Goal: Information Seeking & Learning: Learn about a topic

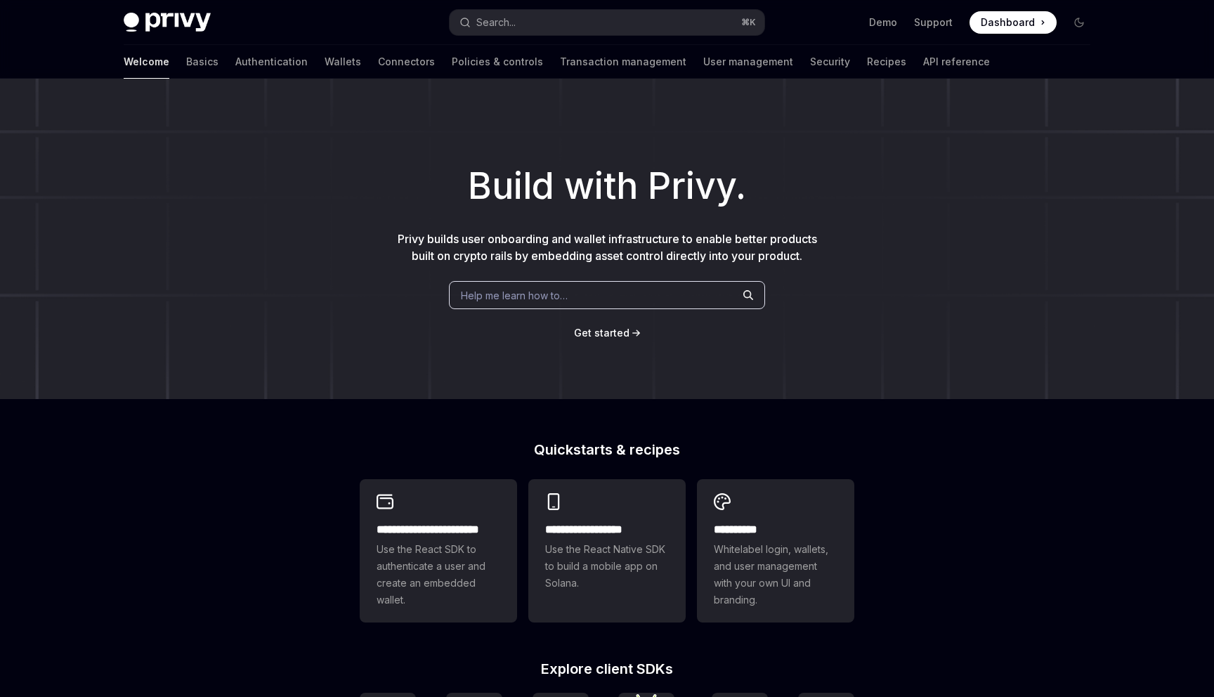
click at [491, 26] on div "Search..." at bounding box center [495, 22] width 39 height 17
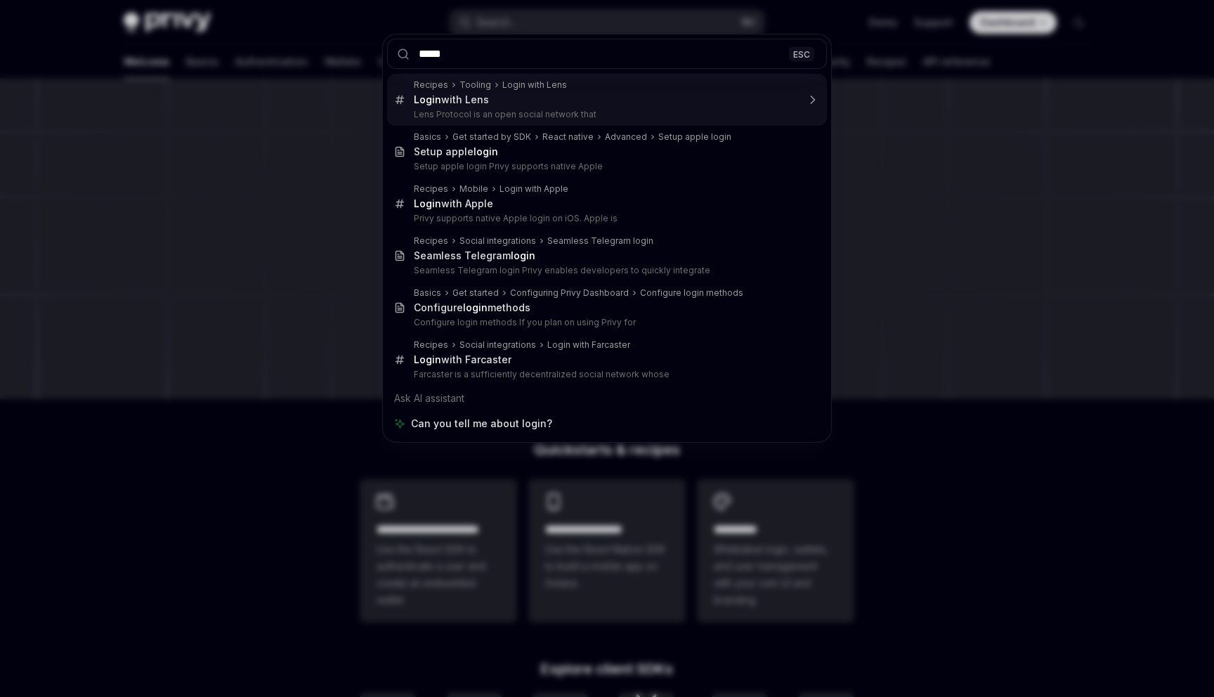
type input "******"
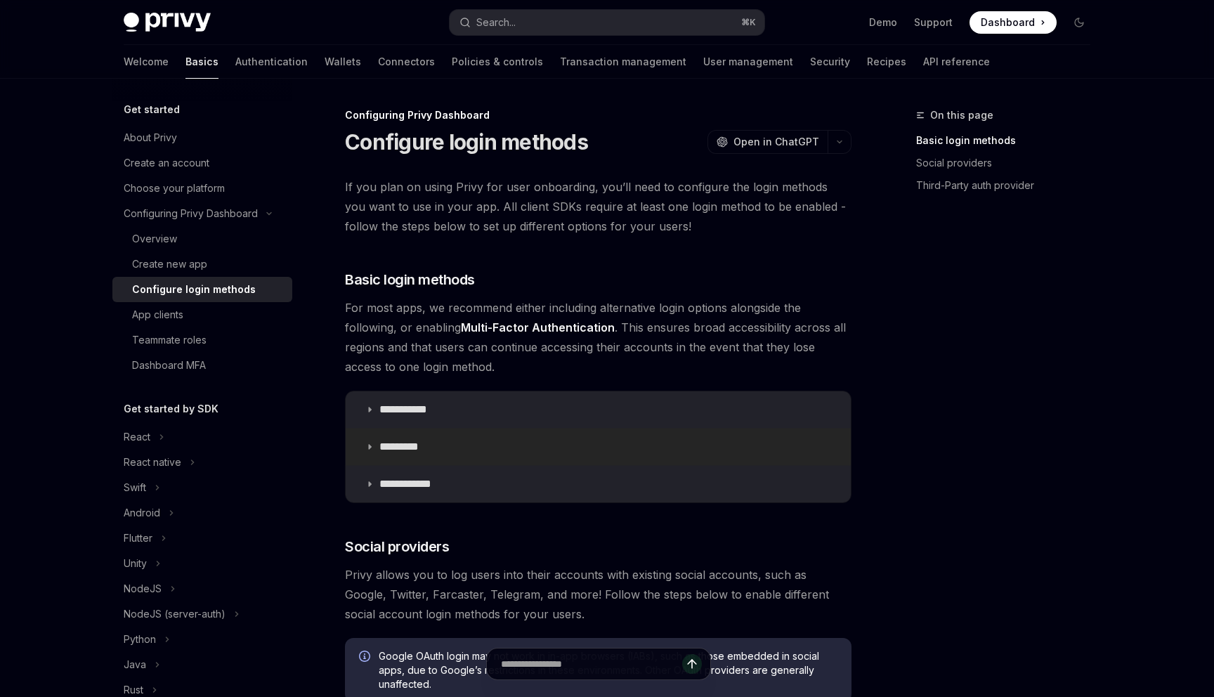
click at [493, 445] on summary "*********" at bounding box center [598, 447] width 505 height 37
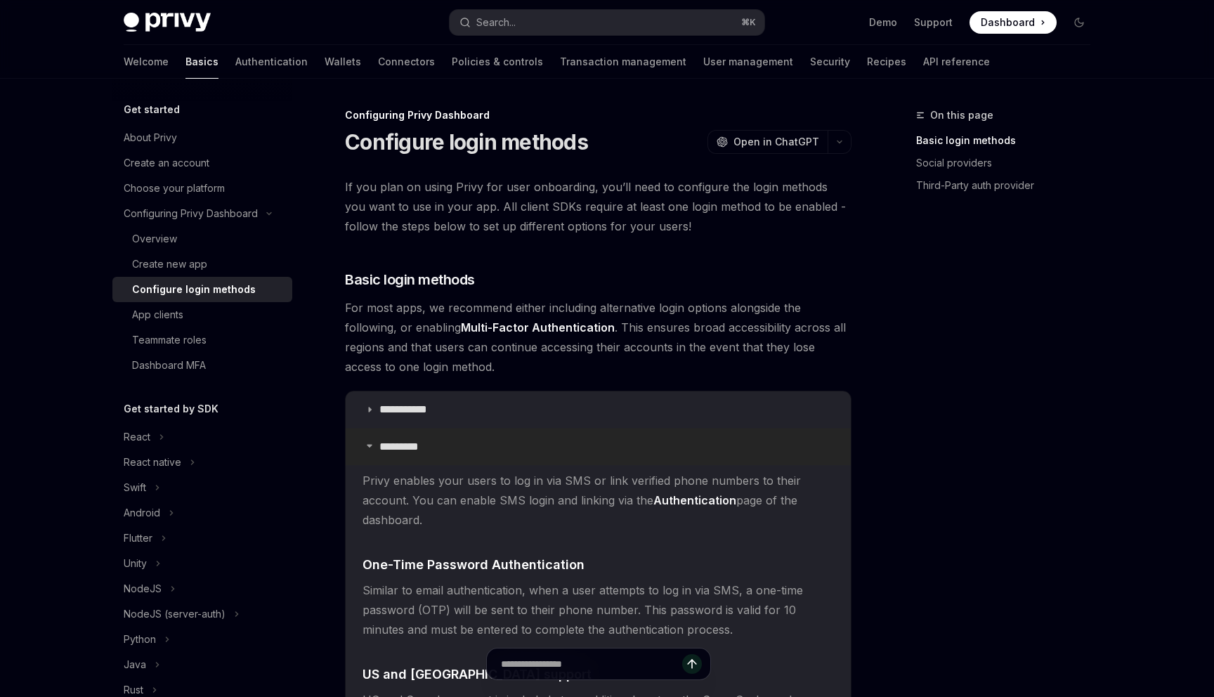
click at [493, 445] on summary "*********" at bounding box center [598, 447] width 505 height 37
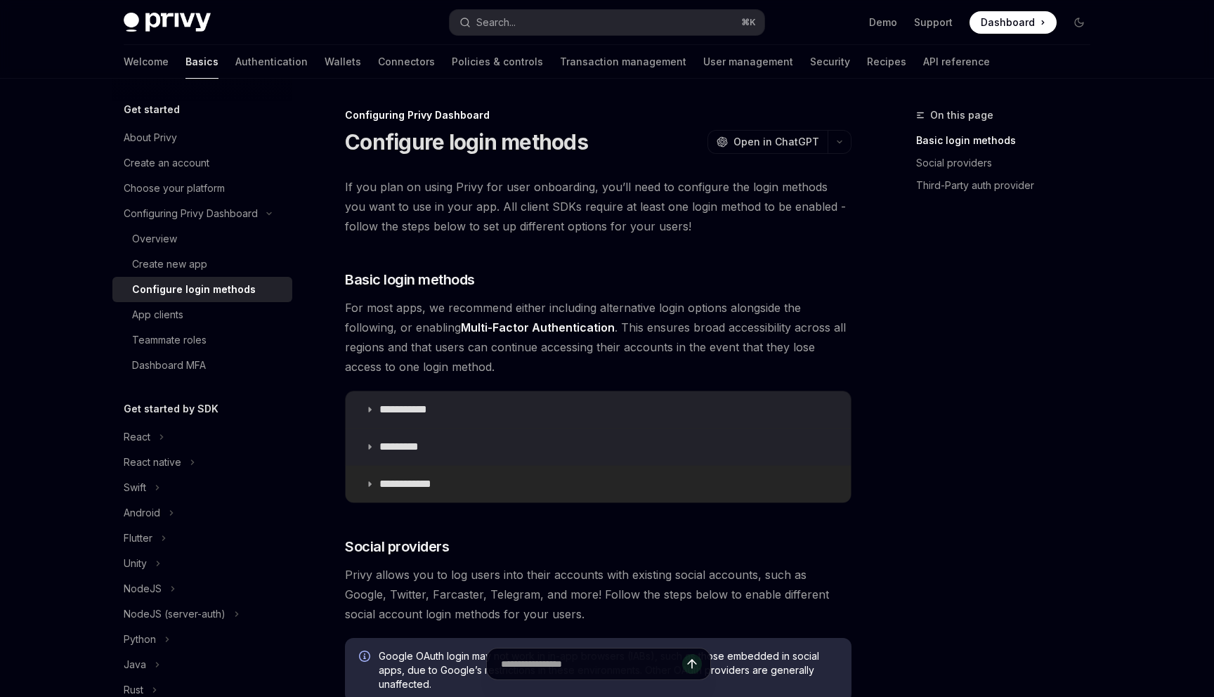
click at [495, 483] on summary "**********" at bounding box center [598, 484] width 505 height 37
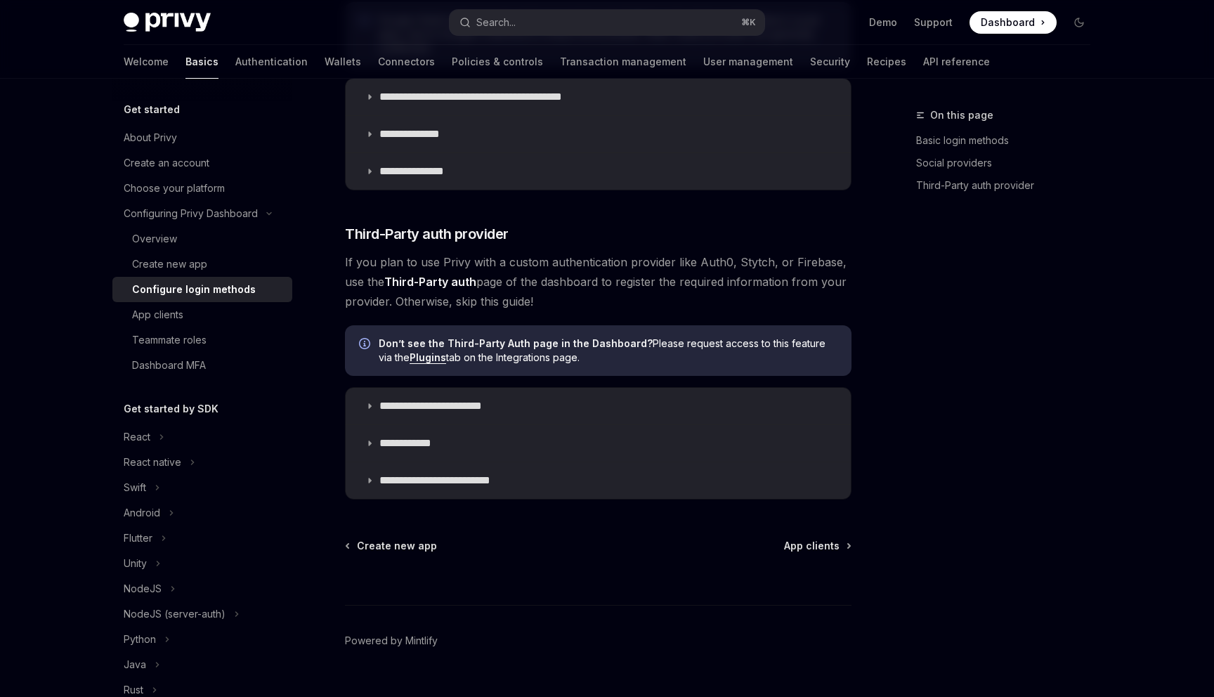
scroll to position [1046, 0]
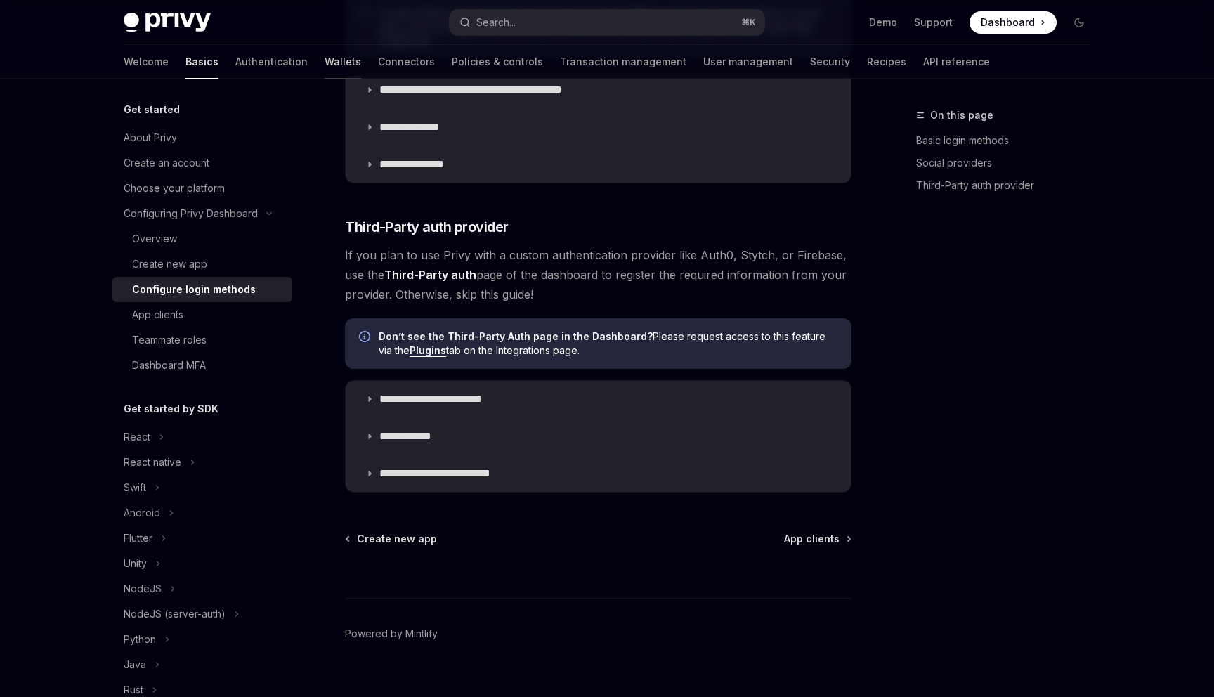
click at [325, 55] on link "Wallets" at bounding box center [343, 62] width 37 height 34
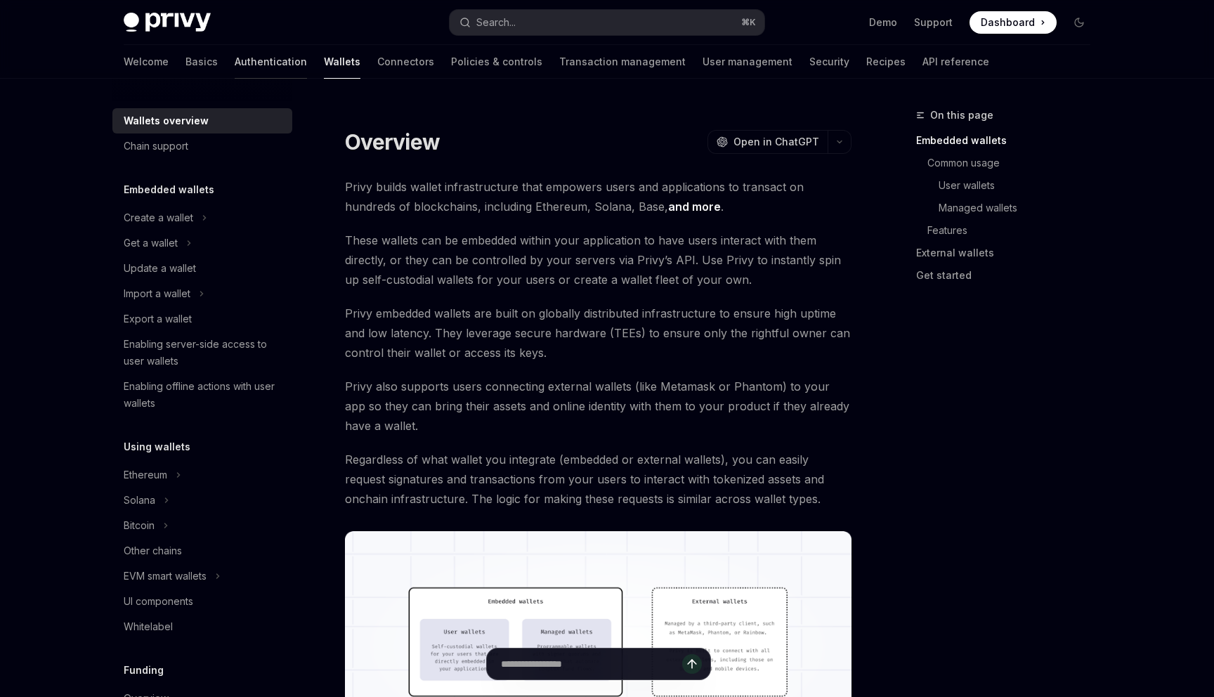
click at [235, 69] on link "Authentication" at bounding box center [271, 62] width 72 height 34
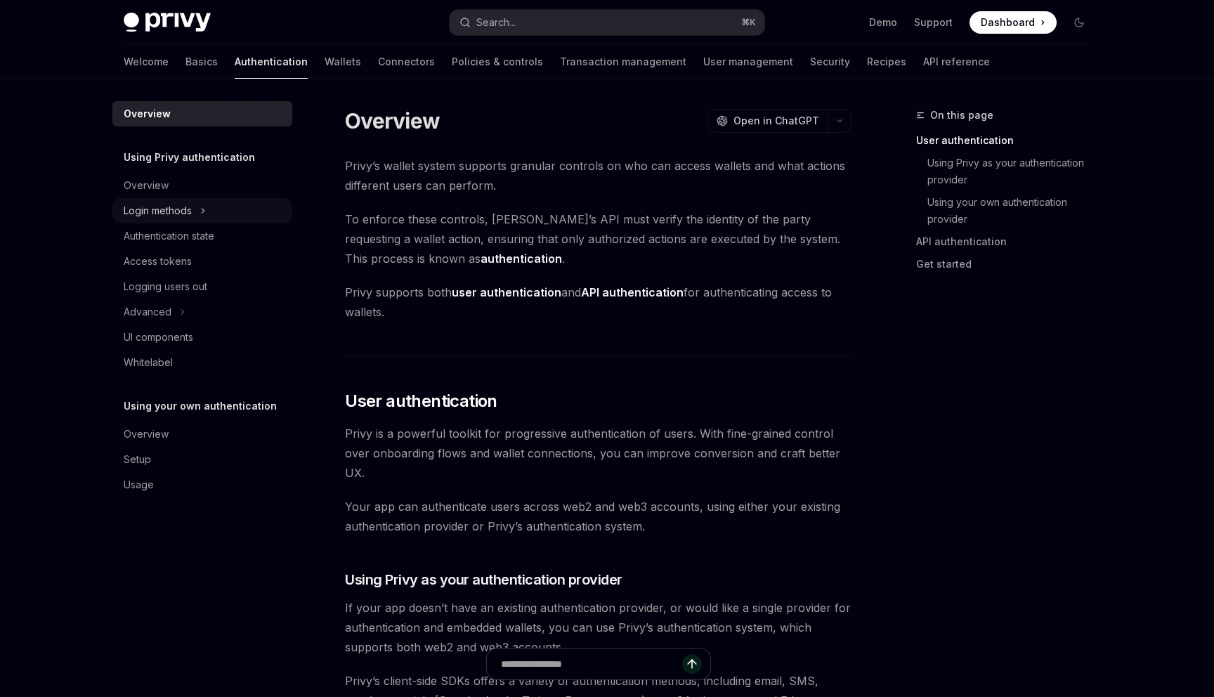
click at [197, 206] on button "Login methods" at bounding box center [202, 210] width 180 height 25
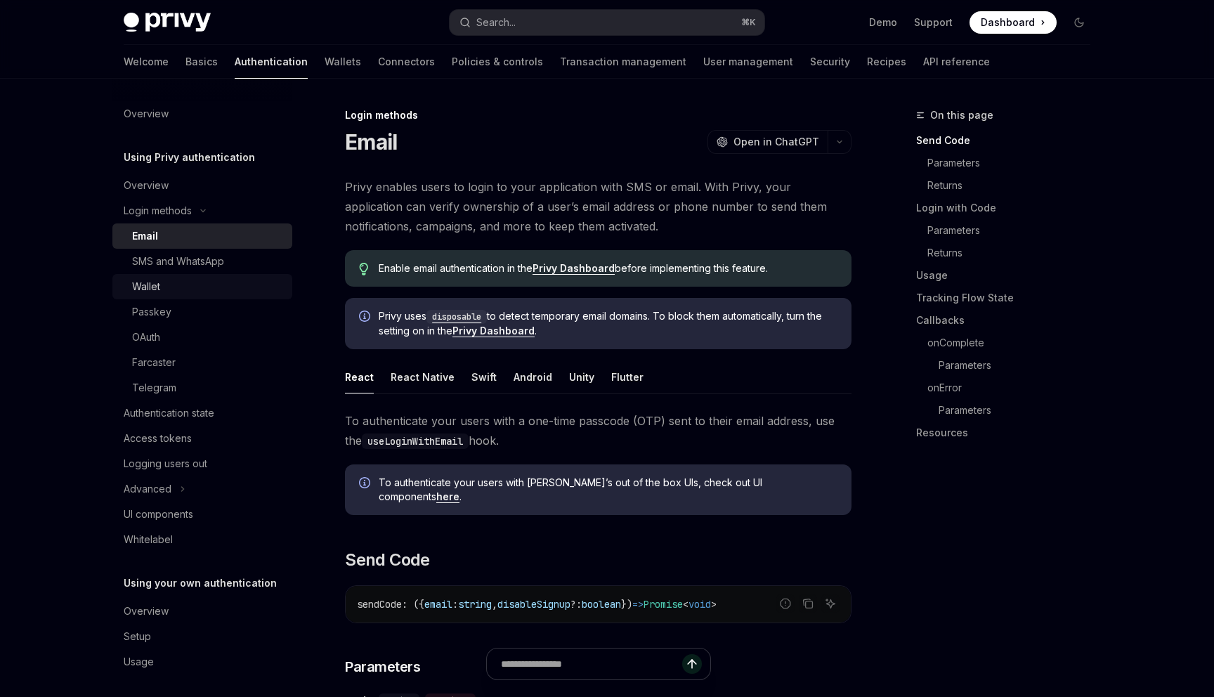
click at [200, 278] on div "Wallet" at bounding box center [208, 286] width 152 height 17
type textarea "*"
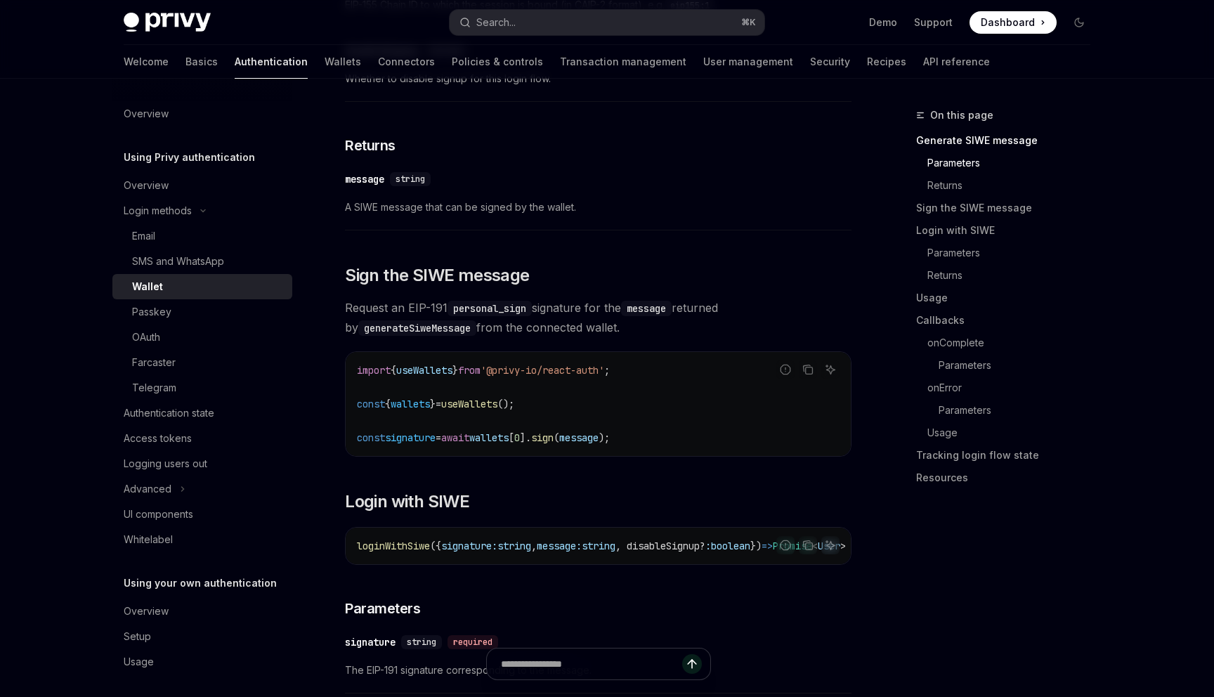
scroll to position [740, 0]
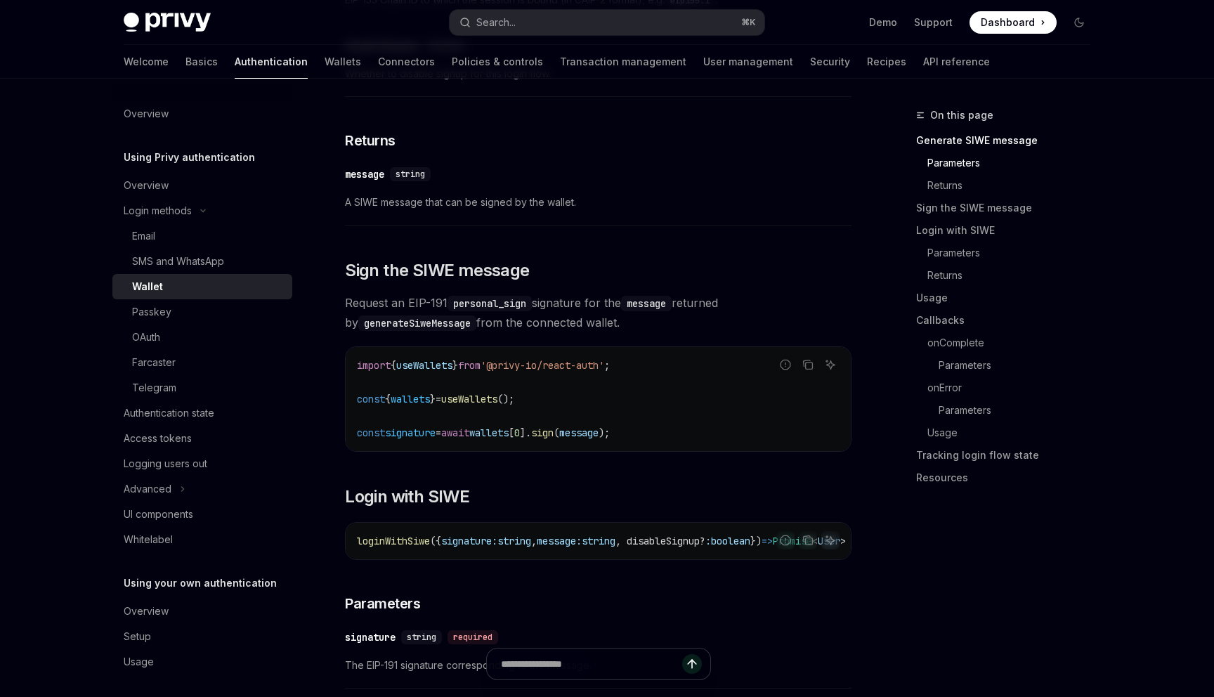
click at [485, 311] on code "personal_sign" at bounding box center [489, 303] width 84 height 15
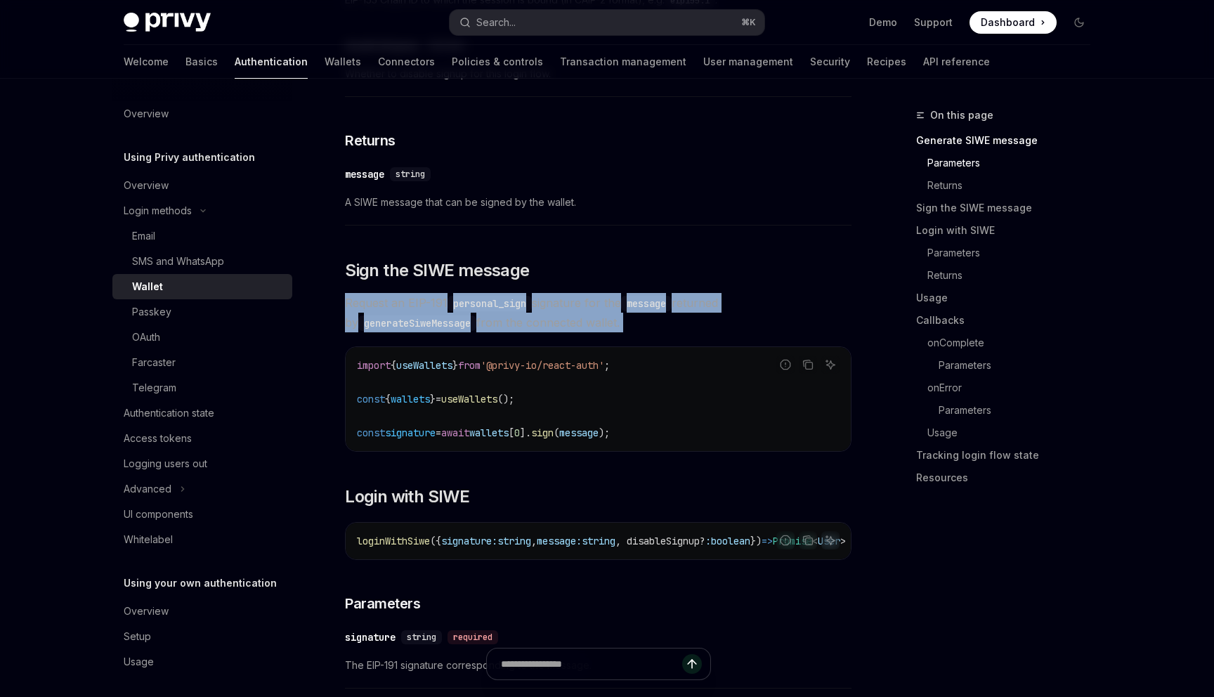
click at [485, 311] on code "personal_sign" at bounding box center [489, 303] width 84 height 15
click at [503, 311] on code "personal_sign" at bounding box center [489, 303] width 84 height 15
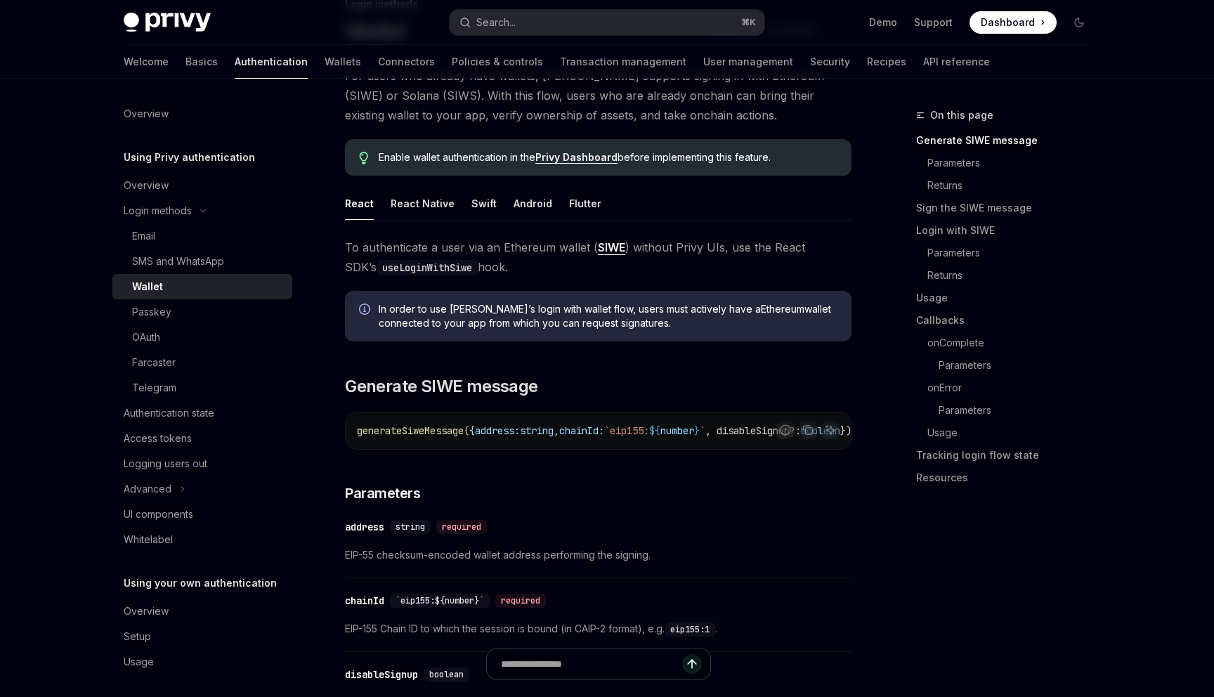
scroll to position [0, 0]
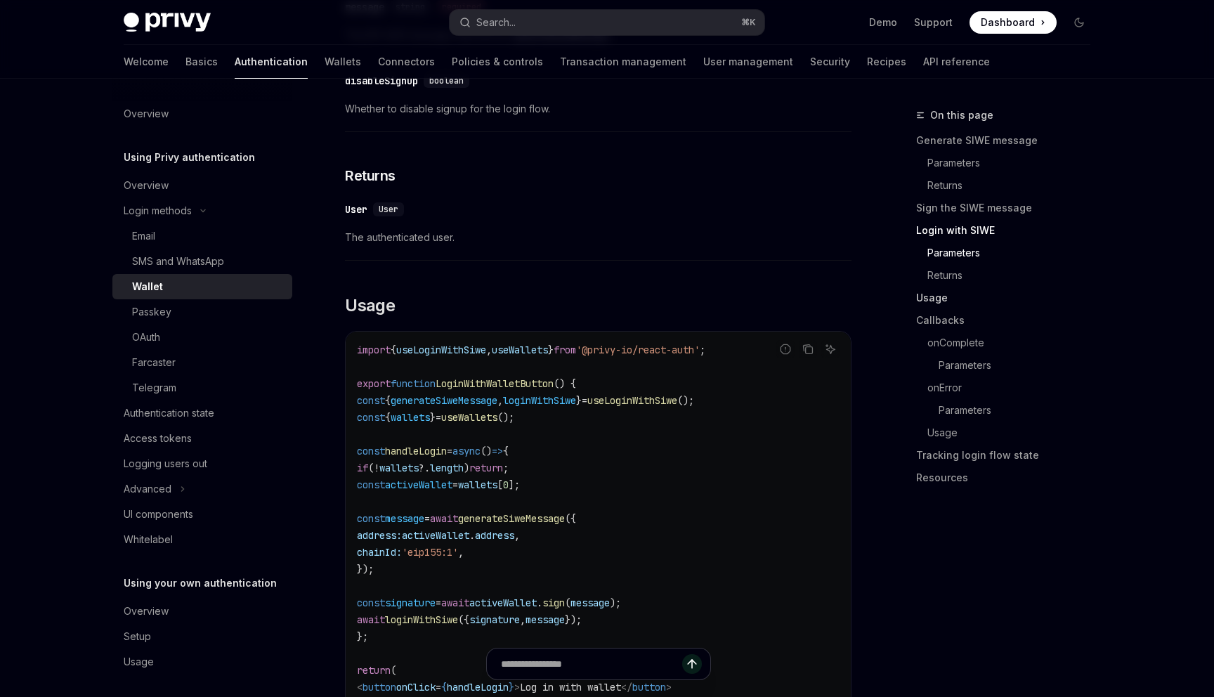
click at [928, 303] on link "Usage" at bounding box center [1008, 298] width 185 height 22
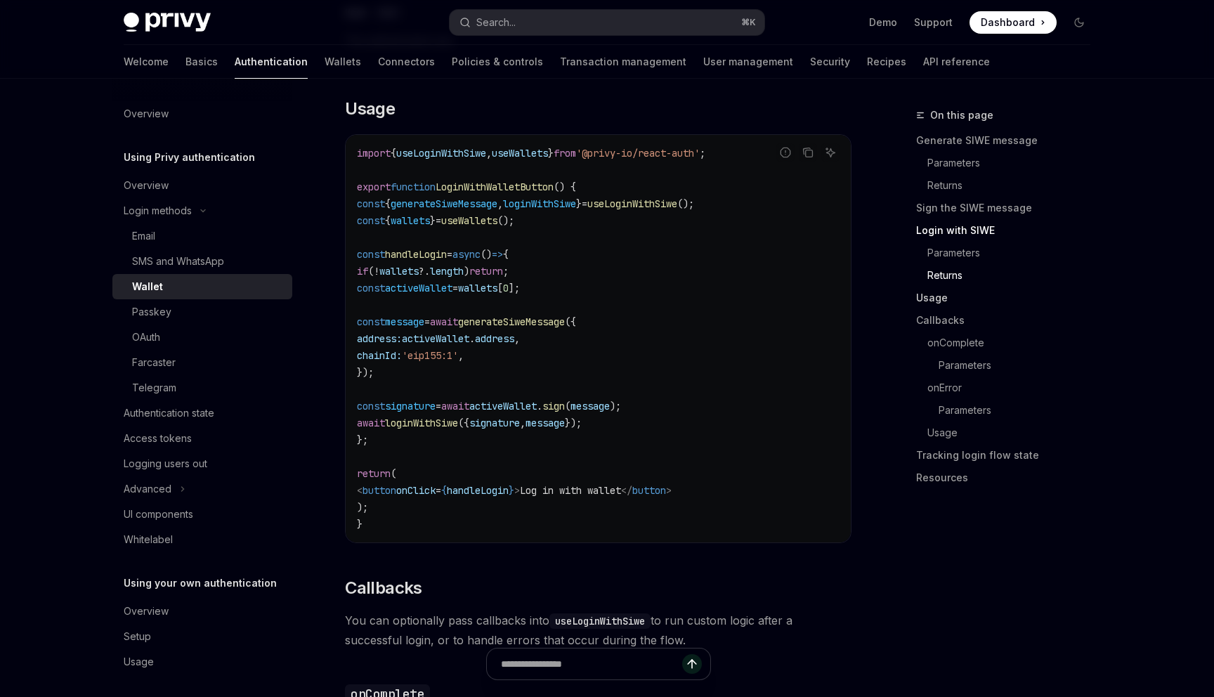
scroll to position [1642, 0]
click at [574, 187] on code "import { useLoginWithSiwe , useWallets } from '@privy-io/react-auth' ; export f…" at bounding box center [598, 337] width 483 height 388
click at [530, 175] on code "import { useLoginWithSiwe , useWallets } from '@privy-io/react-auth' ; export f…" at bounding box center [598, 337] width 483 height 388
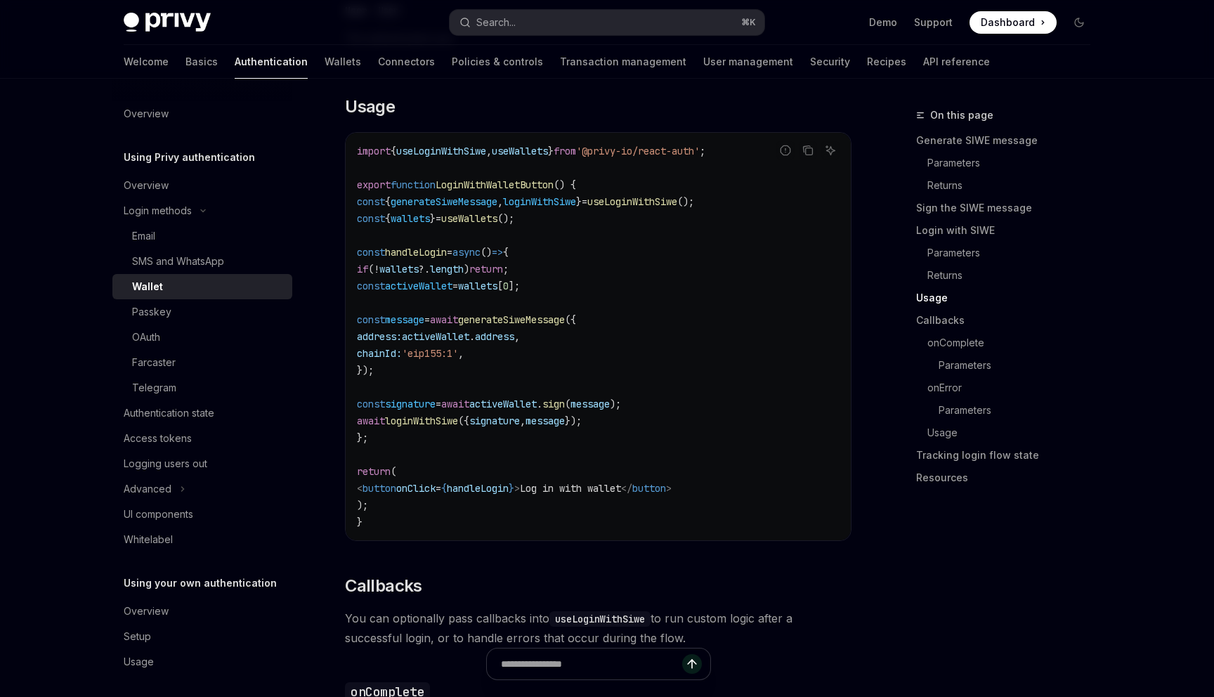
click at [548, 169] on code "import { useLoginWithSiwe , useWallets } from '@privy-io/react-auth' ; export f…" at bounding box center [598, 337] width 483 height 388
click at [803, 156] on icon "Copy the contents from the code block" at bounding box center [807, 150] width 11 height 11
click at [544, 208] on span "loginWithSiwe" at bounding box center [539, 201] width 73 height 13
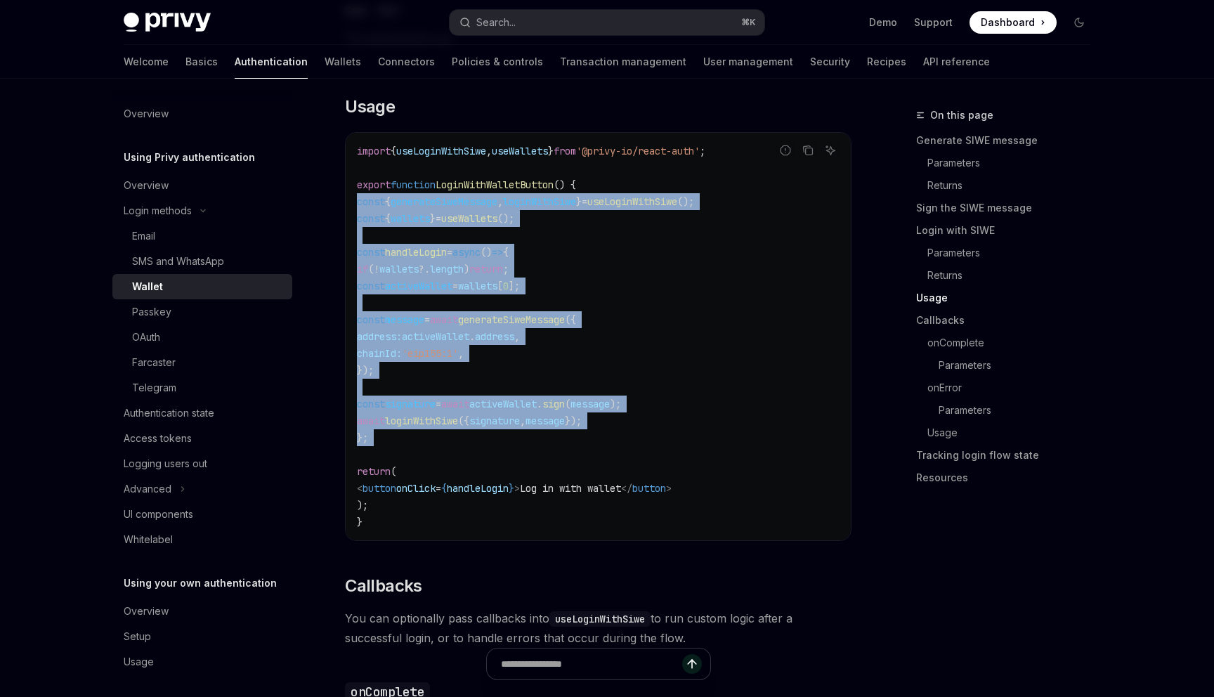
drag, startPoint x: 544, startPoint y: 216, endPoint x: 542, endPoint y: 445, distance: 229.0
click at [542, 445] on code "import { useLoginWithSiwe , useWallets } from '@privy-io/react-auth' ; export f…" at bounding box center [598, 337] width 483 height 388
copy code "const { generateSiweMessage , loginWithSiwe } = useLoginWithSiwe (); const { wa…"
click at [730, 280] on code "import { useLoginWithSiwe , useWallets } from '@privy-io/react-auth' ; export f…" at bounding box center [598, 337] width 483 height 388
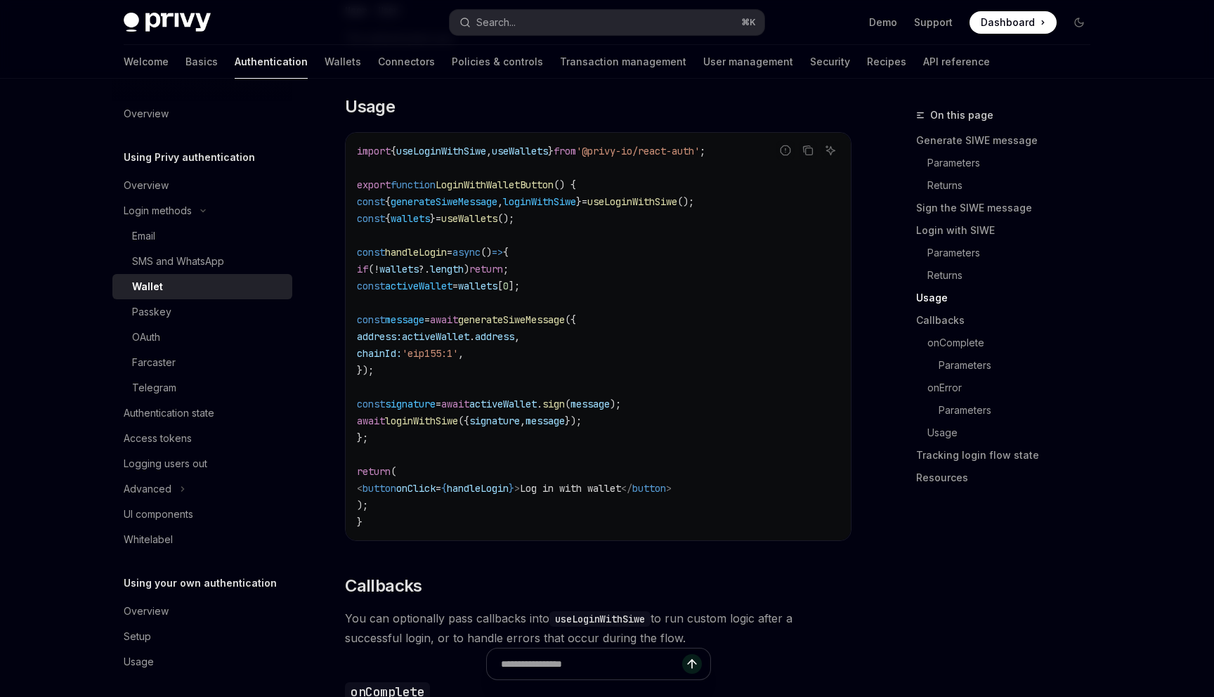
click at [506, 34] on div "Privy Docs home page Search... ⌘ K Demo Support Dashboard Dashboard Search..." at bounding box center [607, 22] width 967 height 45
click at [501, 22] on div "Search..." at bounding box center [495, 22] width 39 height 17
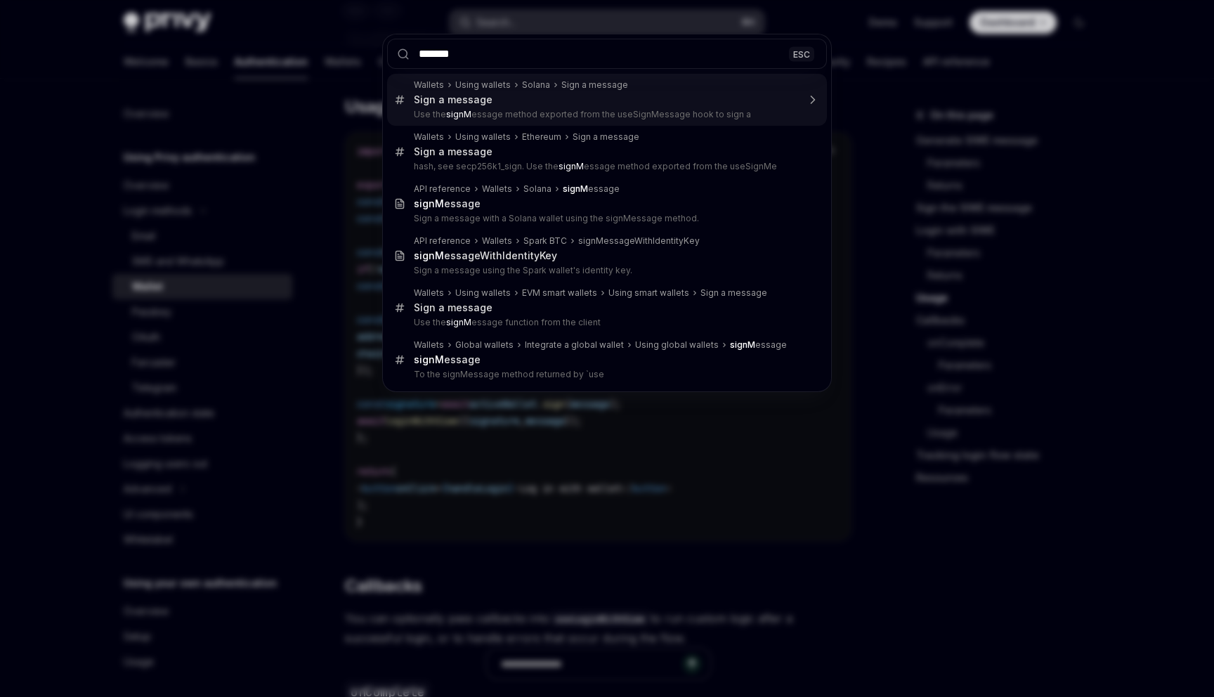
type input "********"
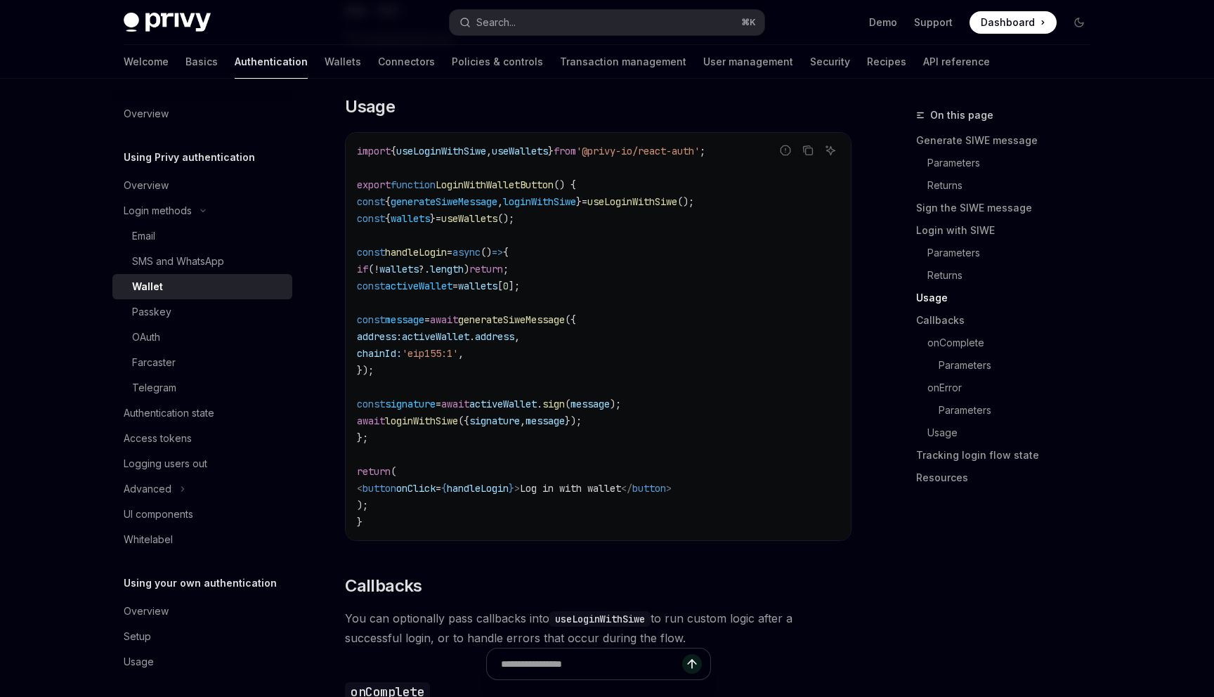
type textarea "*"
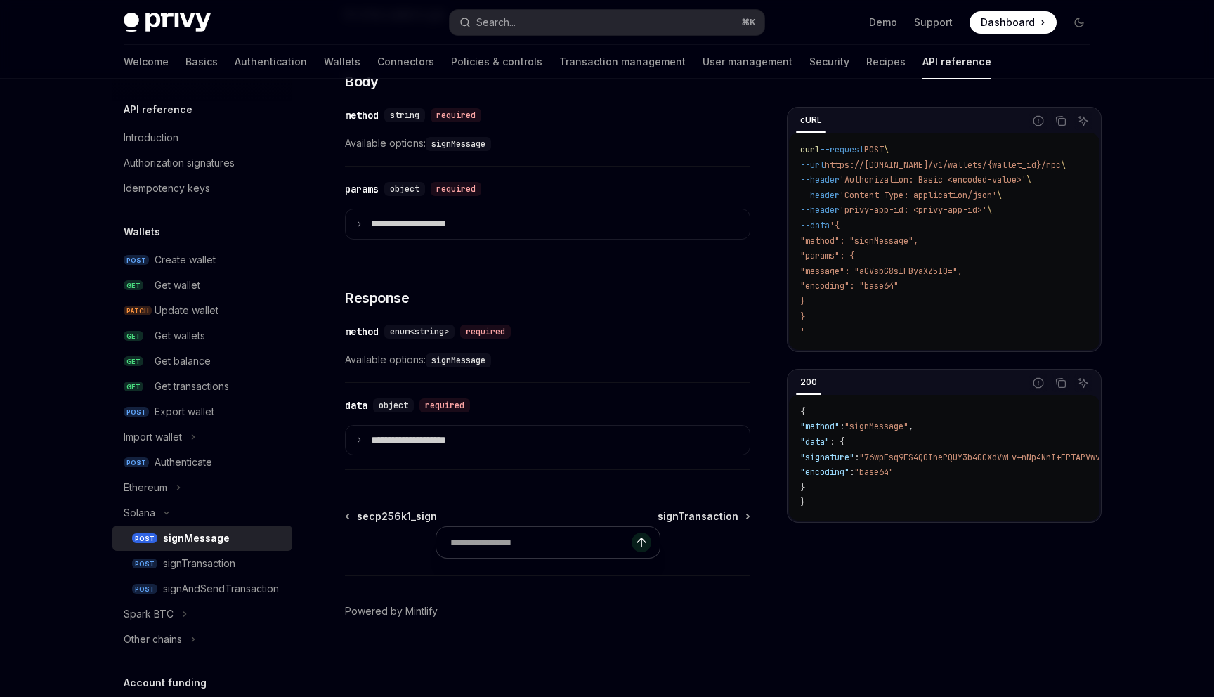
scroll to position [79, 0]
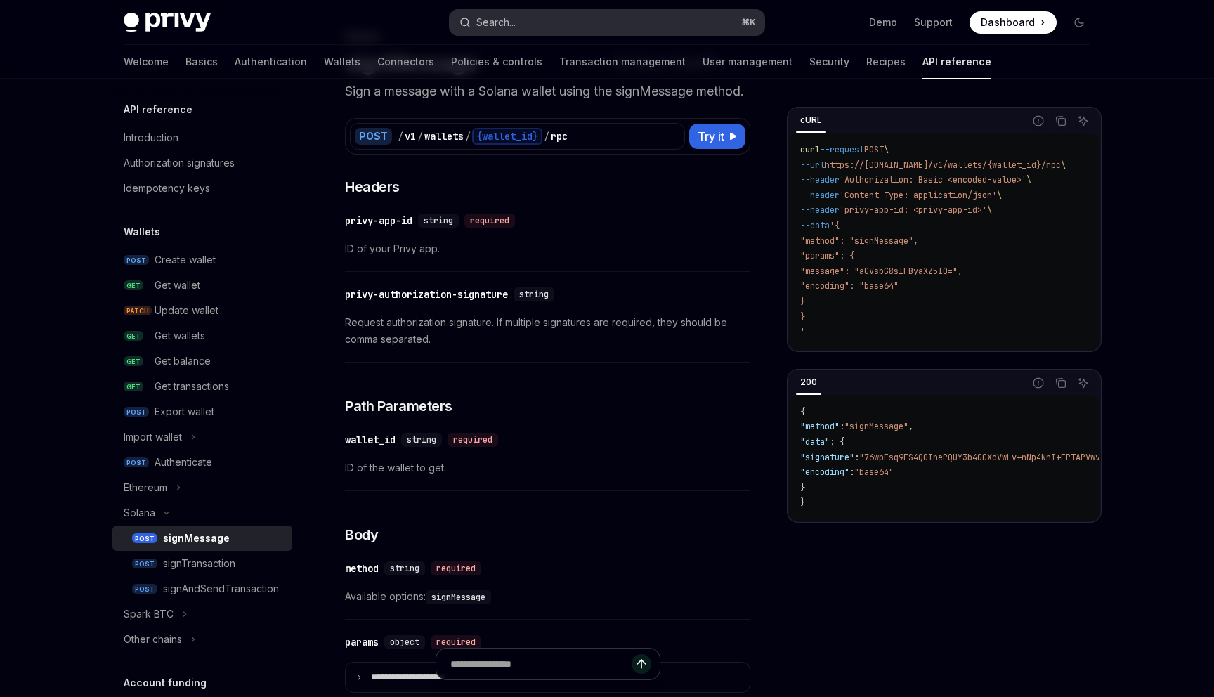
click at [487, 17] on div "Search..." at bounding box center [495, 22] width 39 height 17
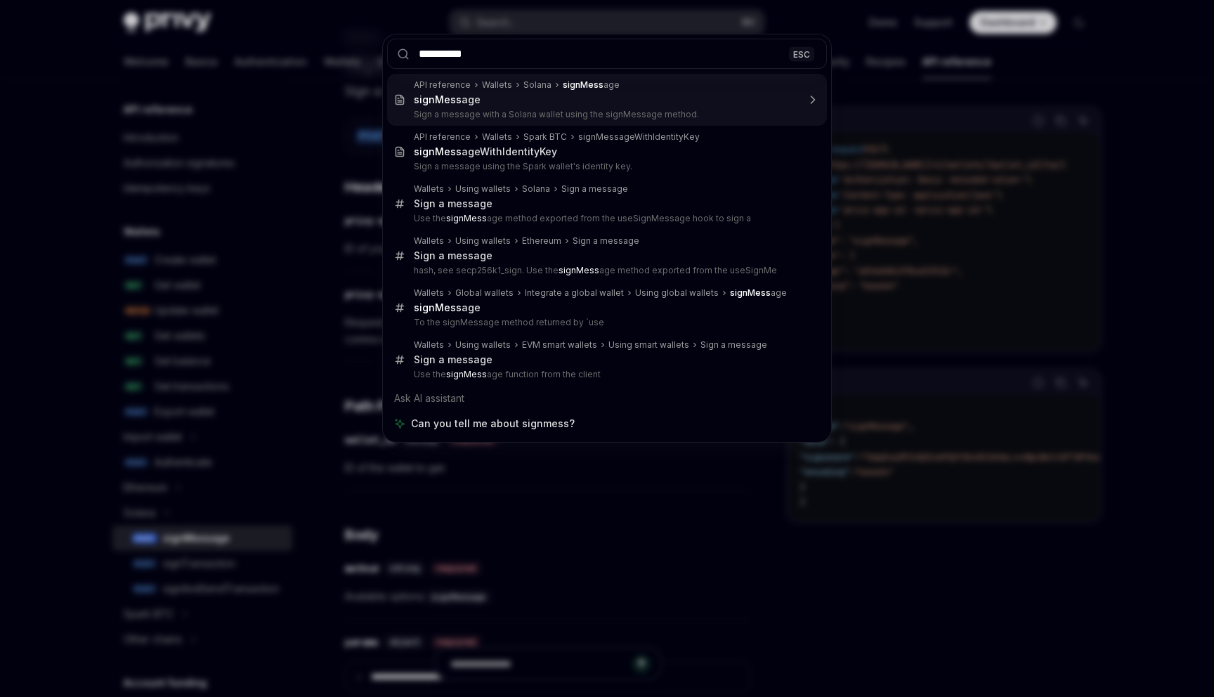
type input "**********"
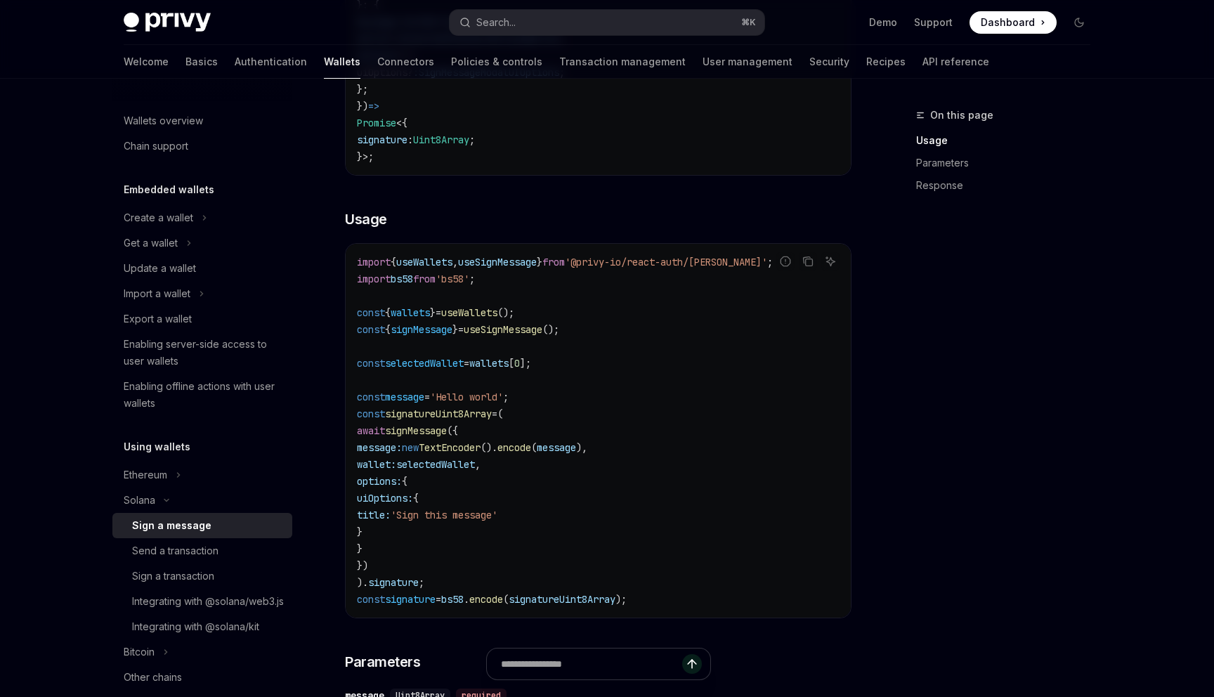
scroll to position [384, 0]
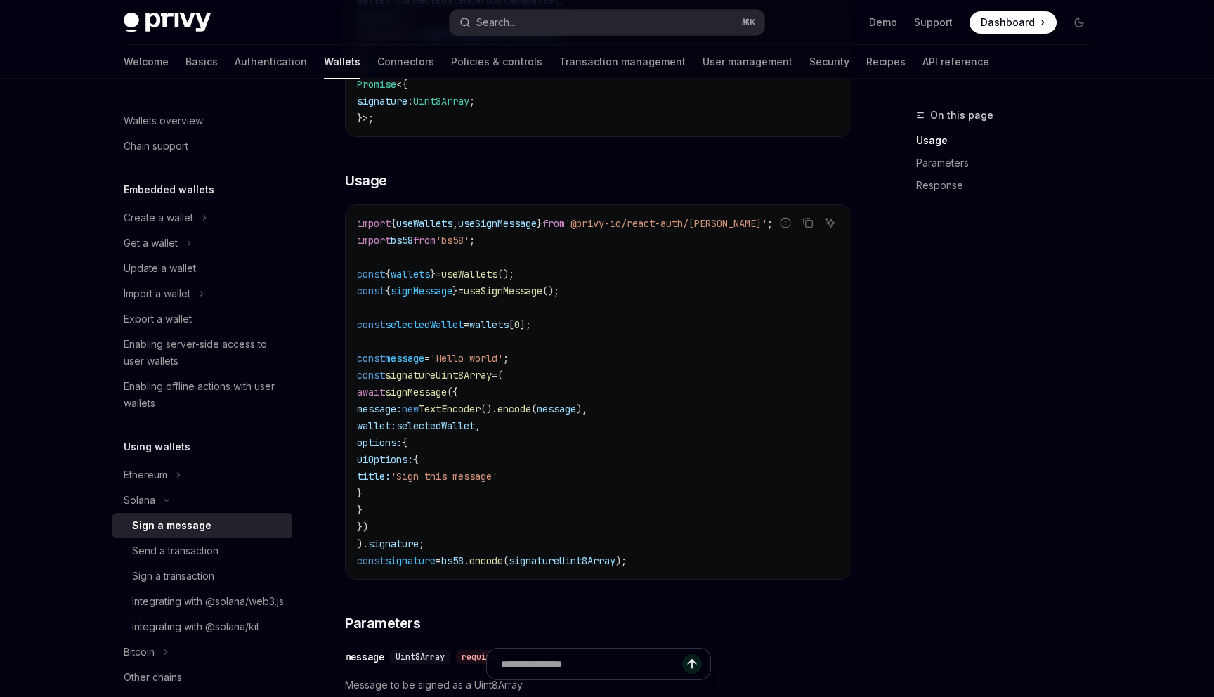
click at [419, 409] on span "new" at bounding box center [410, 409] width 17 height 13
drag, startPoint x: 447, startPoint y: 409, endPoint x: 730, endPoint y: 409, distance: 282.4
click at [730, 409] on code "import { useWallets , useSignMessage } from '@privy-io/react-auth/solana' ; imp…" at bounding box center [598, 392] width 483 height 354
copy code "new TextEncoder (). encode ( message ),"
click at [464, 563] on span "bs58" at bounding box center [452, 560] width 22 height 13
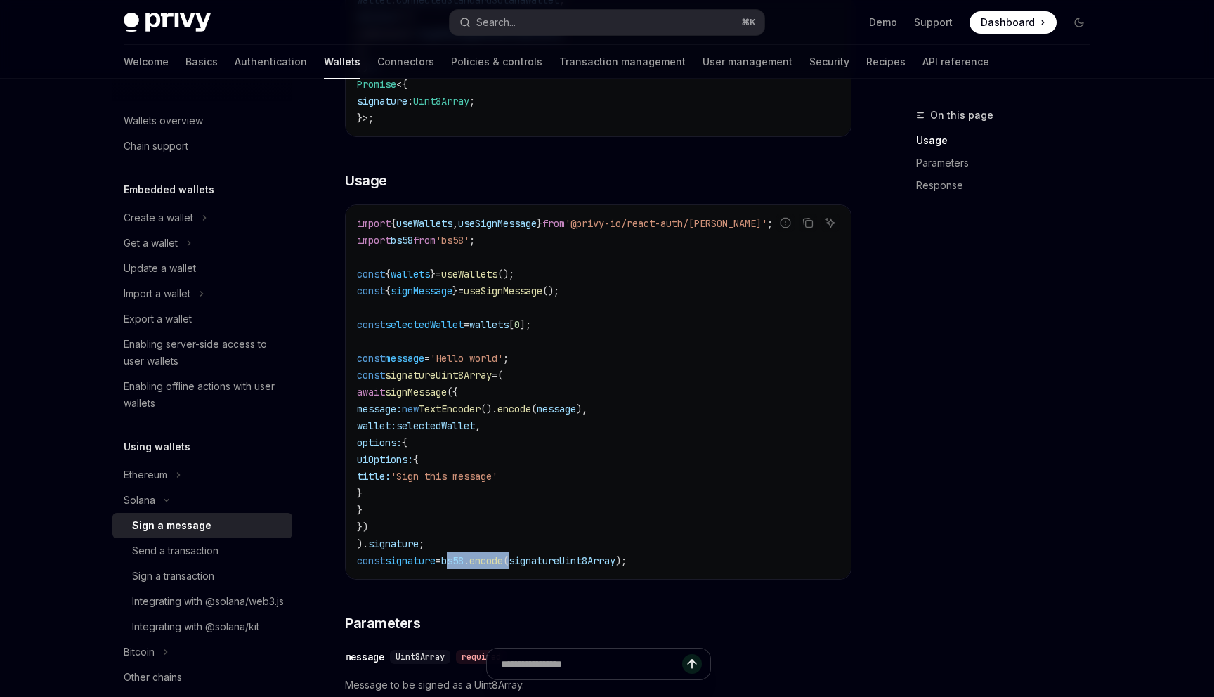
drag, startPoint x: 474, startPoint y: 563, endPoint x: 526, endPoint y: 558, distance: 52.2
click at [526, 558] on span "const signature = bs58 . encode ( signatureUint8Array );" at bounding box center [492, 560] width 270 height 13
copy span "bs58 . encode ("
click at [445, 379] on span "signatureUint8Array" at bounding box center [438, 375] width 107 height 13
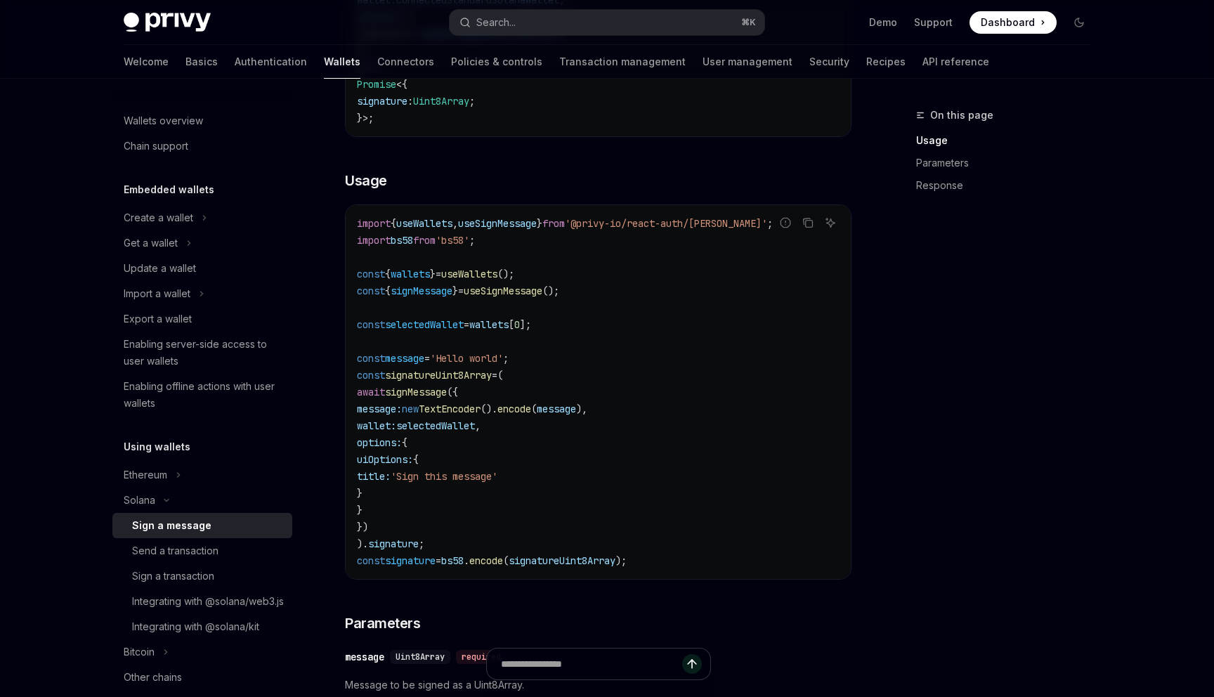
click at [464, 564] on span "bs58" at bounding box center [452, 560] width 22 height 13
drag, startPoint x: 475, startPoint y: 564, endPoint x: 527, endPoint y: 562, distance: 52.0
click at [527, 562] on span "const signature = bs58 . encode ( signatureUint8Array );" at bounding box center [492, 560] width 270 height 13
copy span "bs58 . encode ("
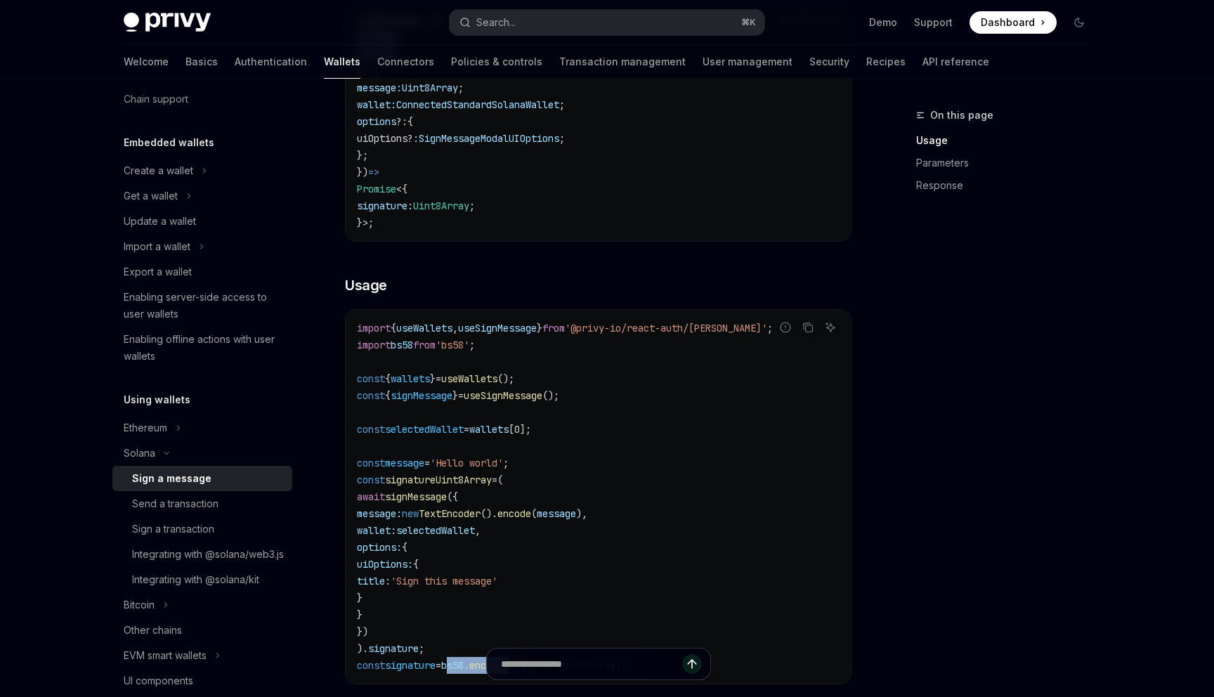
scroll to position [306, 0]
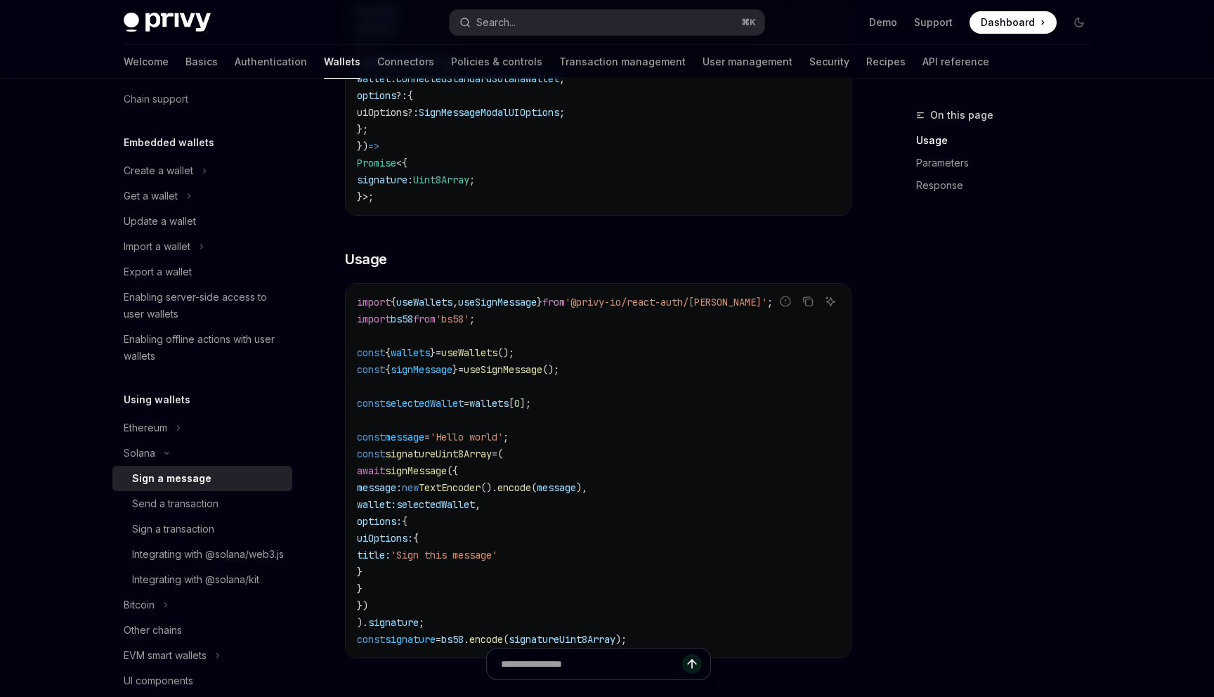
click at [488, 367] on span "useSignMessage" at bounding box center [503, 369] width 79 height 13
copy code "const { signMessage } = useSignMessage ();"
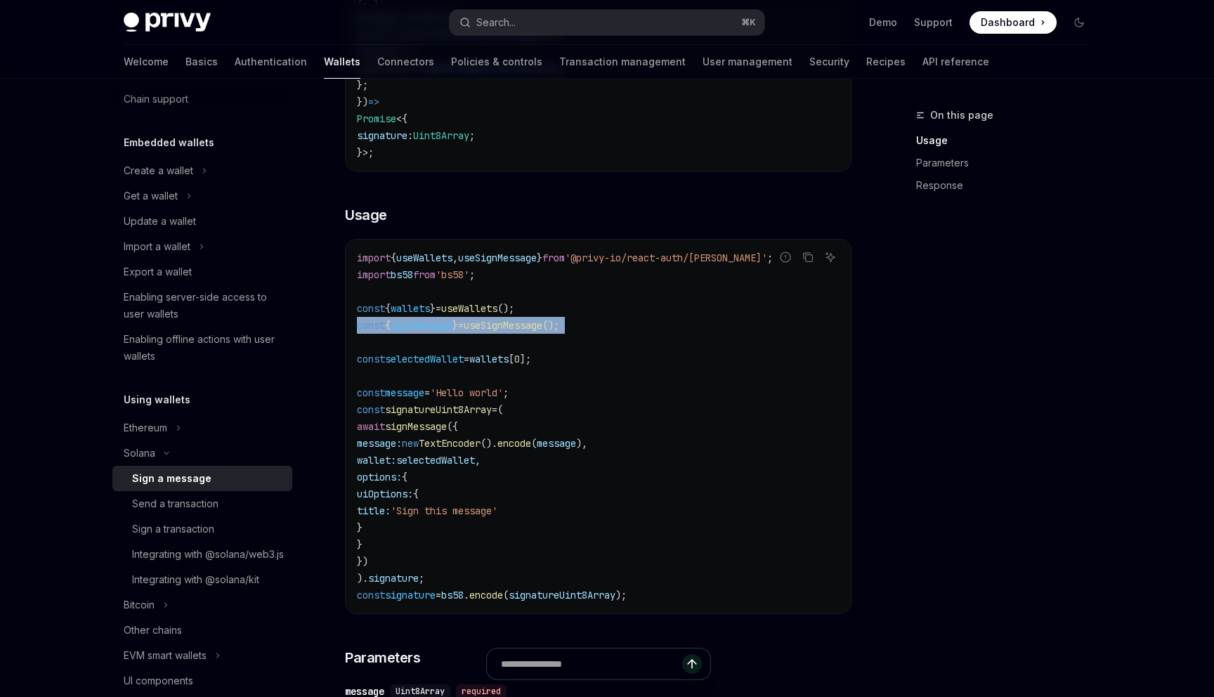
scroll to position [392, 0]
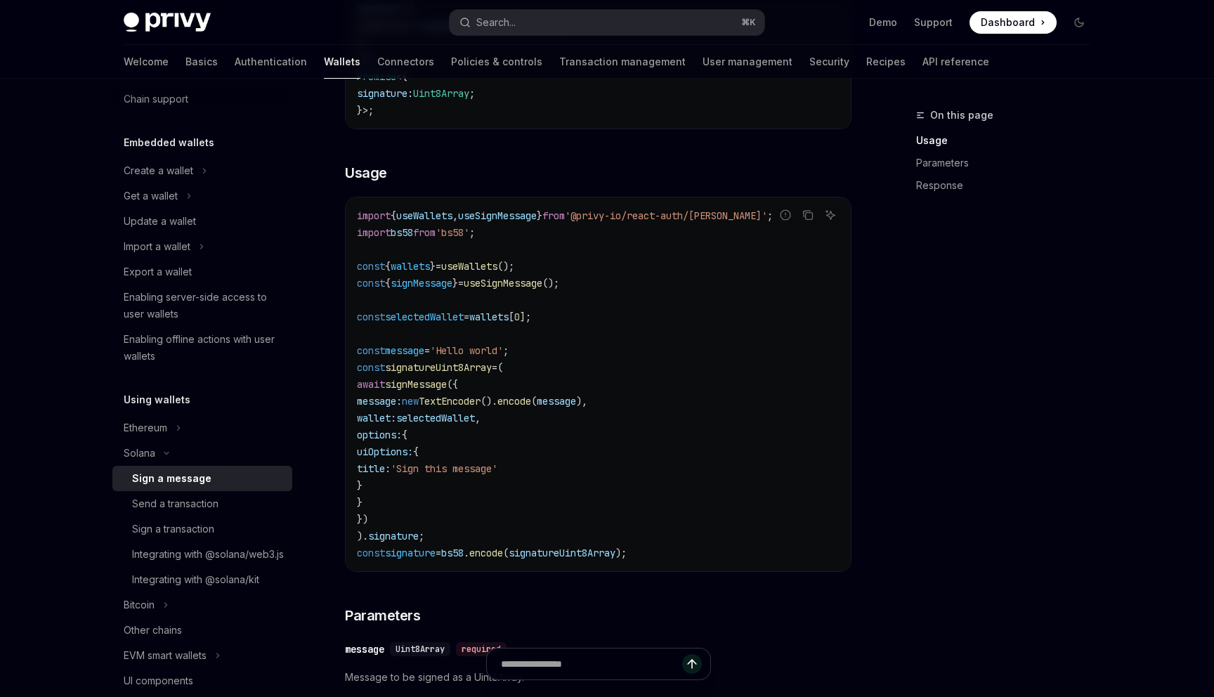
click at [464, 554] on span "bs58" at bounding box center [452, 553] width 22 height 13
drag, startPoint x: 473, startPoint y: 554, endPoint x: 678, endPoint y: 554, distance: 204.4
click at [678, 554] on code "import { useWallets , useSignMessage } from '@privy-io/react-auth/solana' ; imp…" at bounding box center [598, 384] width 483 height 354
copy code "bs58 . encode ( signatureUint8Array );"
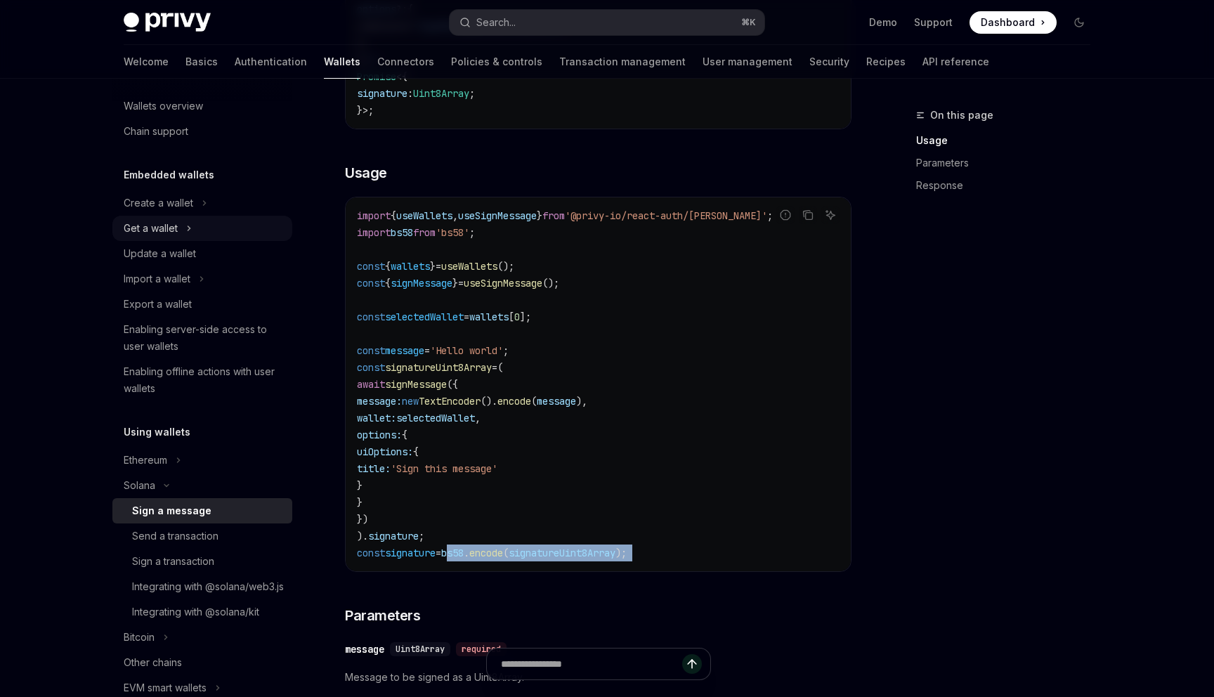
scroll to position [0, 0]
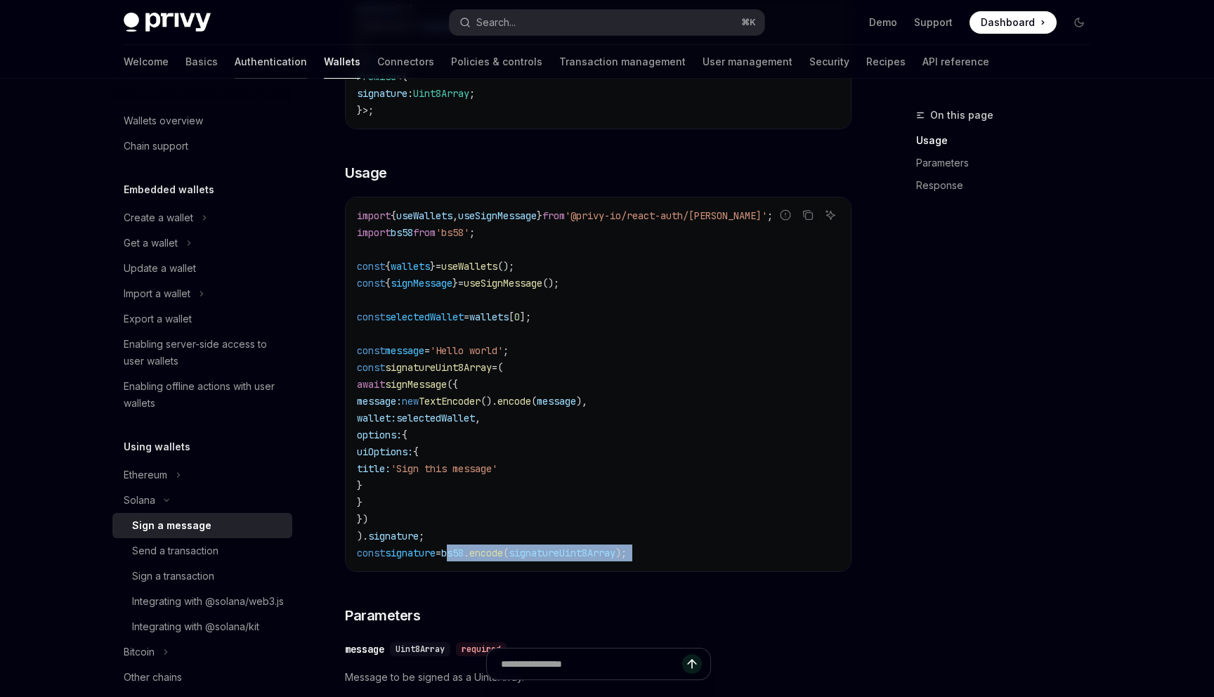
click at [235, 63] on link "Authentication" at bounding box center [271, 62] width 72 height 34
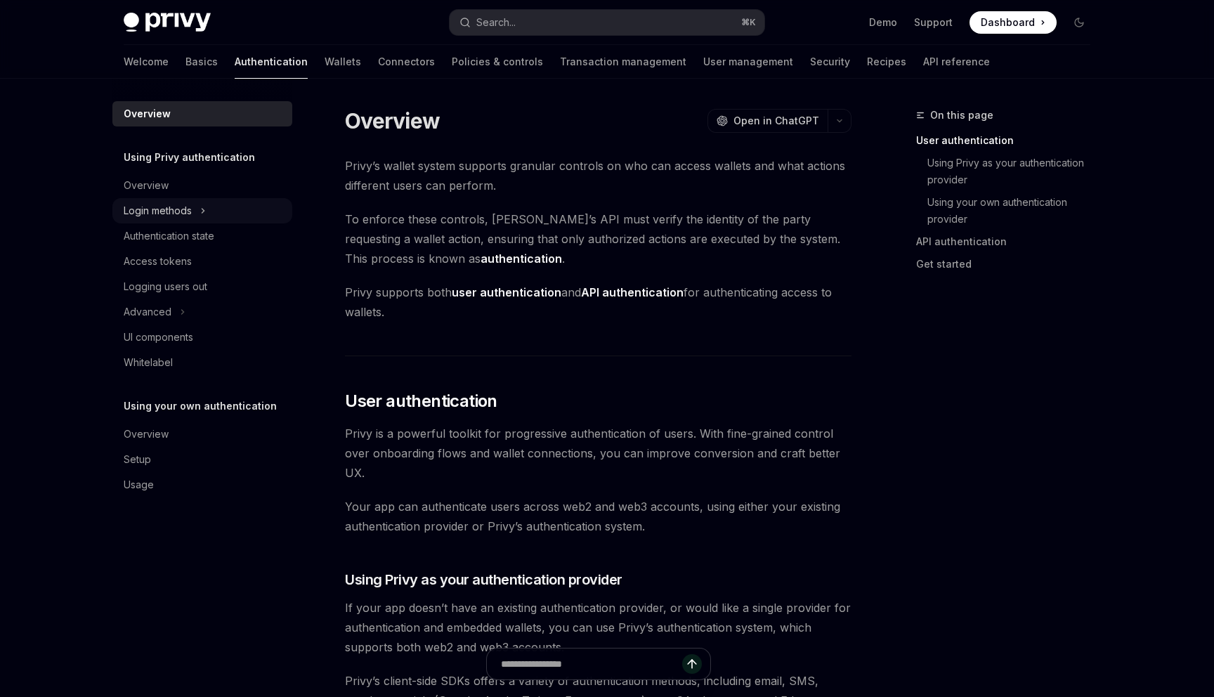
click at [161, 218] on div "Login methods" at bounding box center [158, 210] width 68 height 17
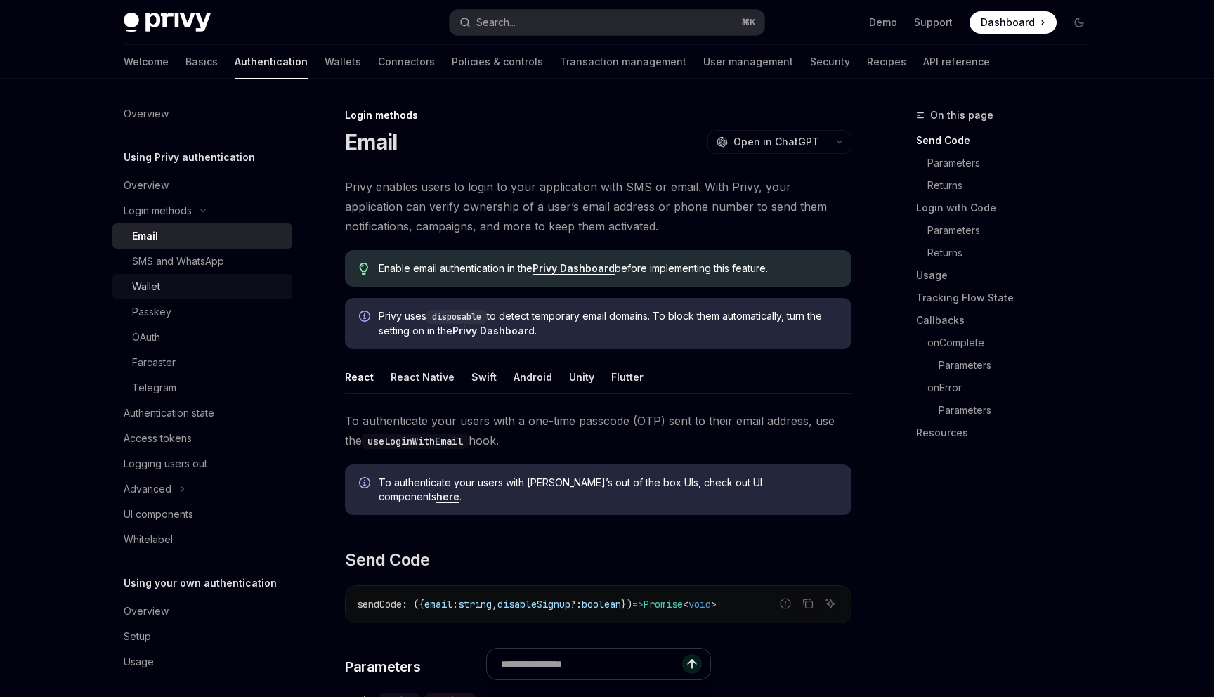
click at [180, 282] on div "Wallet" at bounding box center [208, 286] width 152 height 17
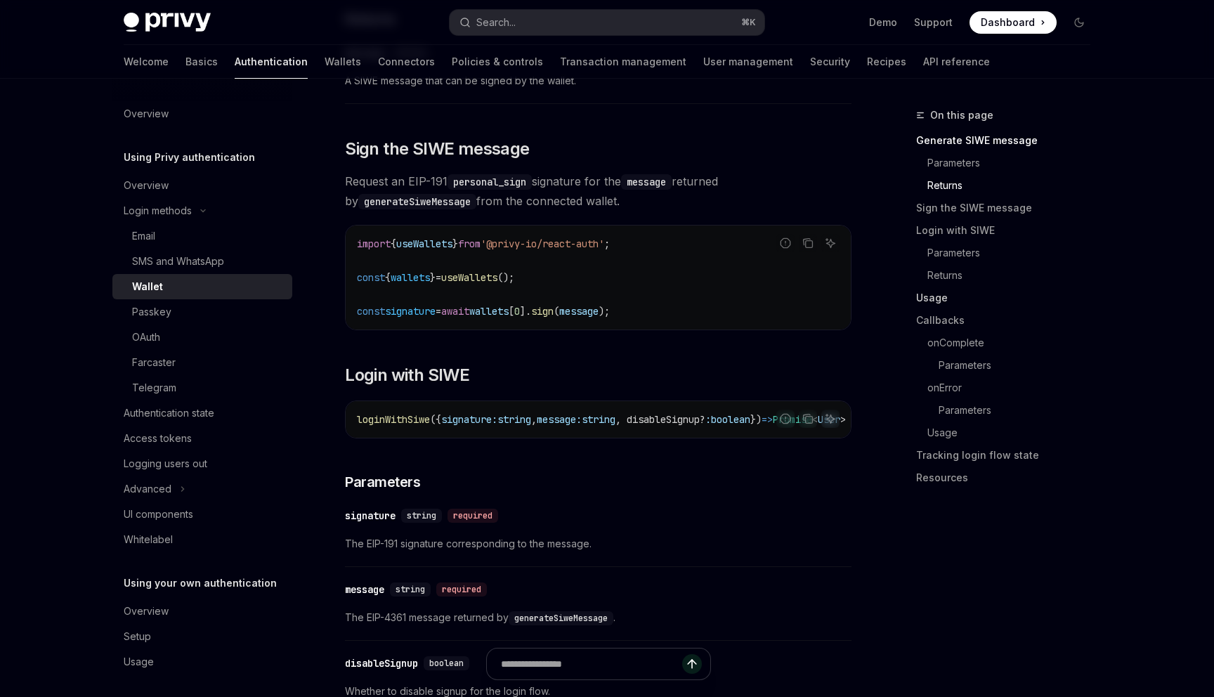
click at [948, 296] on link "Usage" at bounding box center [1008, 298] width 185 height 22
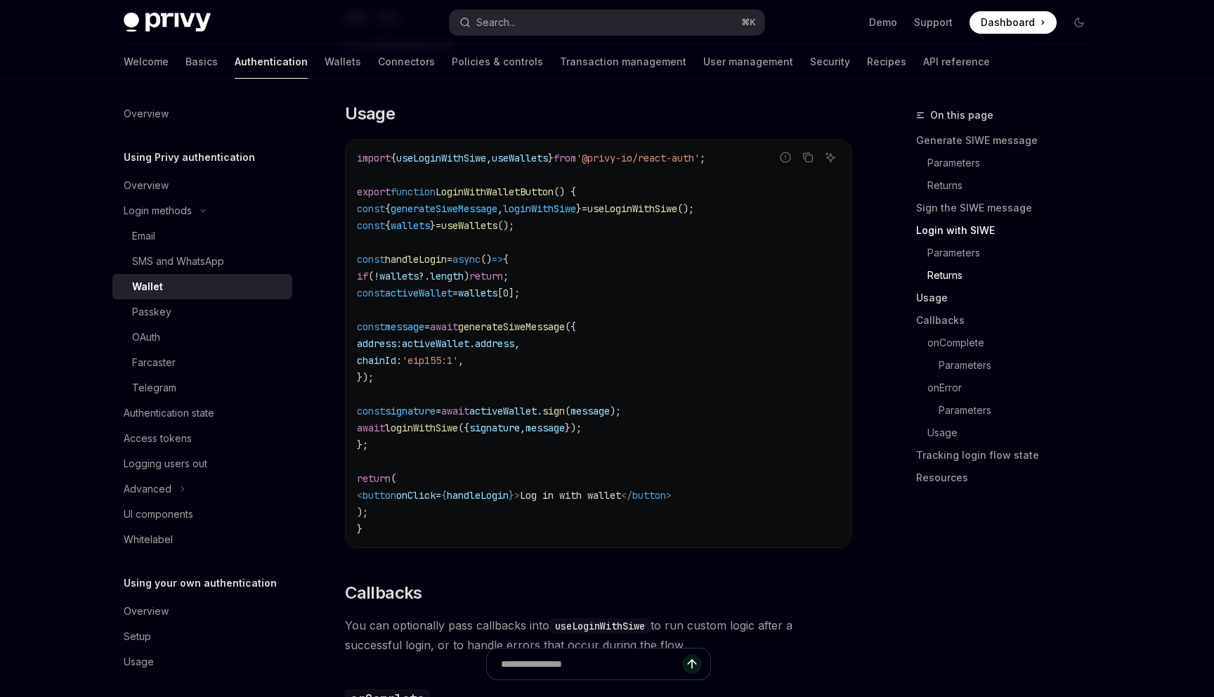
scroll to position [1642, 0]
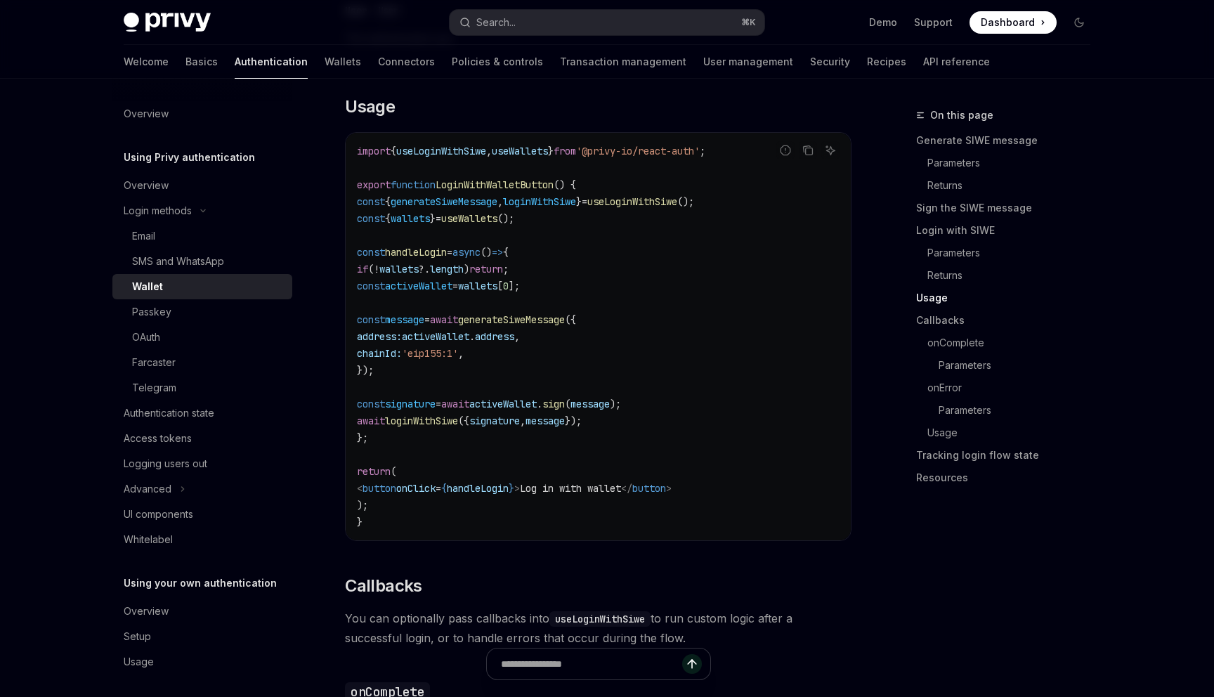
click at [629, 227] on code "import { useLoginWithSiwe , useWallets } from '@privy-io/react-auth' ; export f…" at bounding box center [598, 337] width 483 height 388
click at [632, 237] on code "import { useLoginWithSiwe , useWallets } from '@privy-io/react-auth' ; export f…" at bounding box center [598, 337] width 483 height 388
click at [643, 230] on code "import { useLoginWithSiwe , useWallets } from '@privy-io/react-auth' ; export f…" at bounding box center [598, 337] width 483 height 388
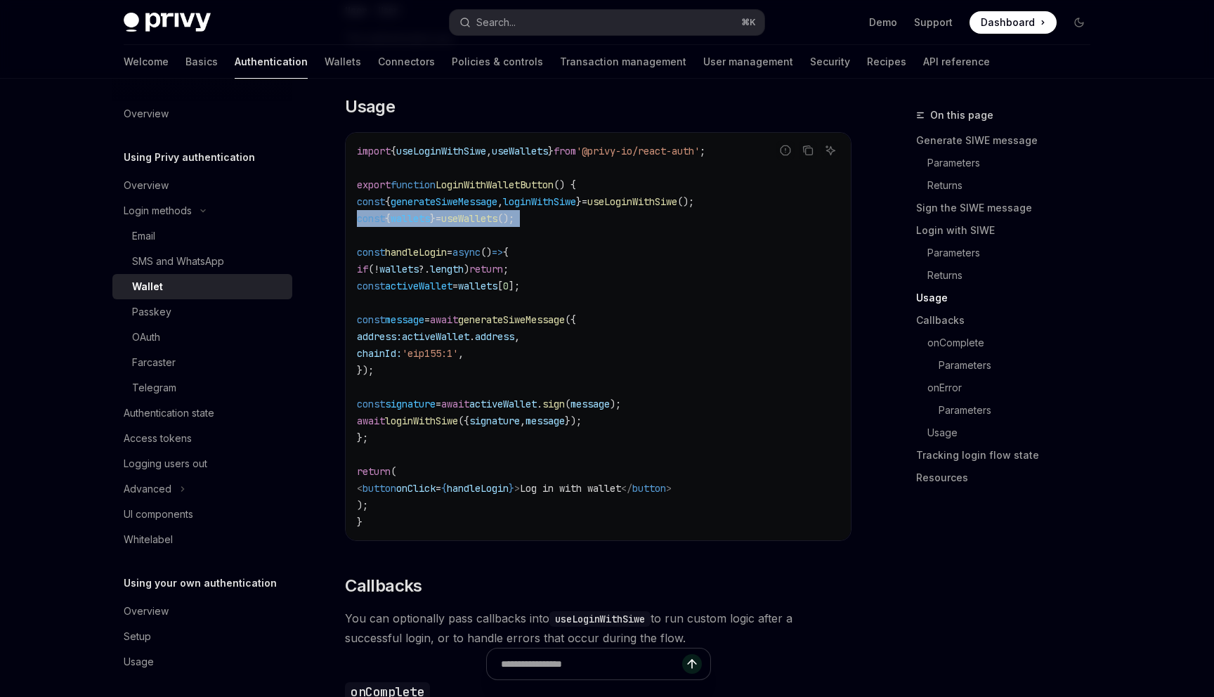
click at [643, 230] on code "import { useLoginWithSiwe , useWallets } from '@privy-io/react-auth' ; export f…" at bounding box center [598, 337] width 483 height 388
click at [641, 247] on code "import { useLoginWithSiwe , useWallets } from '@privy-io/react-auth' ; export f…" at bounding box center [598, 337] width 483 height 388
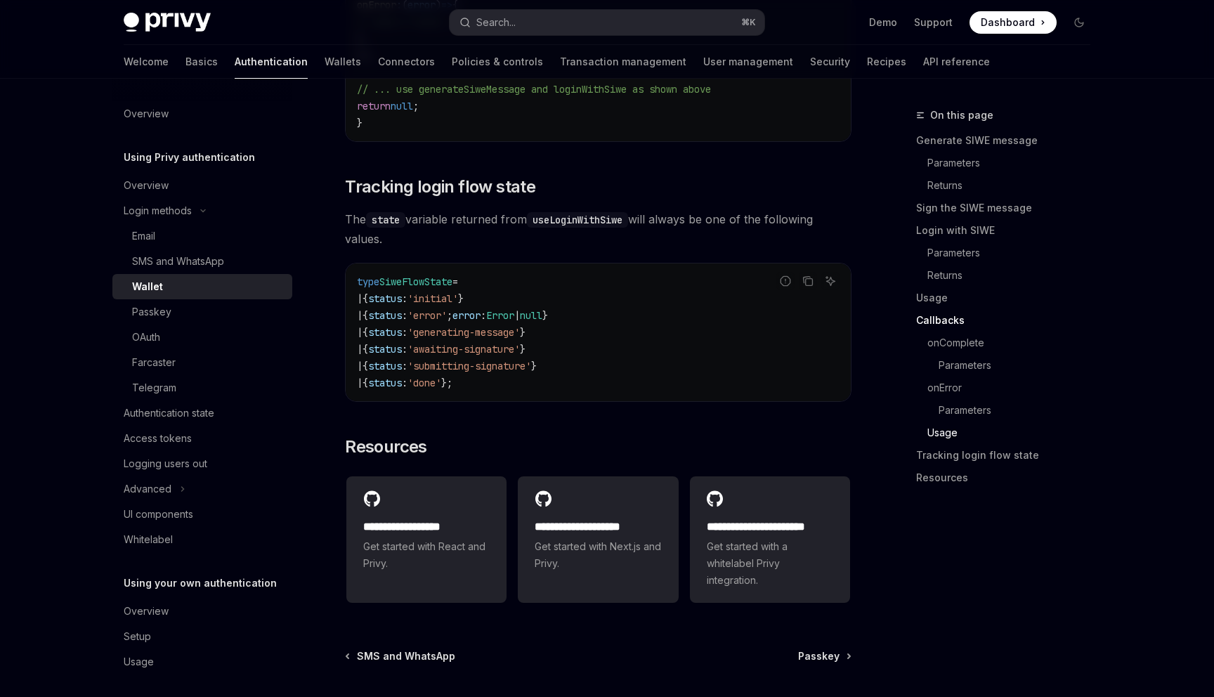
scroll to position [3380, 0]
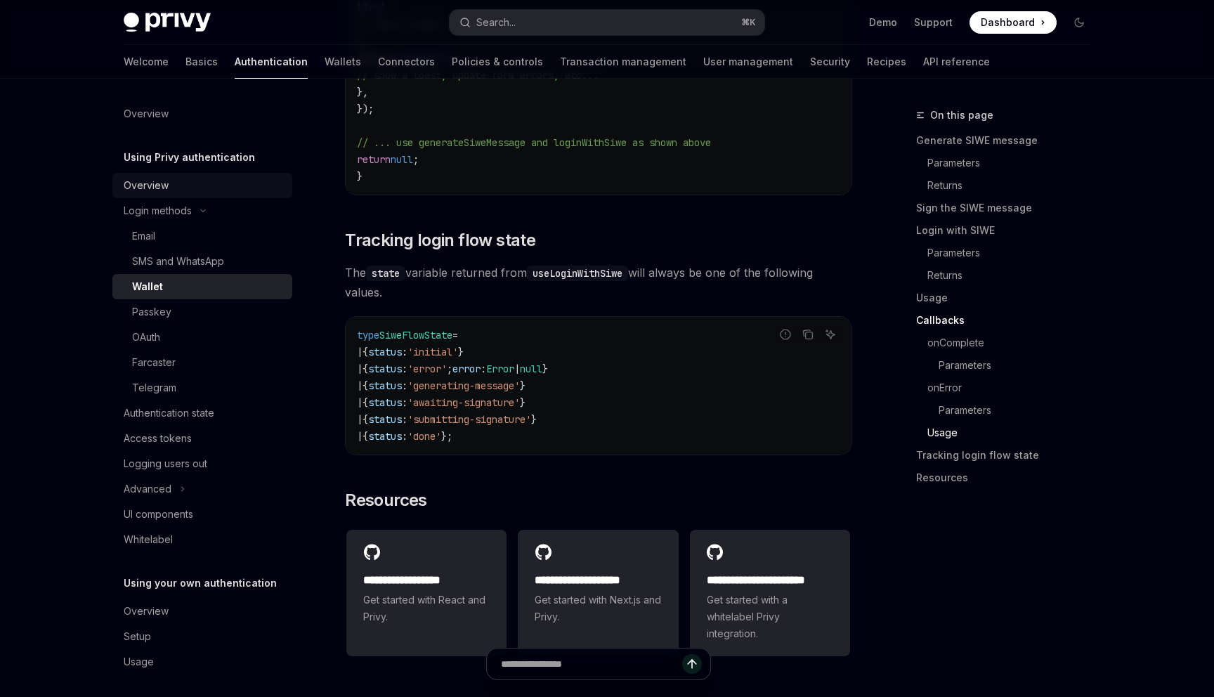
click at [213, 288] on div "Wallet" at bounding box center [208, 286] width 152 height 17
click at [195, 190] on div "Overview" at bounding box center [204, 185] width 160 height 17
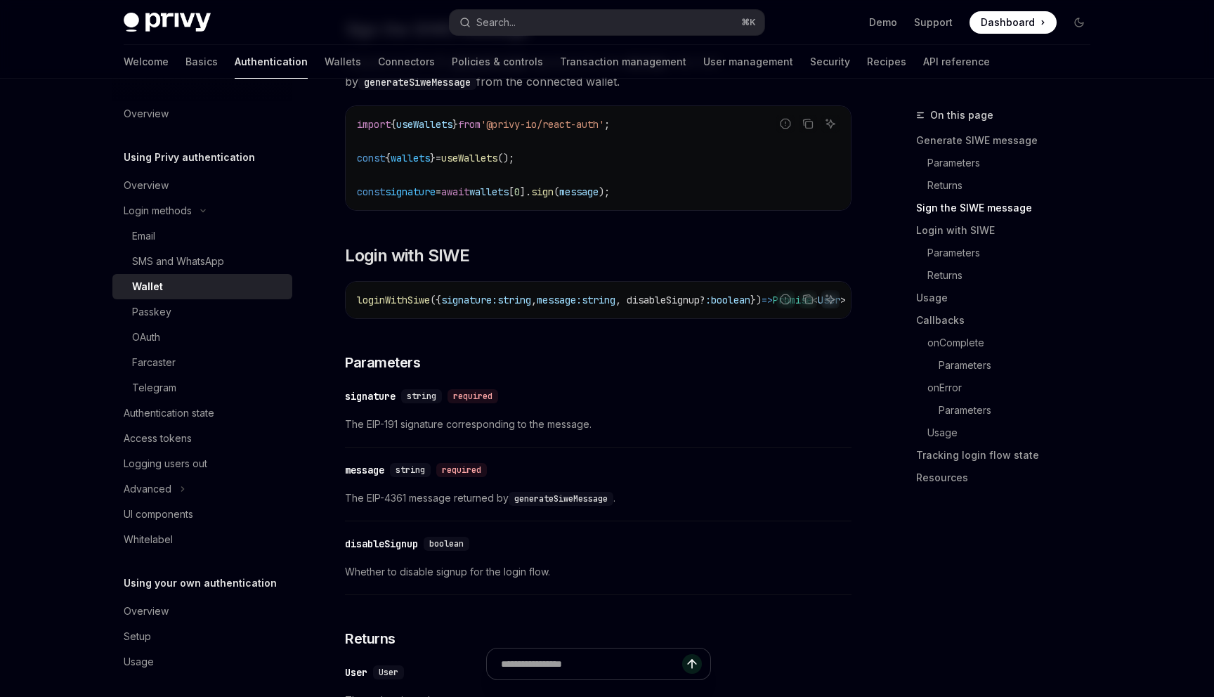
scroll to position [1028, 0]
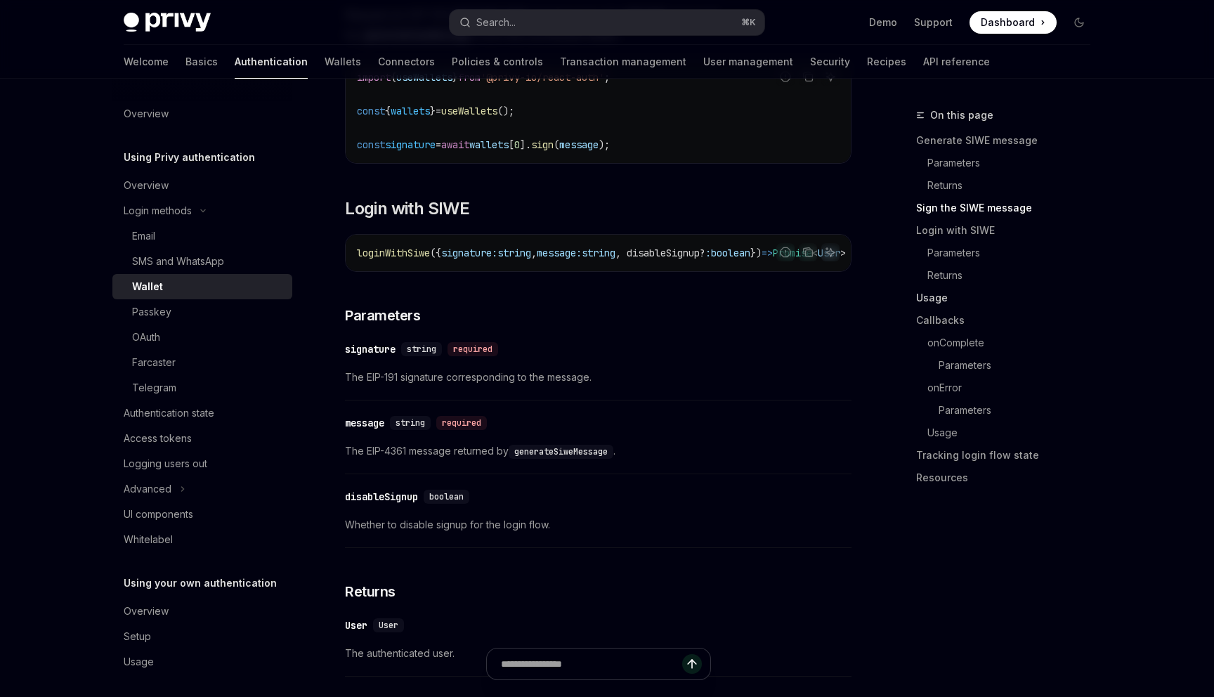
click at [934, 292] on link "Usage" at bounding box center [1008, 298] width 185 height 22
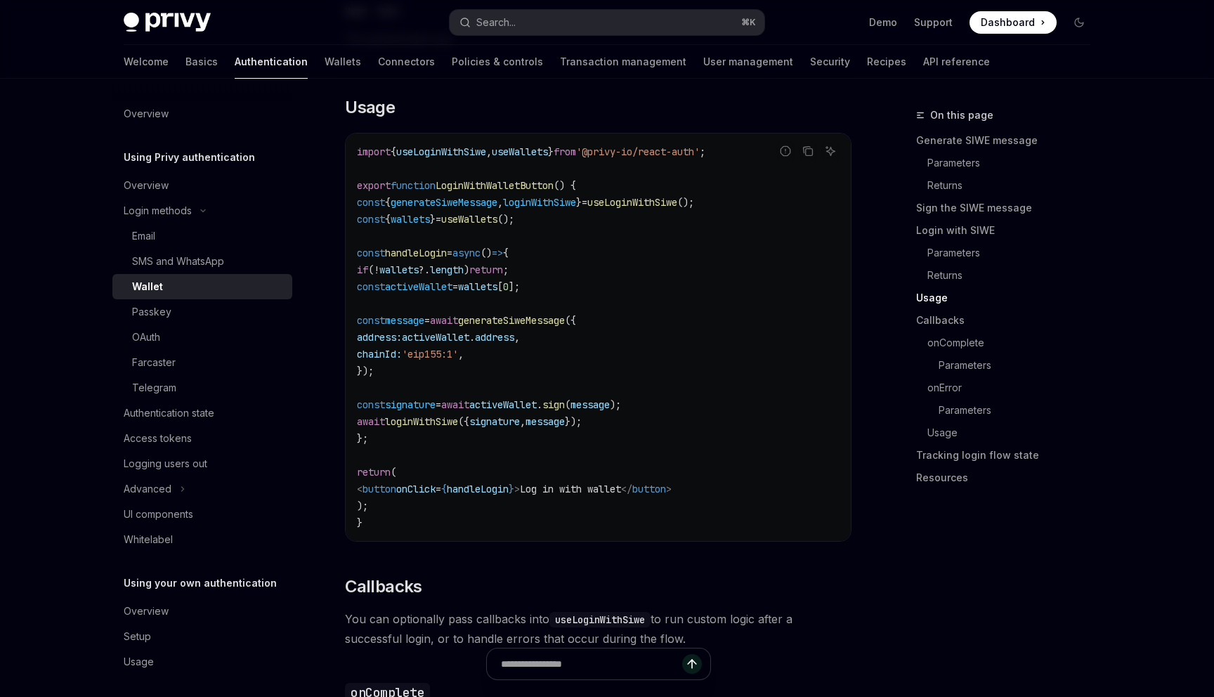
scroll to position [1642, 0]
click at [142, 185] on div "Overview" at bounding box center [146, 185] width 45 height 17
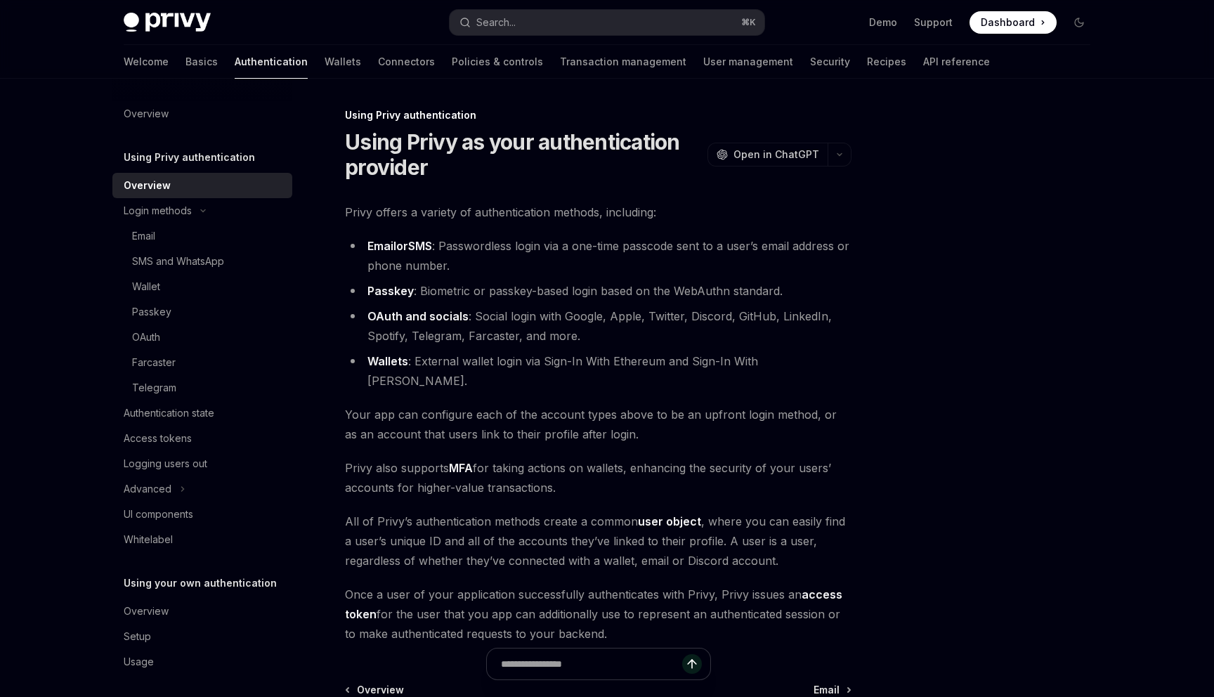
scroll to position [154, 0]
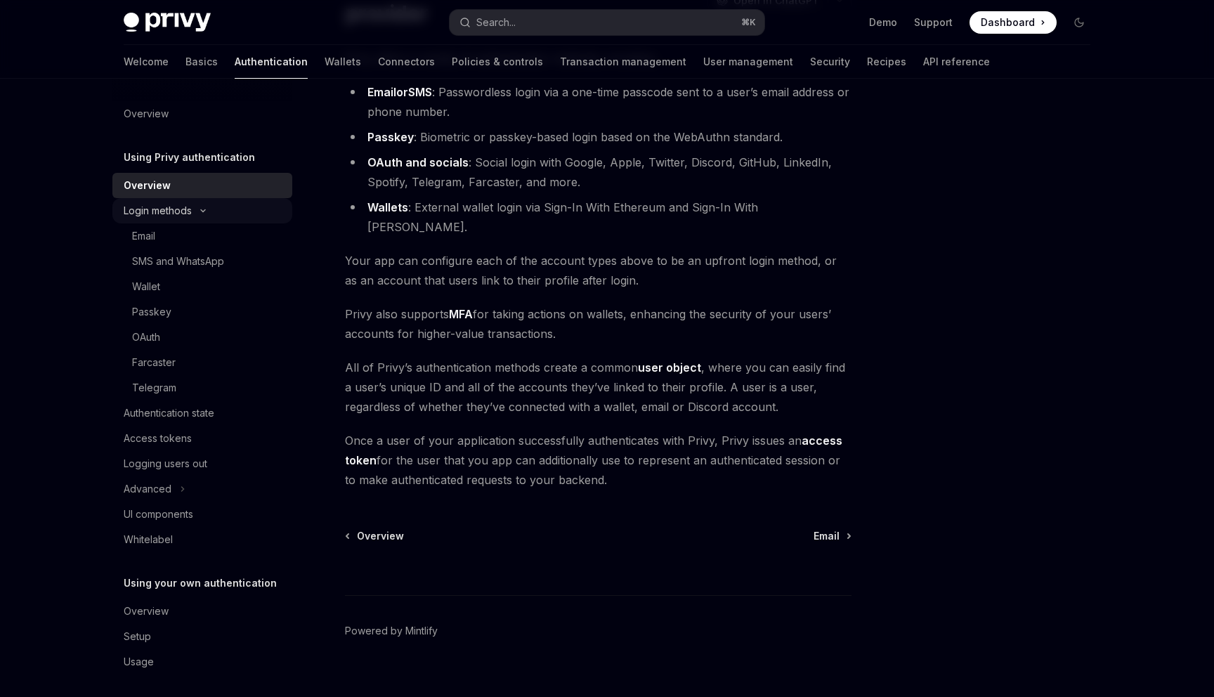
click at [222, 208] on button "Login methods" at bounding box center [202, 210] width 180 height 25
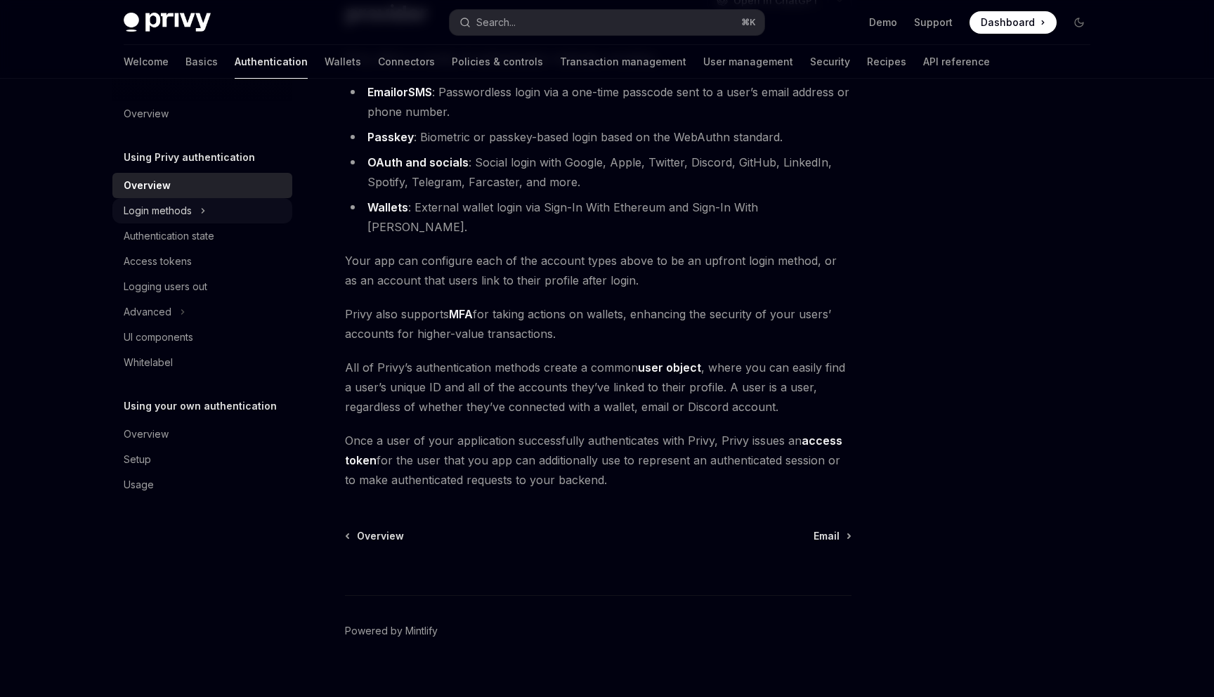
click at [222, 208] on button "Login methods" at bounding box center [202, 210] width 180 height 25
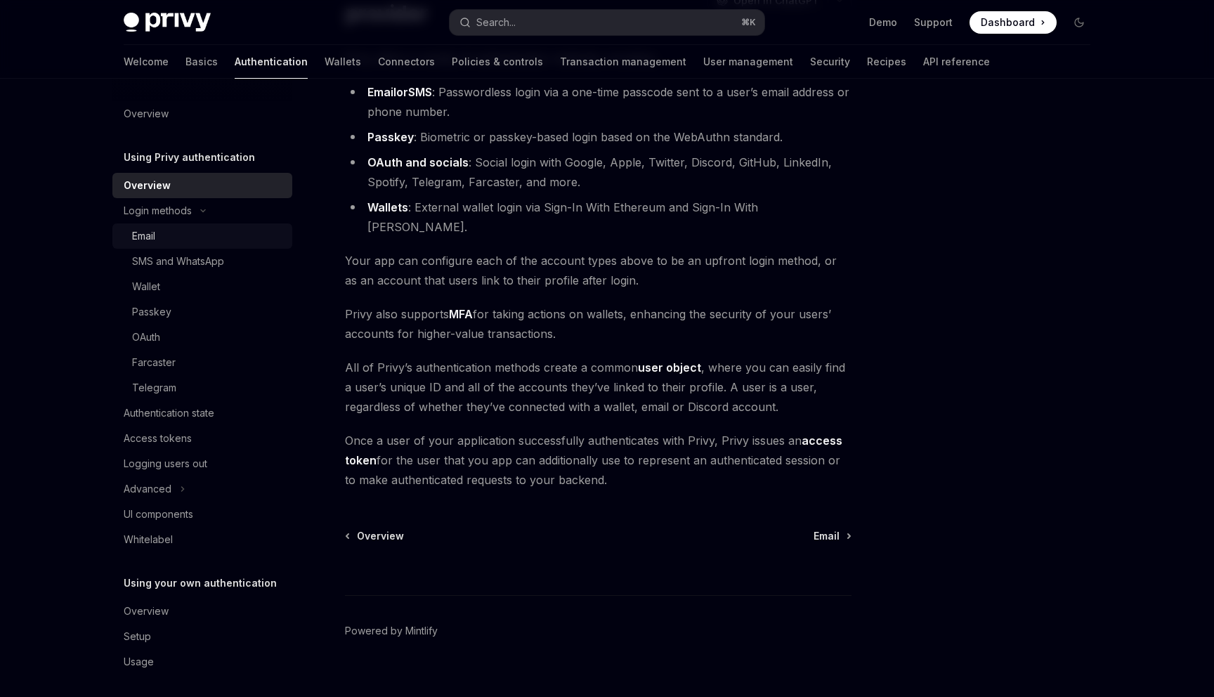
click at [222, 234] on div "Email" at bounding box center [208, 236] width 152 height 17
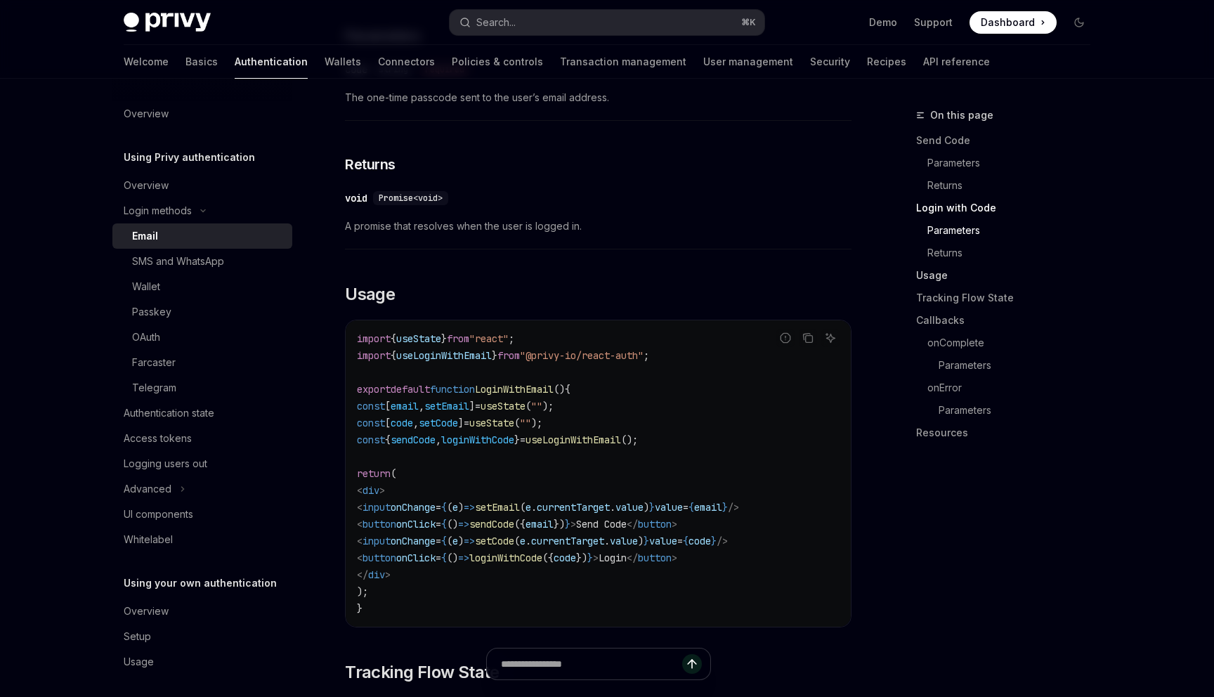
click at [936, 279] on link "Usage" at bounding box center [1008, 275] width 185 height 22
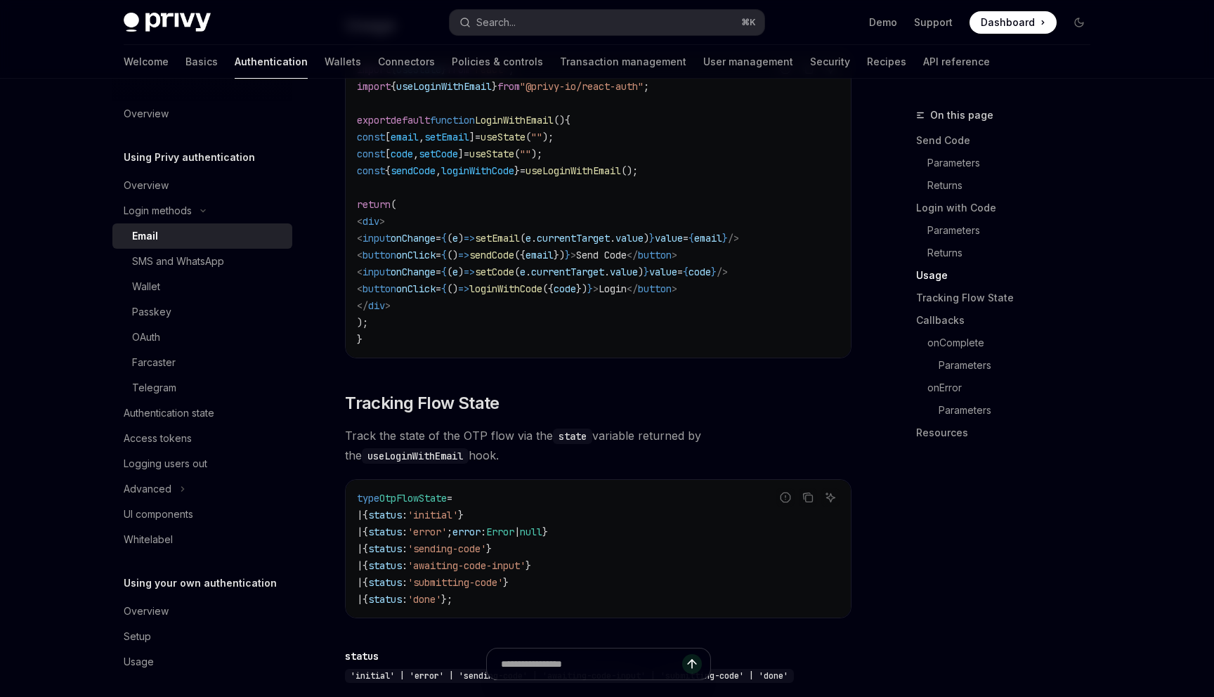
scroll to position [1335, 0]
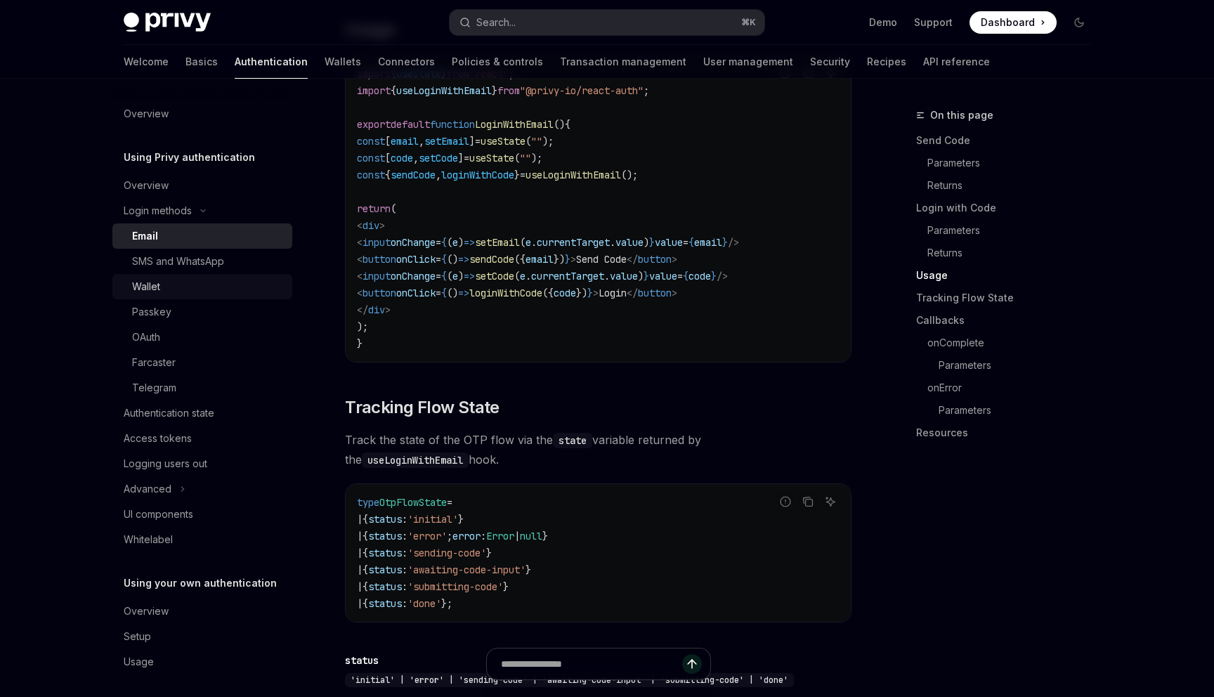
click at [221, 277] on link "Wallet" at bounding box center [202, 286] width 180 height 25
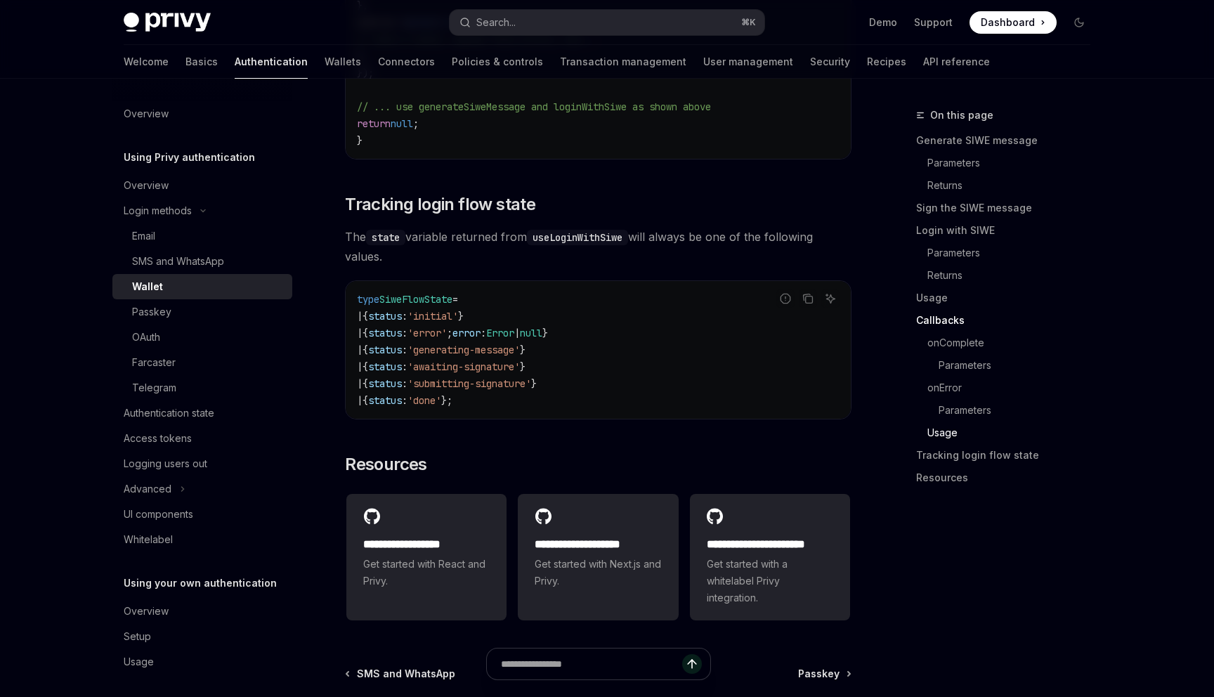
scroll to position [3456, 0]
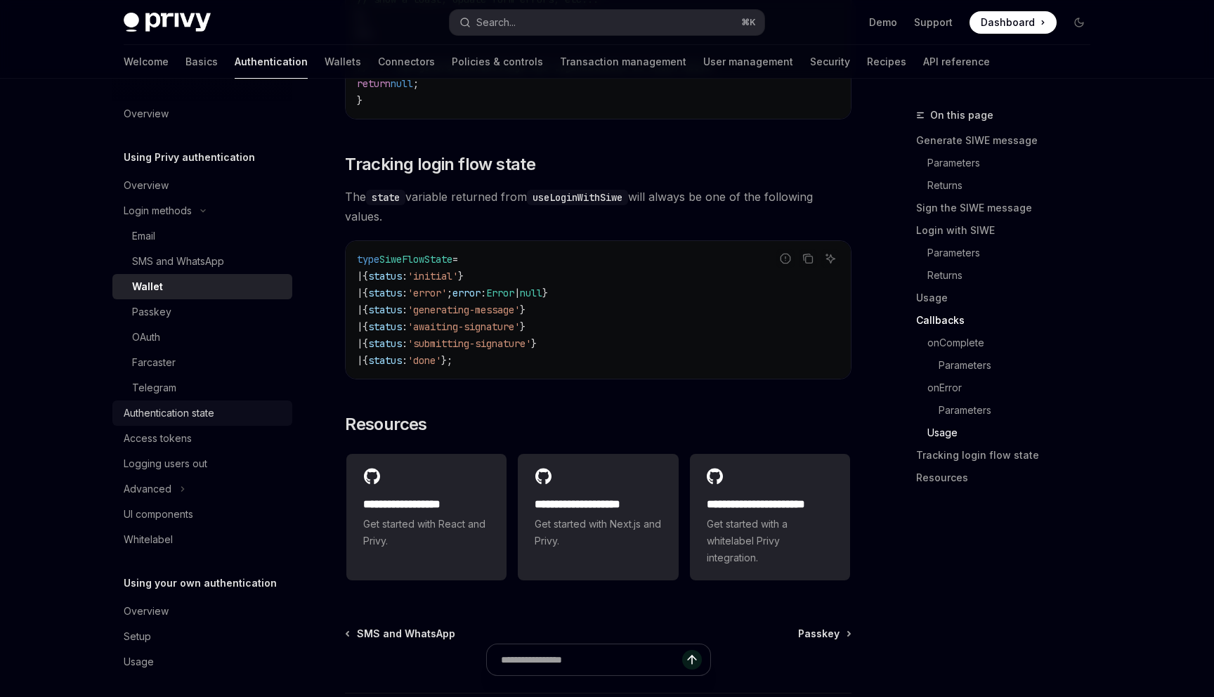
click at [229, 407] on div "Authentication state" at bounding box center [204, 413] width 160 height 17
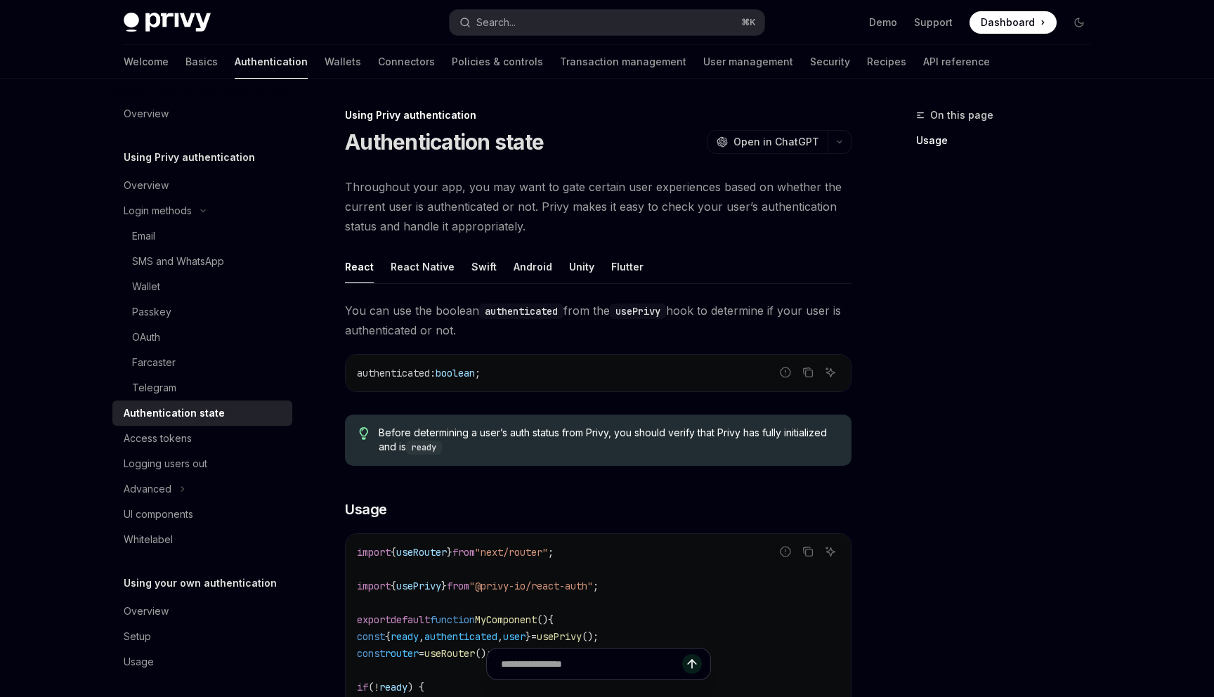
scroll to position [109, 0]
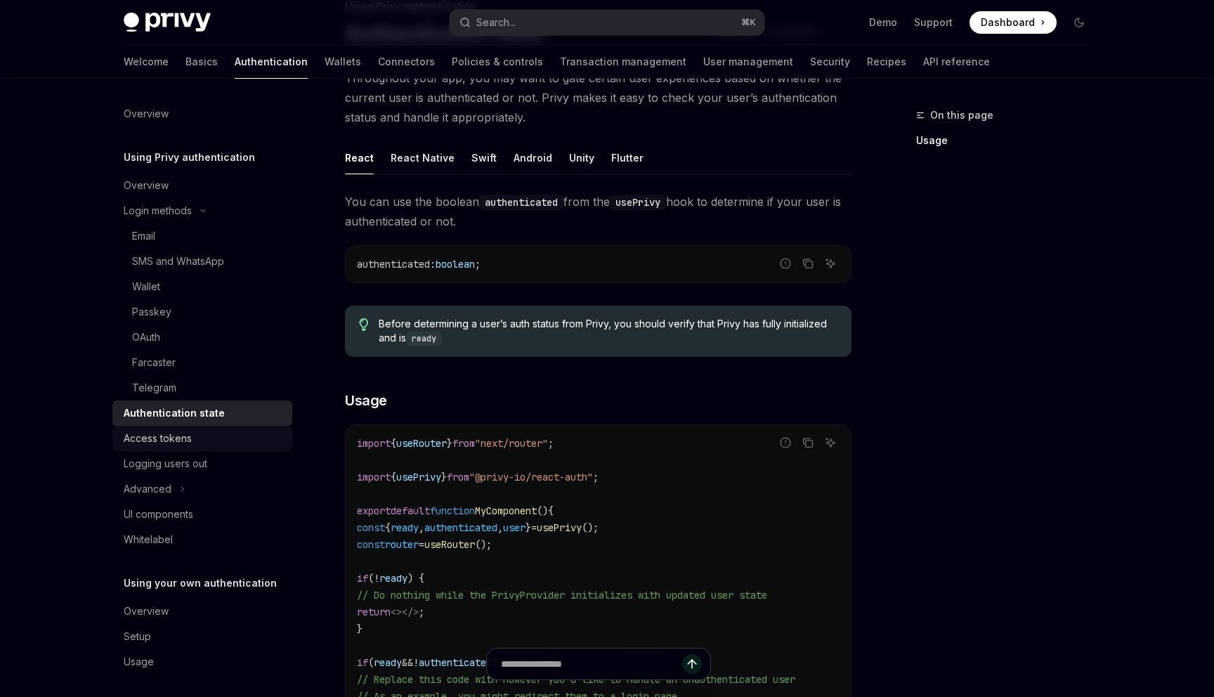
click at [230, 449] on link "Access tokens" at bounding box center [202, 438] width 180 height 25
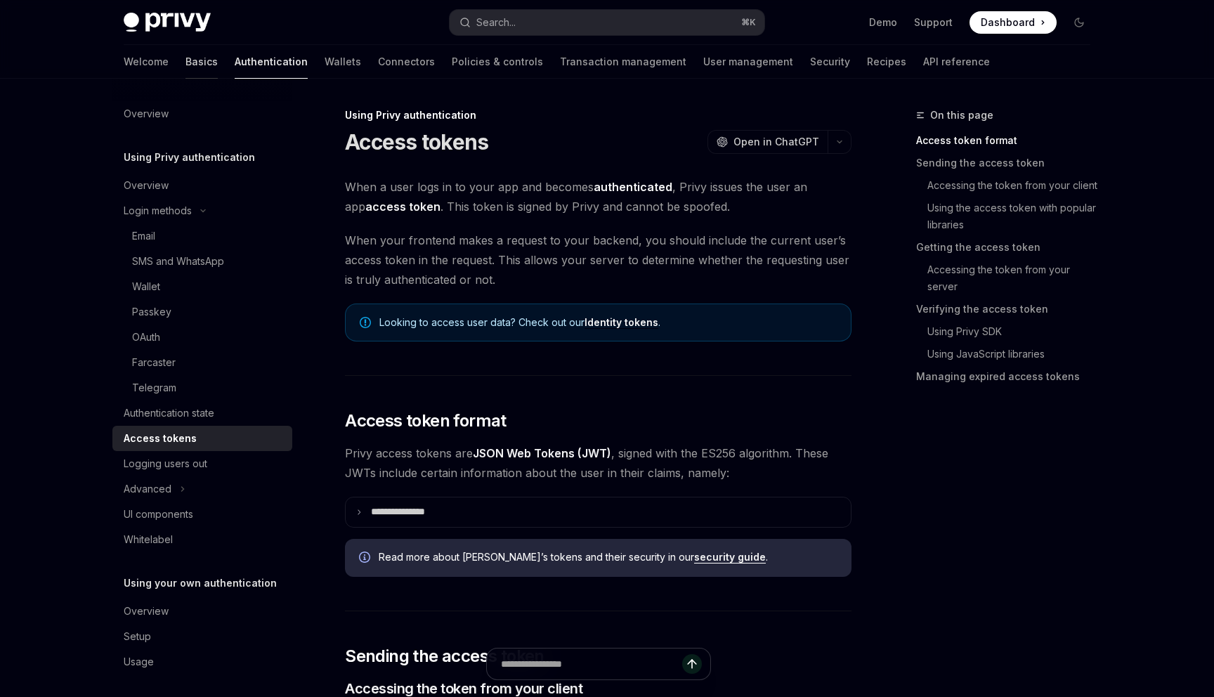
click at [185, 63] on link "Basics" at bounding box center [201, 62] width 32 height 34
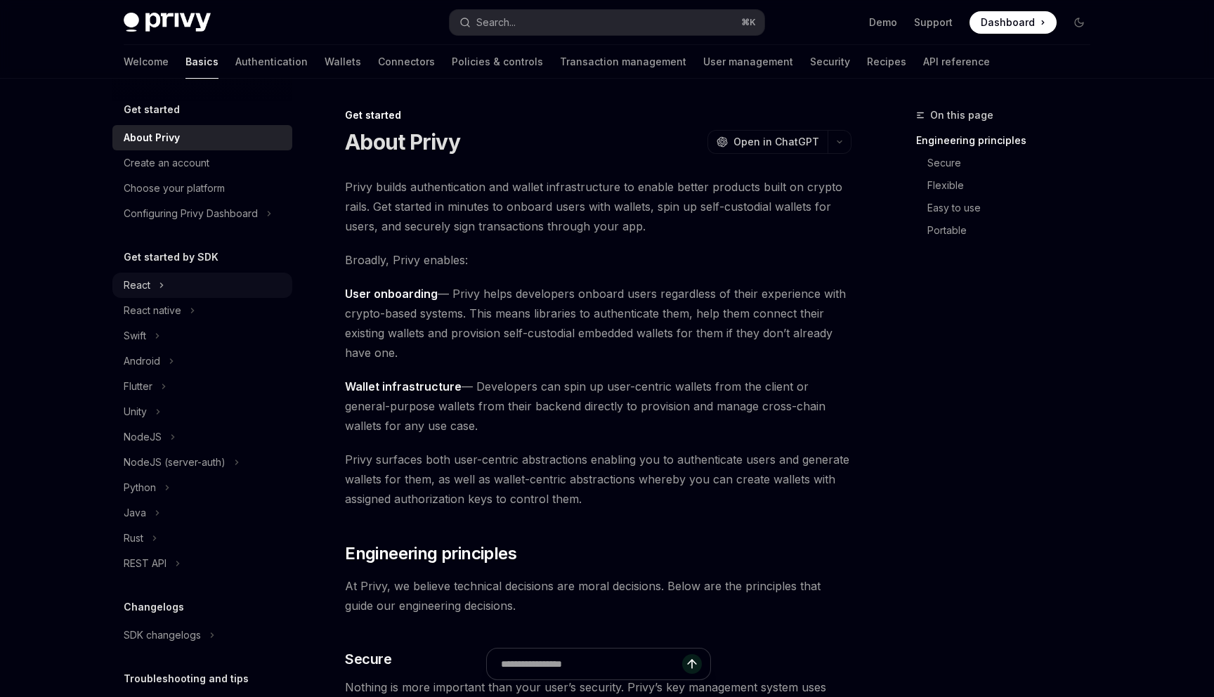
click at [169, 277] on button "React" at bounding box center [202, 285] width 180 height 25
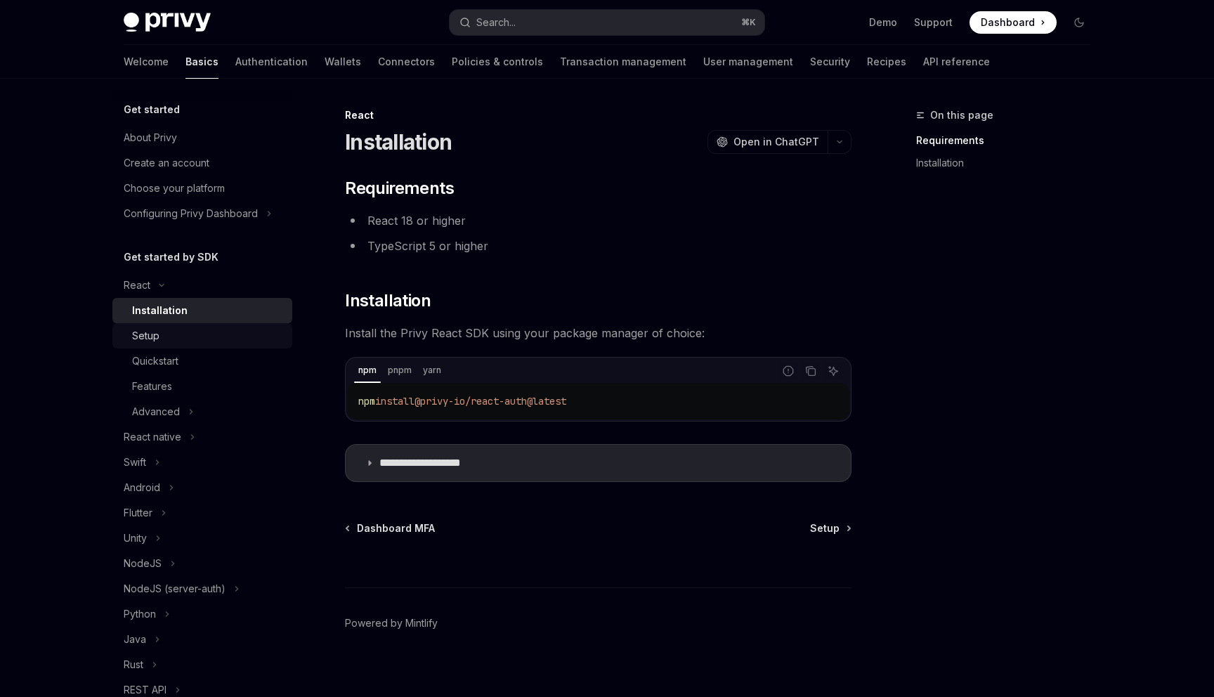
click at [199, 339] on div "Setup" at bounding box center [208, 335] width 152 height 17
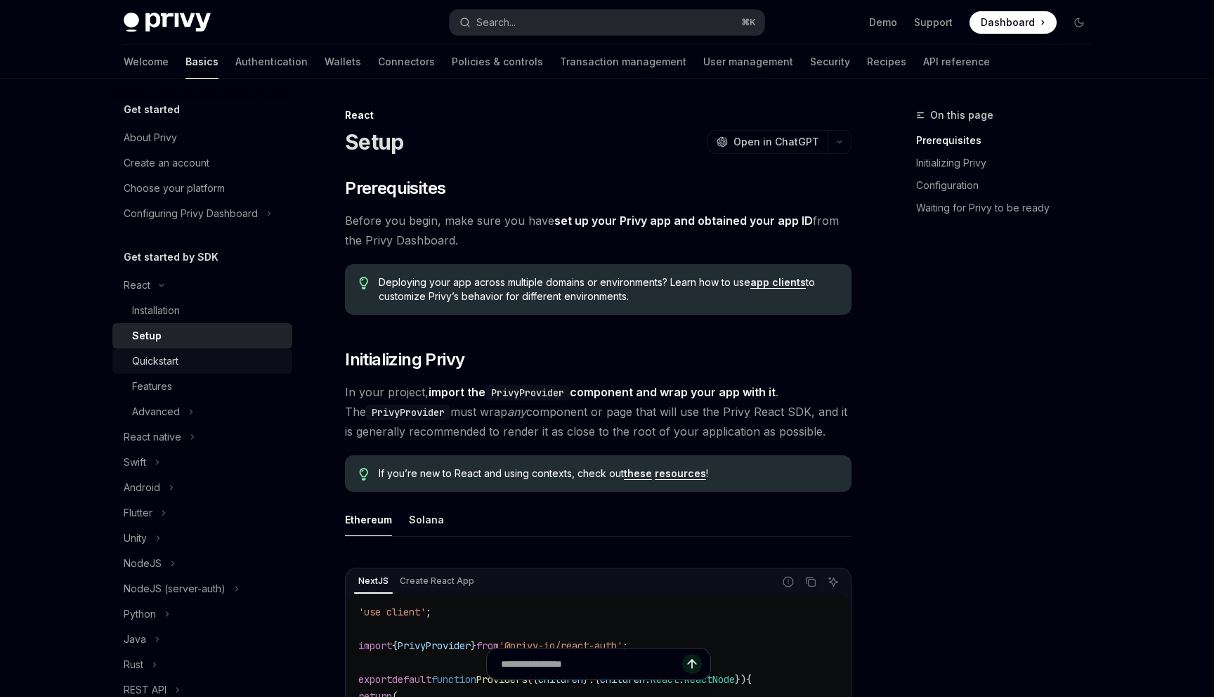
click at [202, 361] on div "Quickstart" at bounding box center [208, 361] width 152 height 17
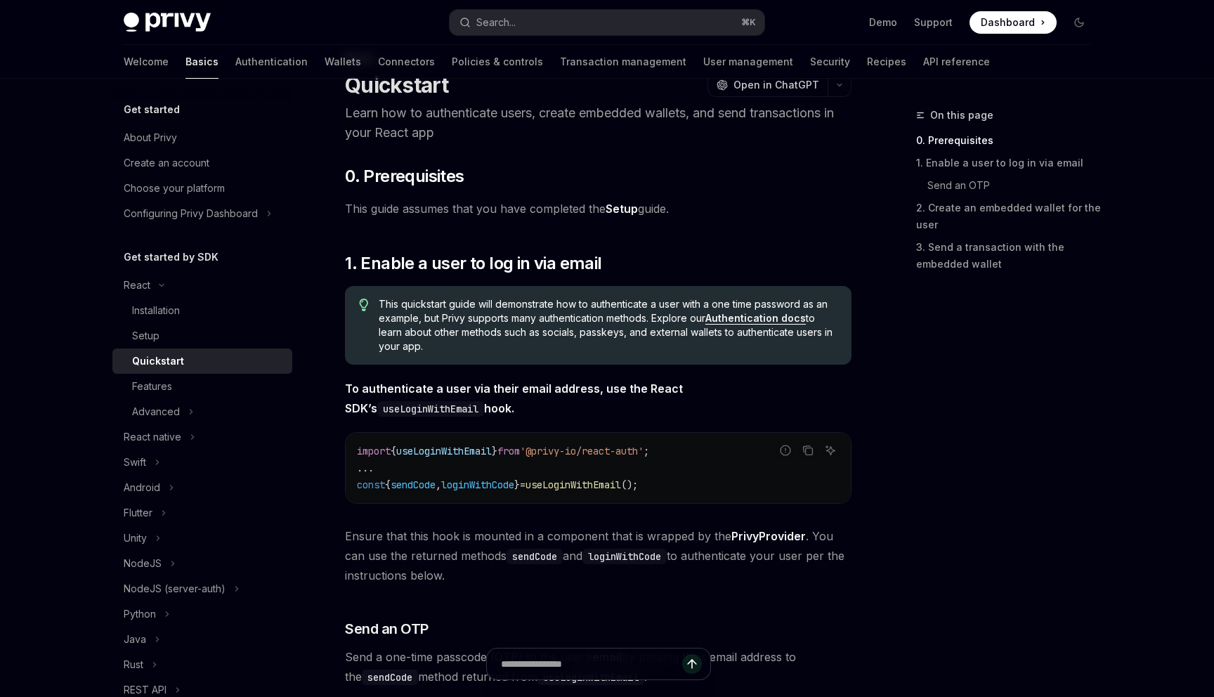
scroll to position [102, 0]
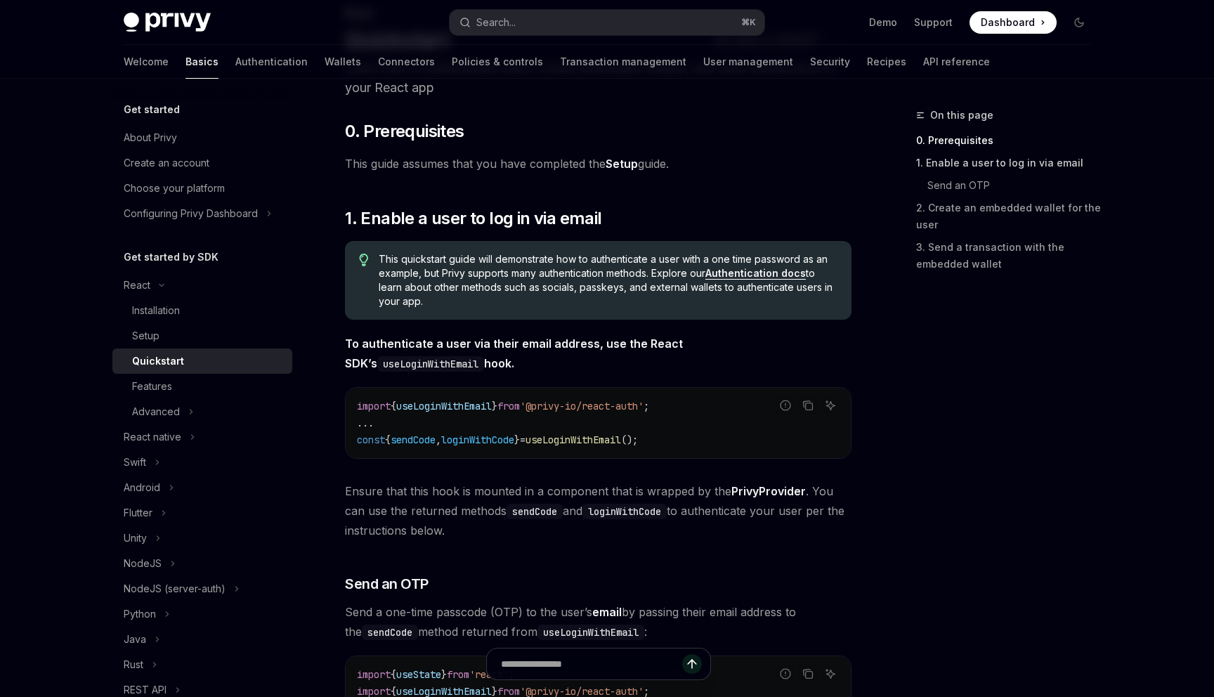
click at [942, 163] on link "1. Enable a user to log in via email" at bounding box center [1008, 163] width 185 height 22
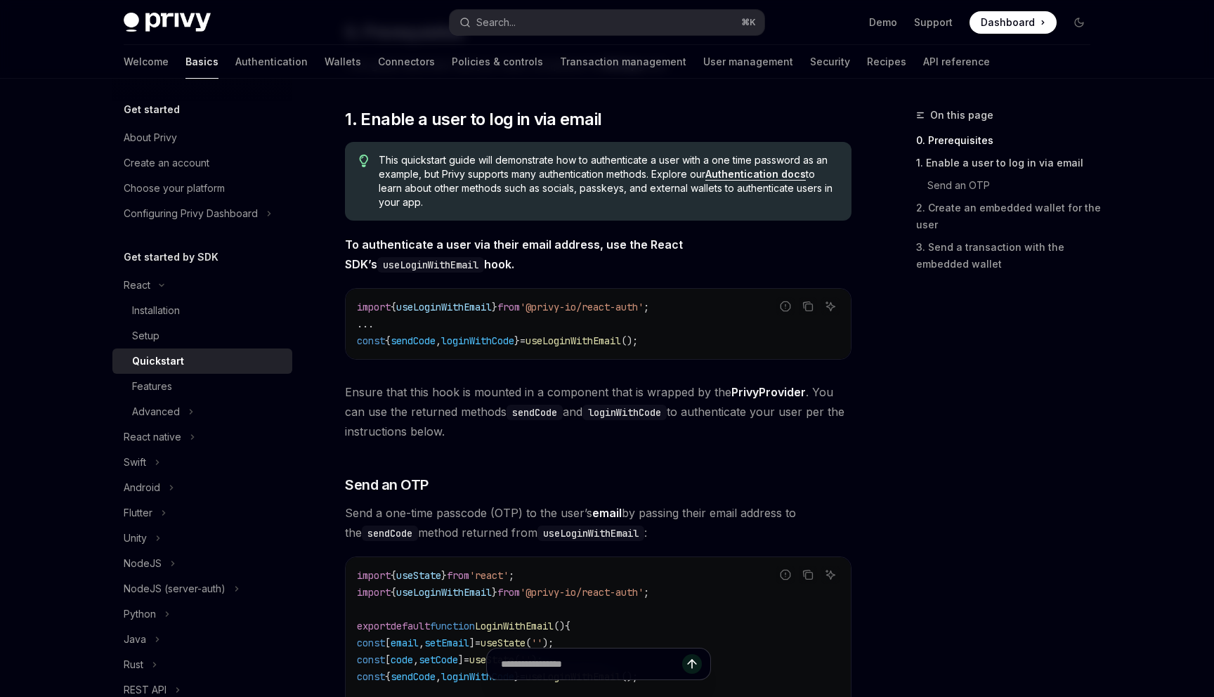
scroll to position [202, 0]
click at [944, 179] on link "Send an OTP" at bounding box center [1008, 185] width 185 height 22
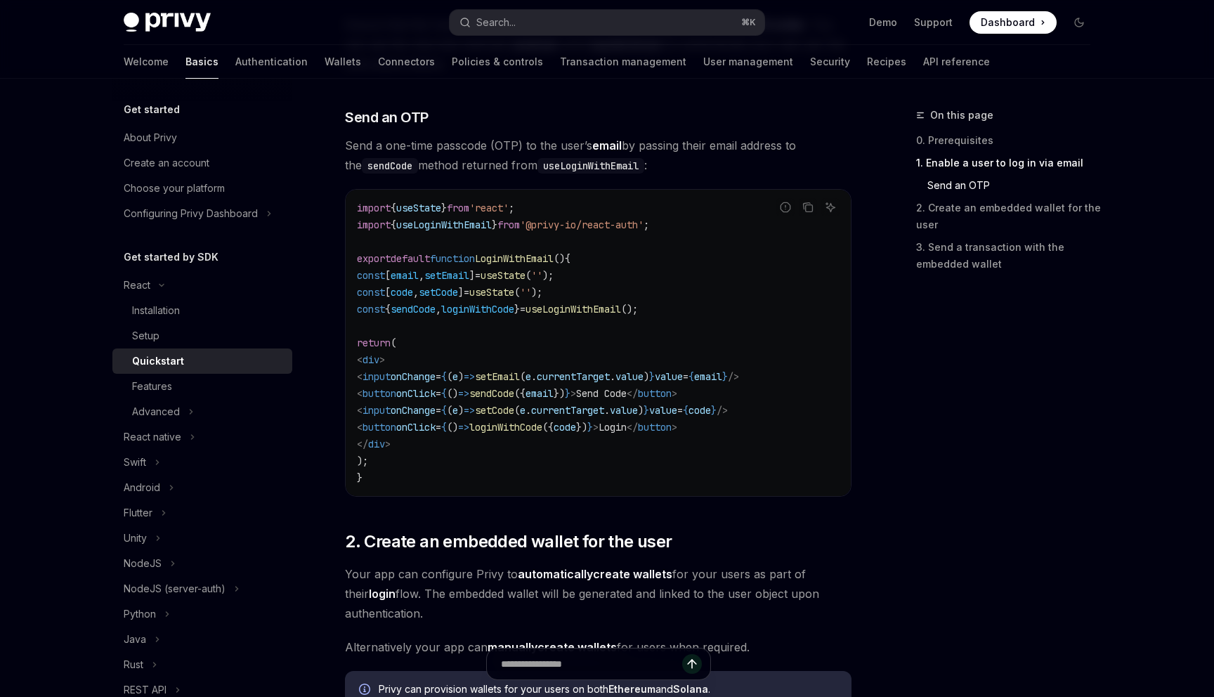
scroll to position [569, 0]
click at [201, 379] on div "Features" at bounding box center [208, 386] width 152 height 17
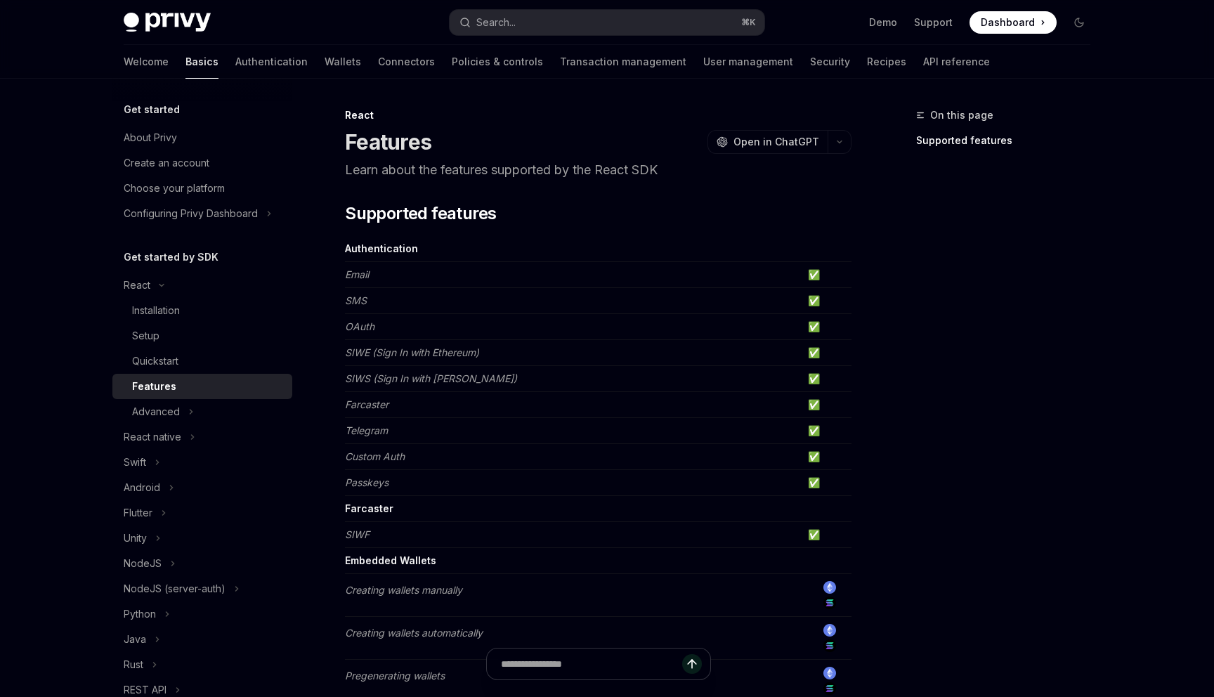
click at [417, 370] on td "SIWS (Sign In with [PERSON_NAME])" at bounding box center [573, 379] width 457 height 26
drag, startPoint x: 417, startPoint y: 370, endPoint x: 500, endPoint y: 375, distance: 83.7
click at [500, 375] on td "SIWS (Sign In with [PERSON_NAME])" at bounding box center [573, 379] width 457 height 26
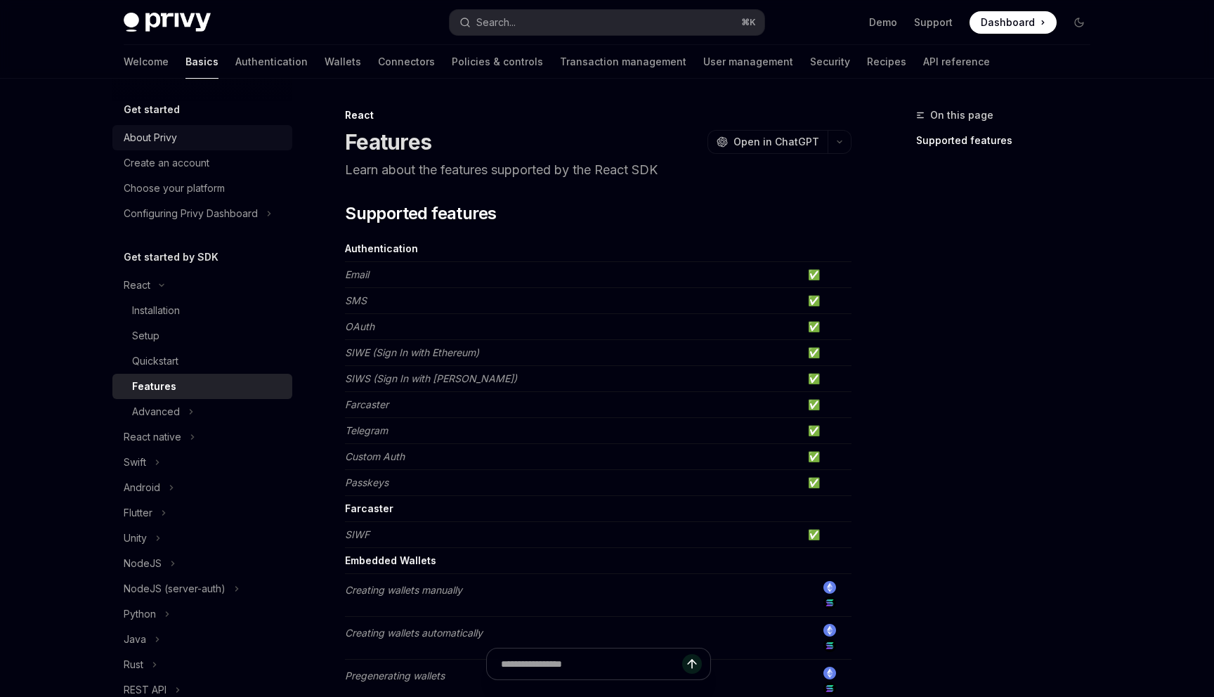
click at [207, 135] on div "About Privy" at bounding box center [204, 137] width 160 height 17
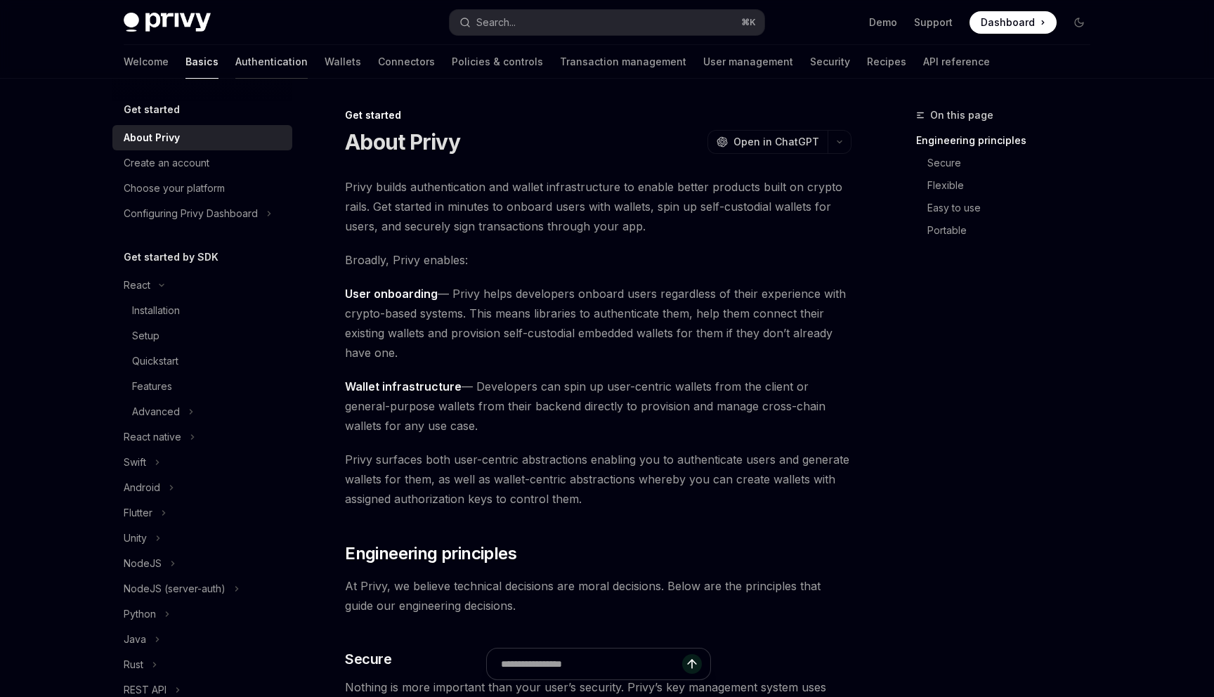
click at [235, 53] on link "Authentication" at bounding box center [271, 62] width 72 height 34
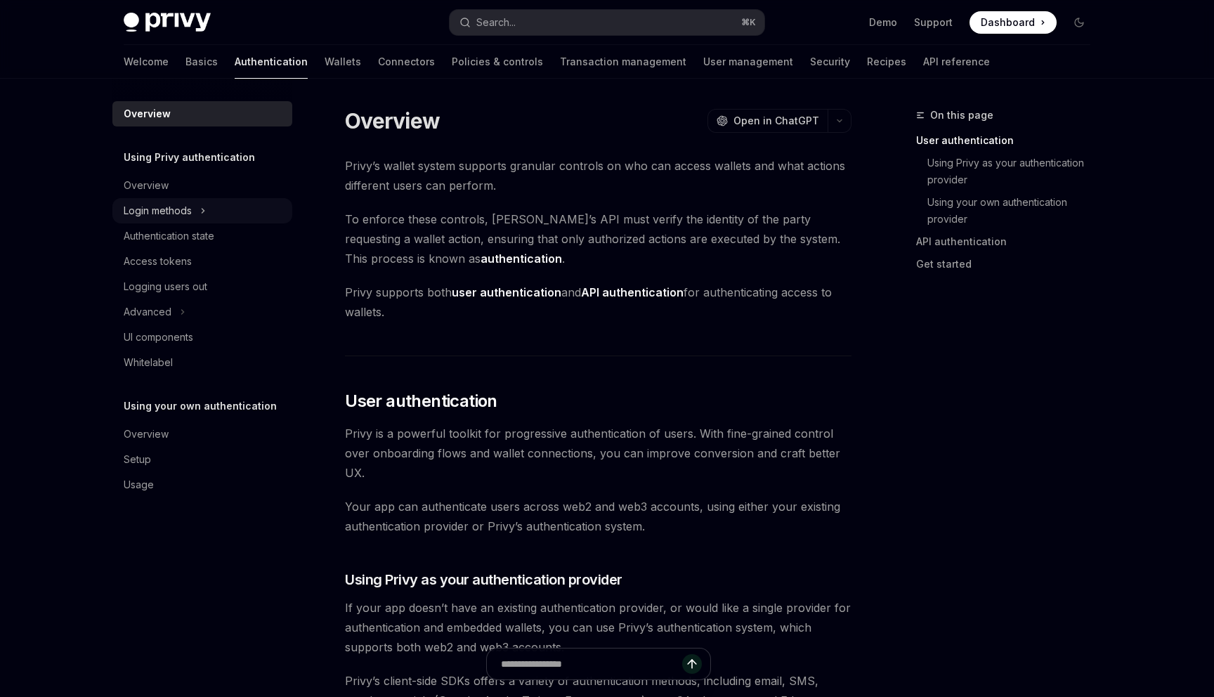
click at [204, 214] on icon "Toggle Login methods section" at bounding box center [203, 210] width 6 height 17
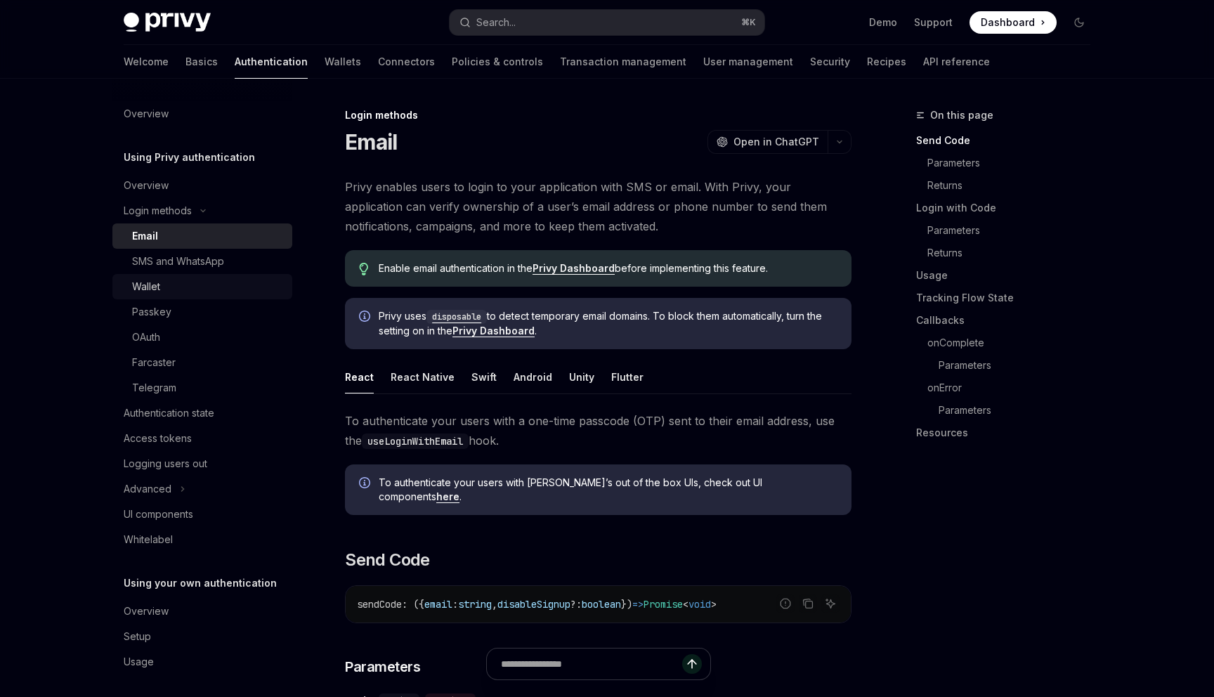
click at [213, 278] on div "Wallet" at bounding box center [208, 286] width 152 height 17
type textarea "*"
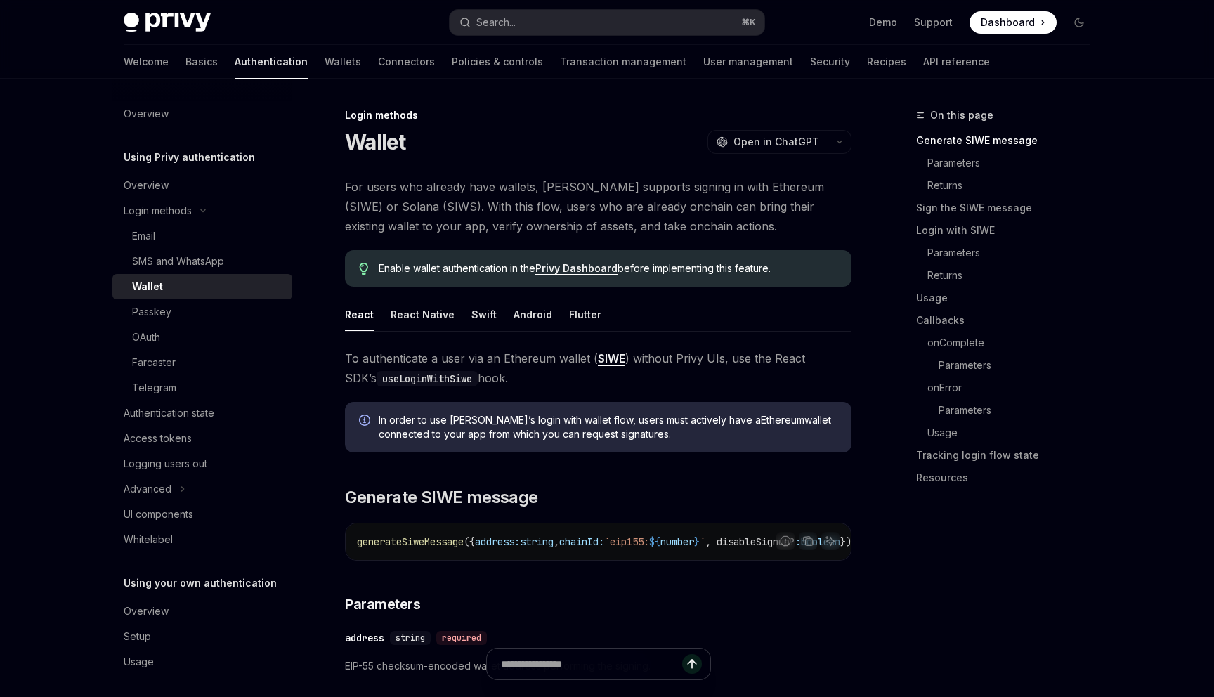
scroll to position [178, 0]
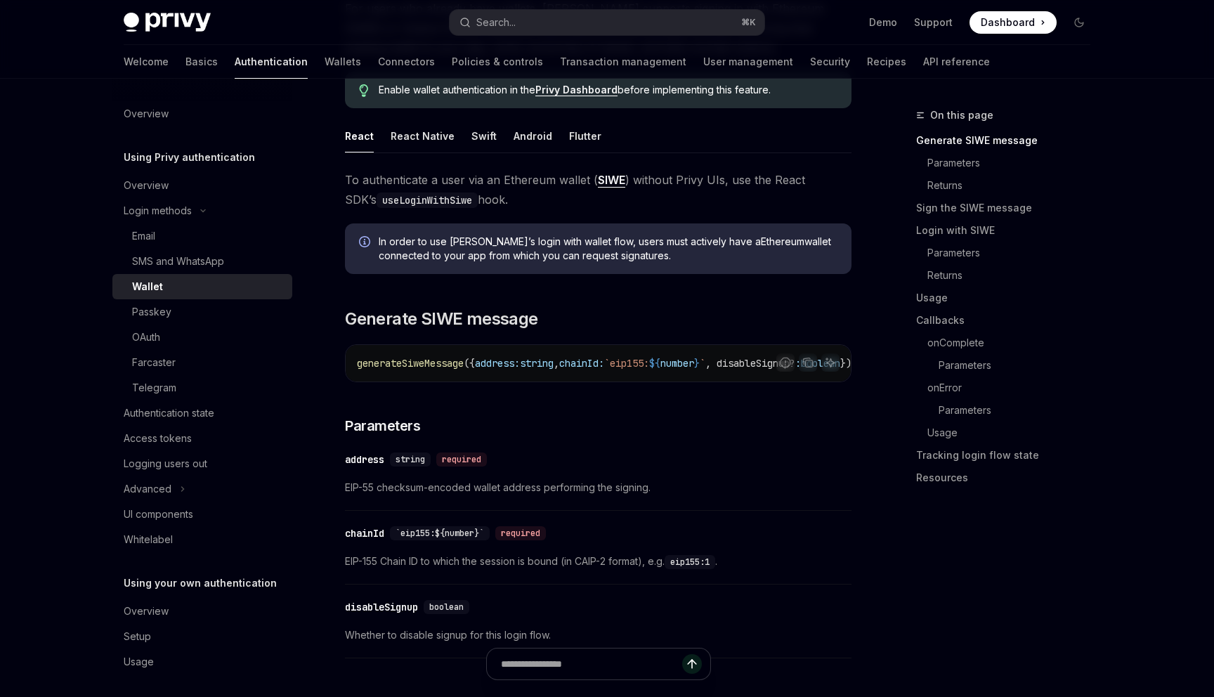
click at [591, 37] on div "Privy Docs home page Search... ⌘ K Demo Support Dashboard Dashboard Search..." at bounding box center [607, 22] width 967 height 45
click at [588, 25] on button "Search... ⌘ K" at bounding box center [607, 22] width 315 height 25
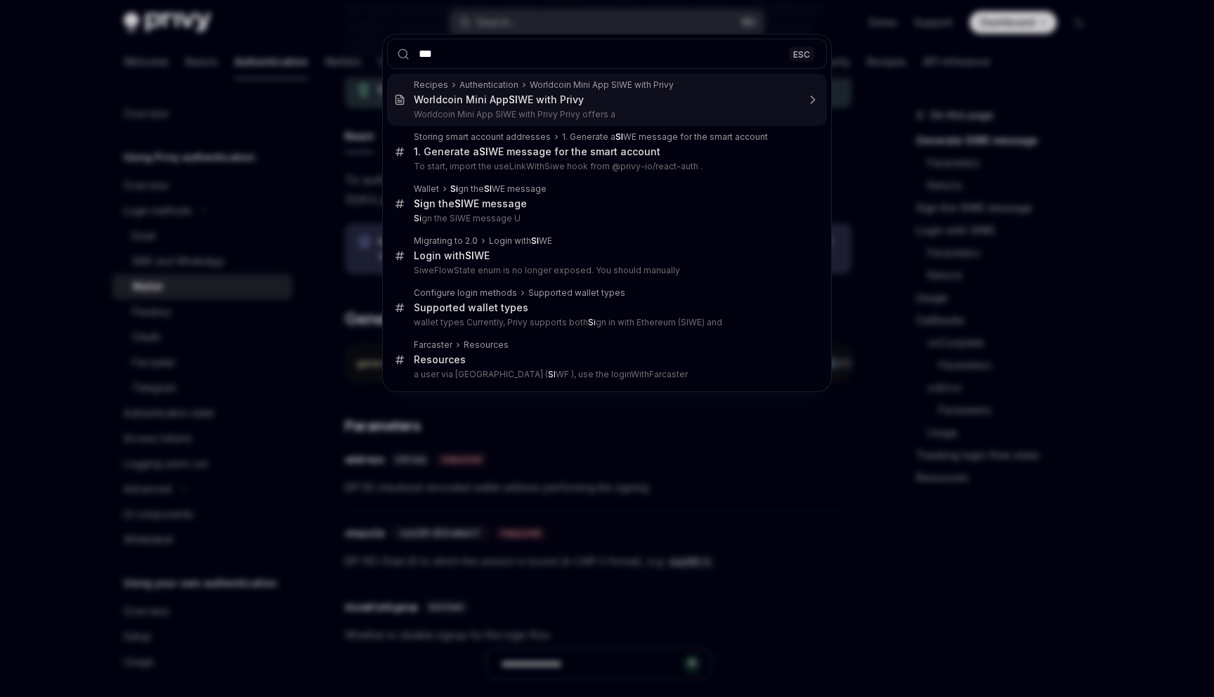
type input "****"
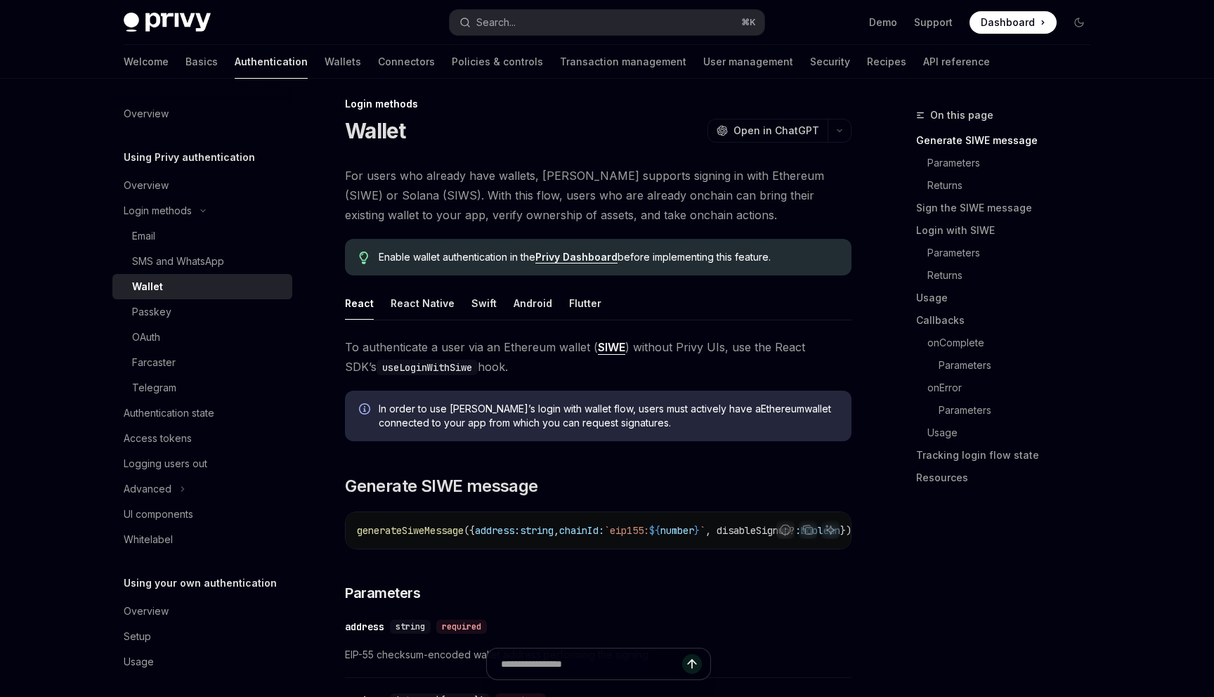
scroll to position [8, 0]
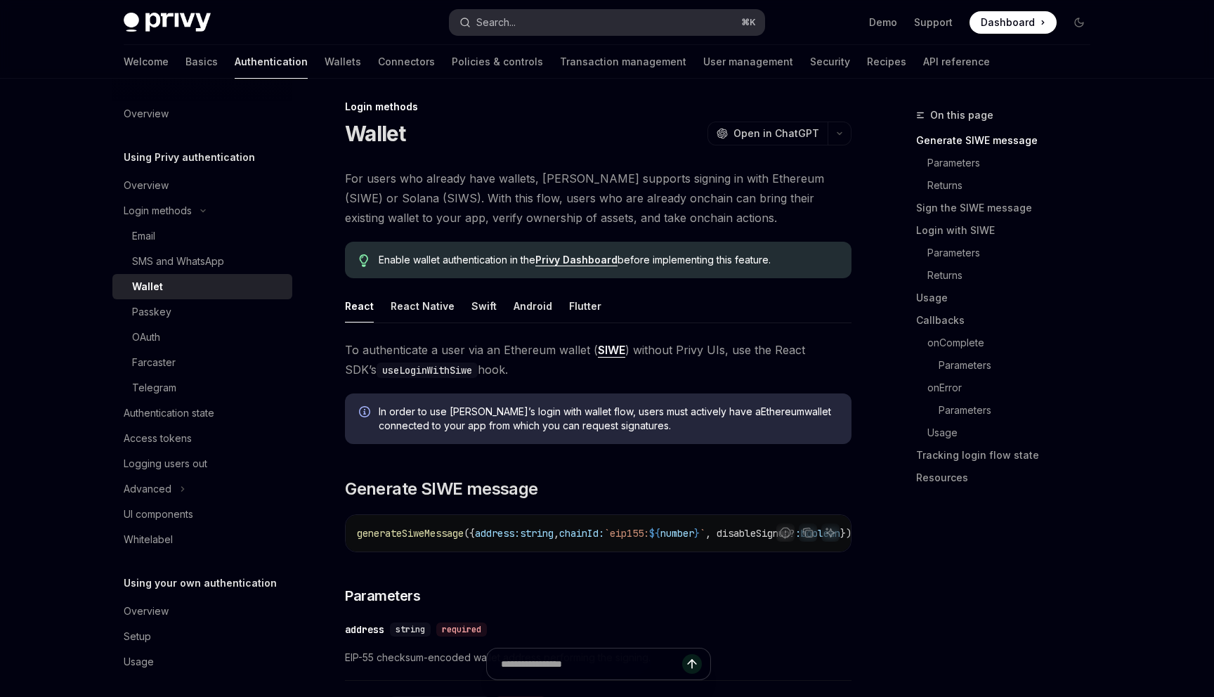
click at [544, 22] on button "Search... ⌘ K" at bounding box center [607, 22] width 315 height 25
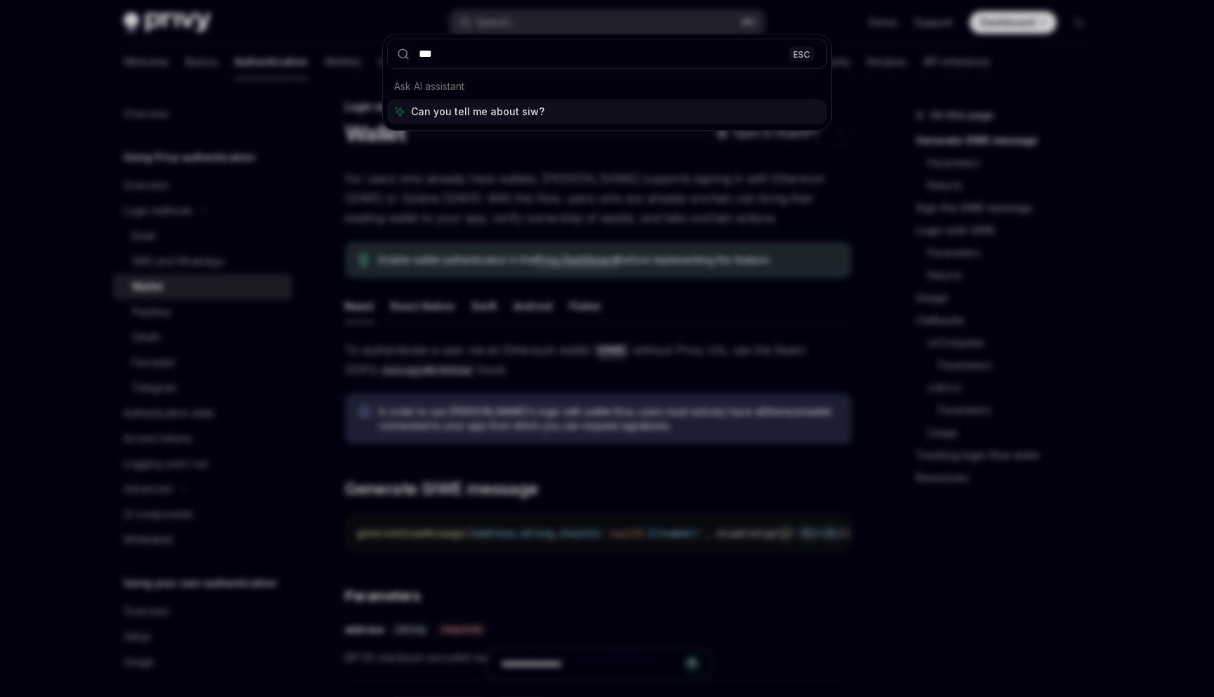
type input "****"
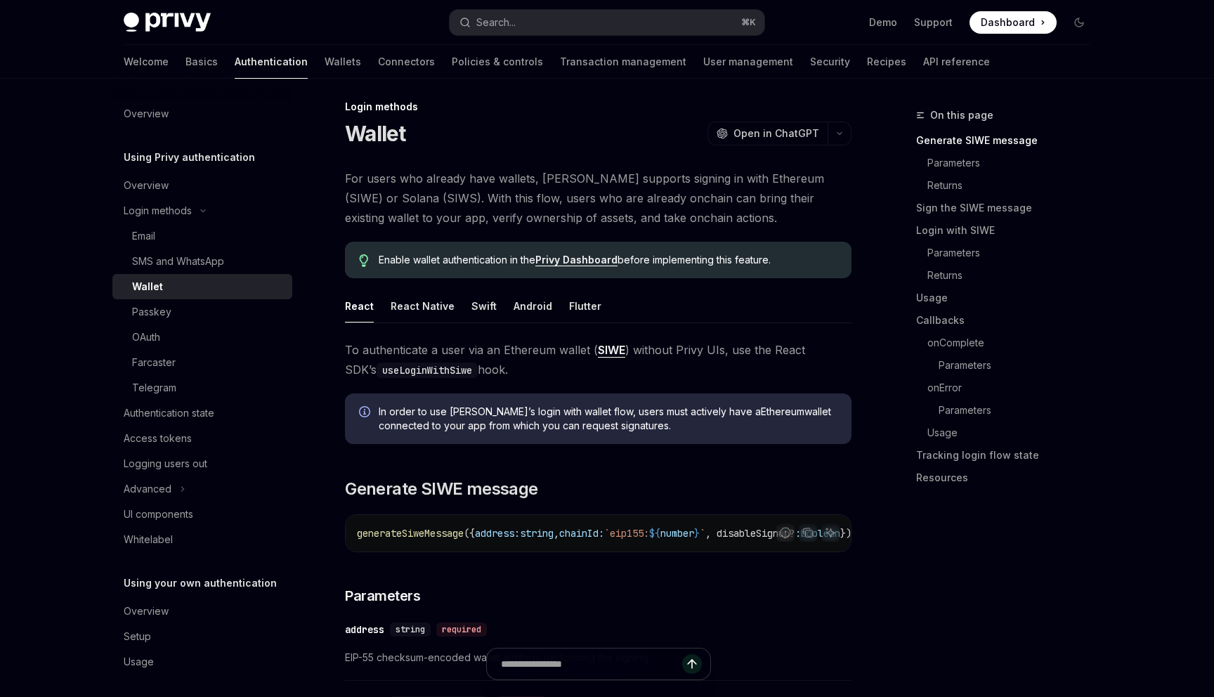
type textarea "*"
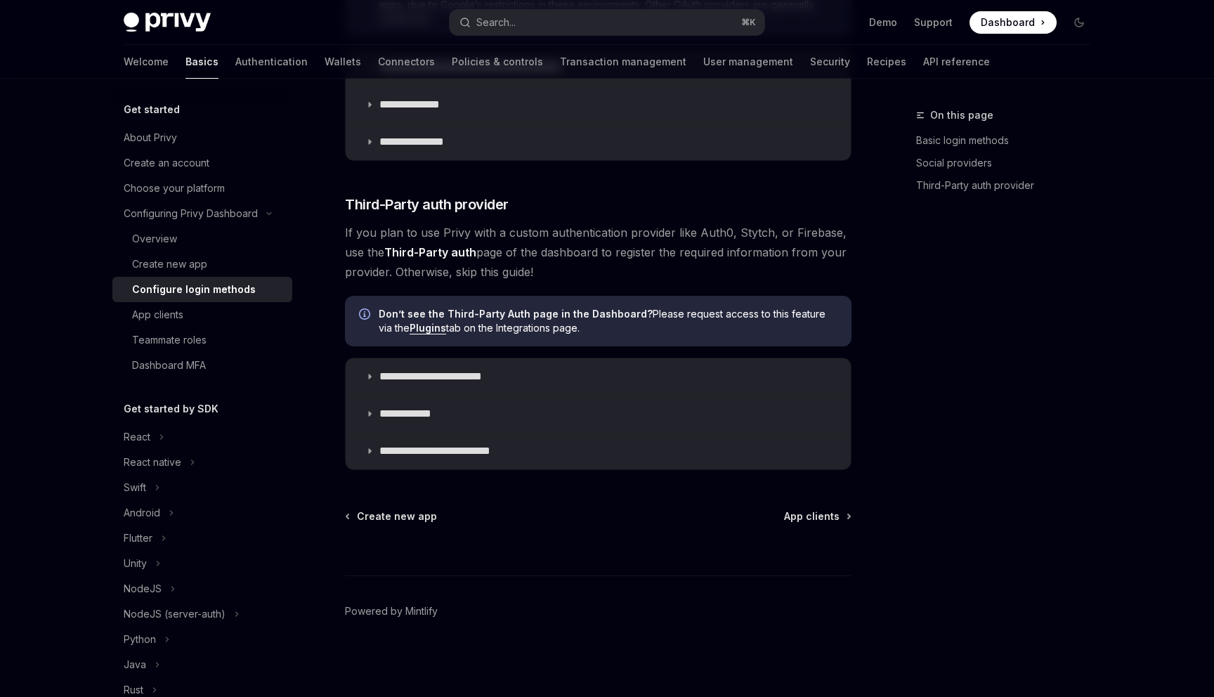
scroll to position [279, 0]
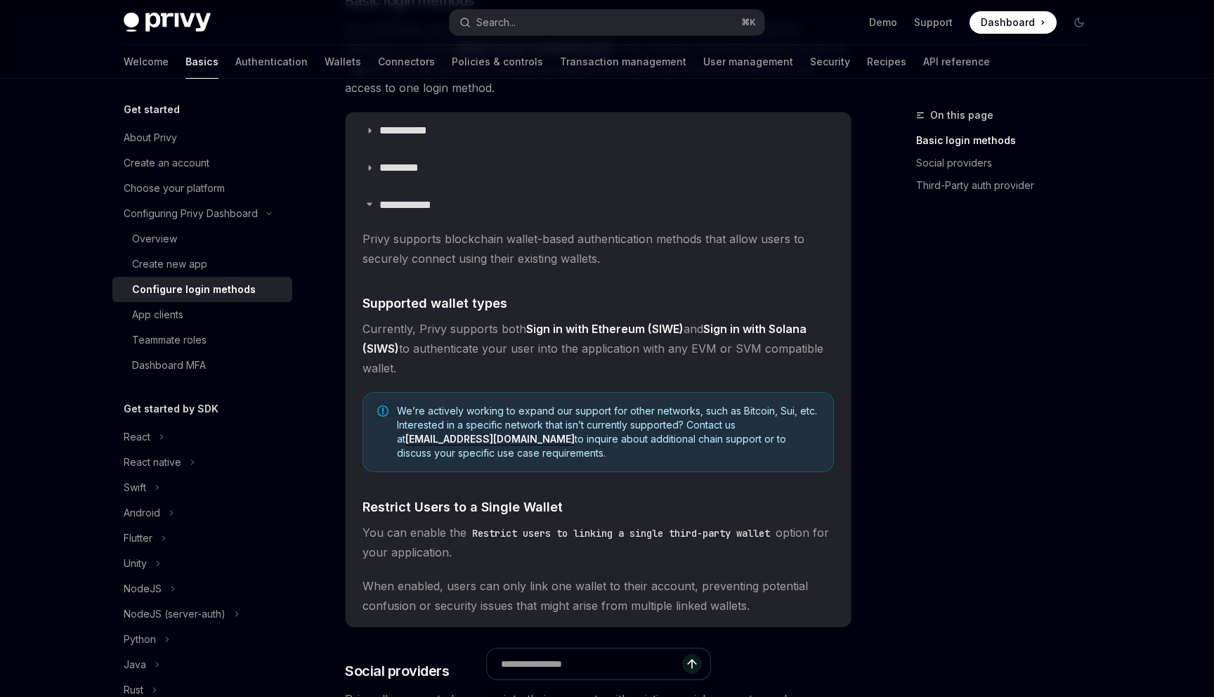
click at [536, 322] on strong "Sign in with Ethereum (SIWE)" at bounding box center [604, 329] width 157 height 14
click at [568, 323] on strong "Sign in with Ethereum (SIWE)" at bounding box center [604, 329] width 157 height 14
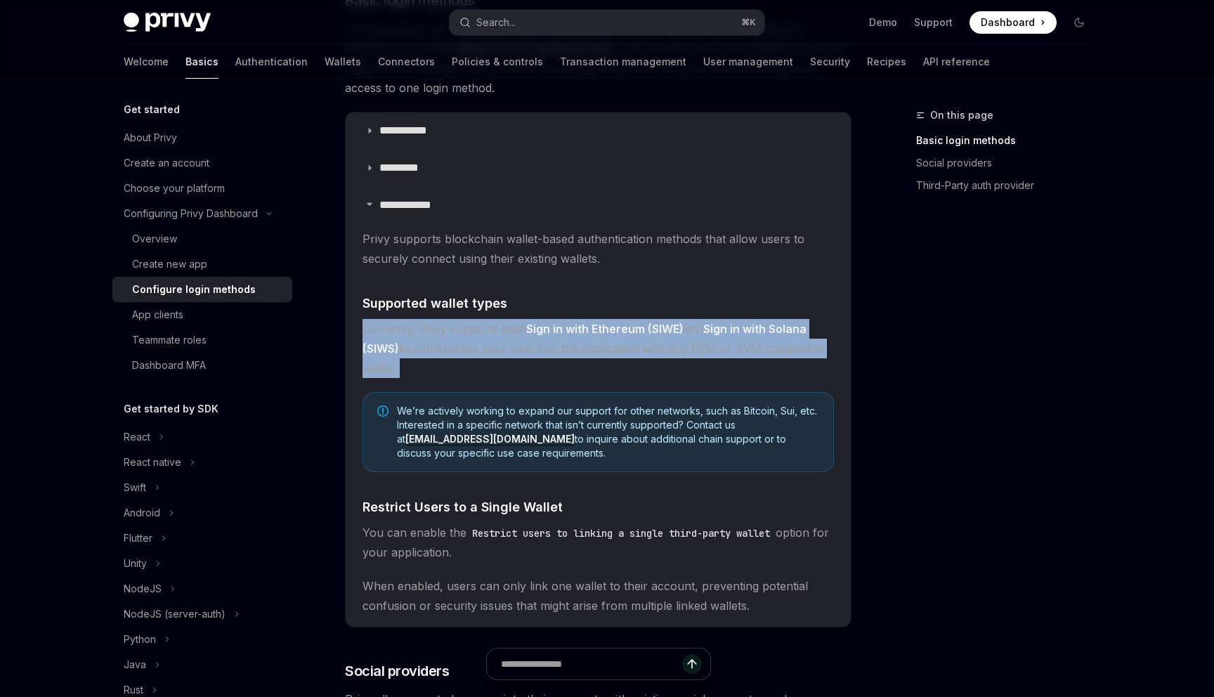
drag, startPoint x: 568, startPoint y: 323, endPoint x: 603, endPoint y: 329, distance: 34.9
click at [603, 329] on strong "Sign in with Ethereum (SIWE)" at bounding box center [604, 329] width 157 height 14
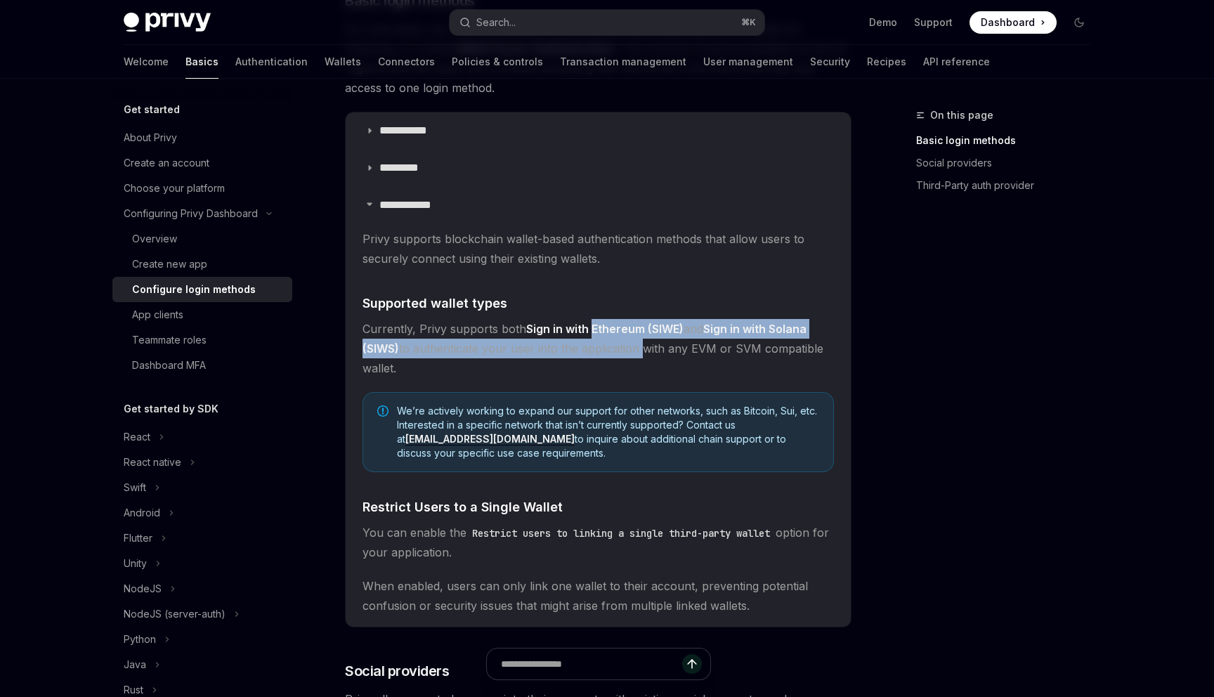
drag, startPoint x: 603, startPoint y: 329, endPoint x: 613, endPoint y: 345, distance: 19.3
click at [613, 345] on span "Currently, Privy supports both Sign in with Ethereum (SIWE) and Sign in with So…" at bounding box center [597, 348] width 471 height 59
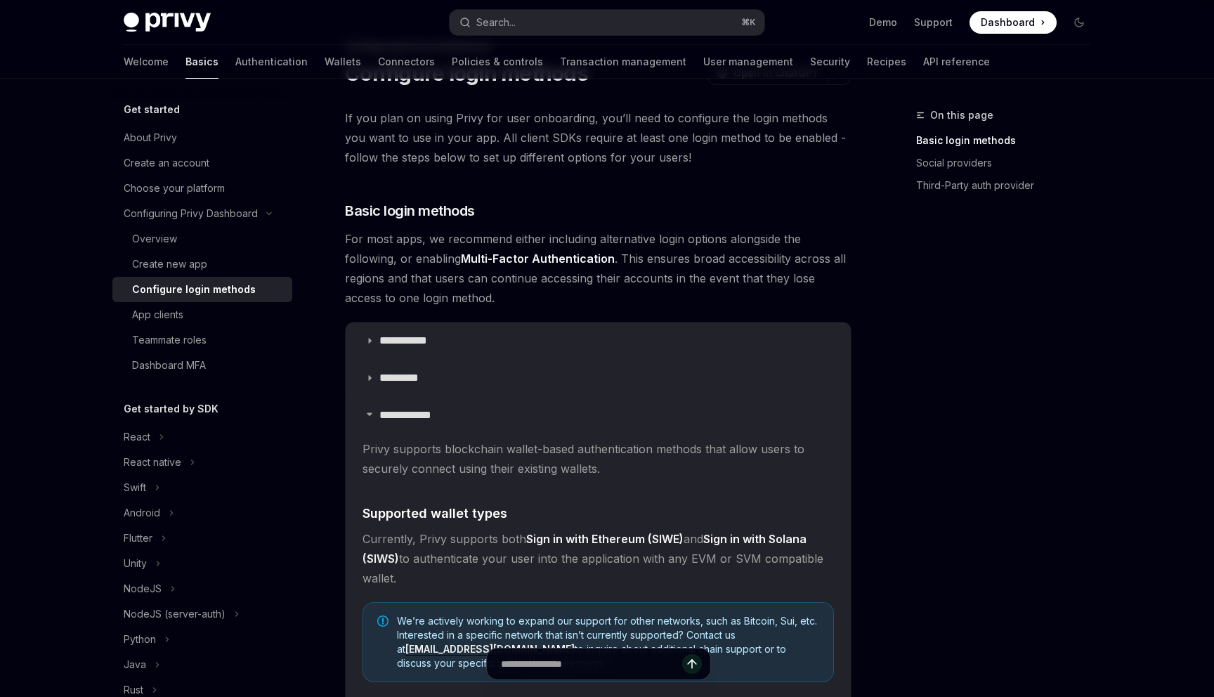
scroll to position [0, 0]
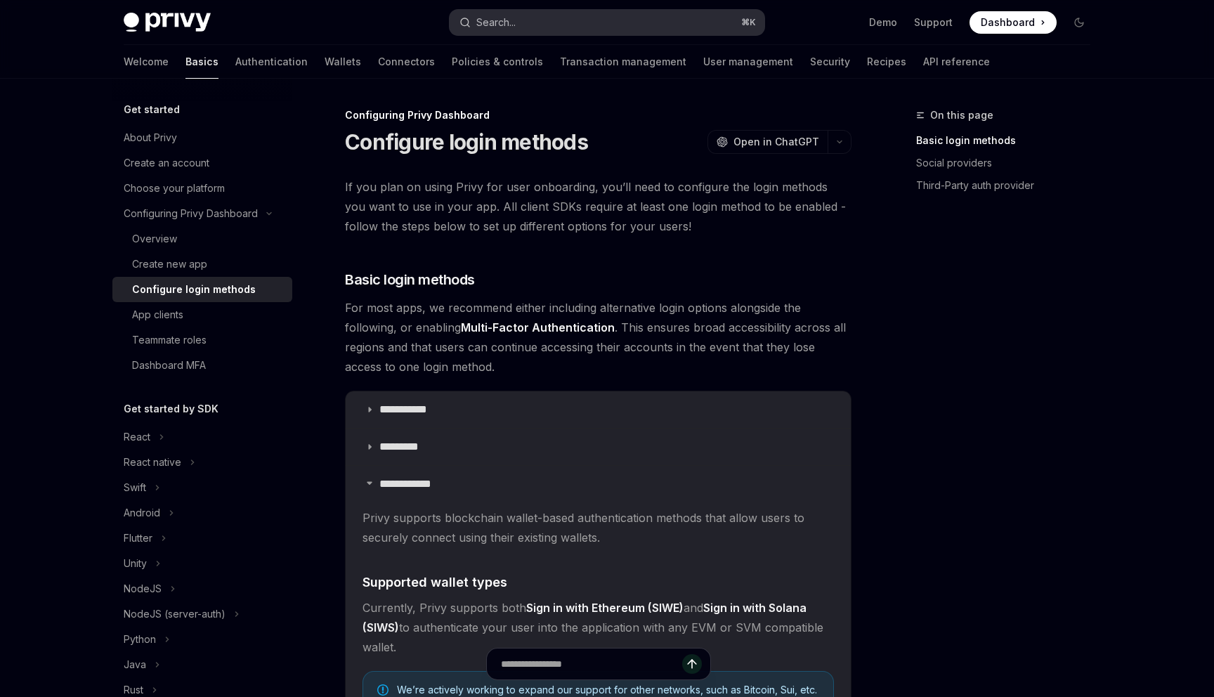
click at [548, 28] on button "Search... ⌘ K" at bounding box center [607, 22] width 315 height 25
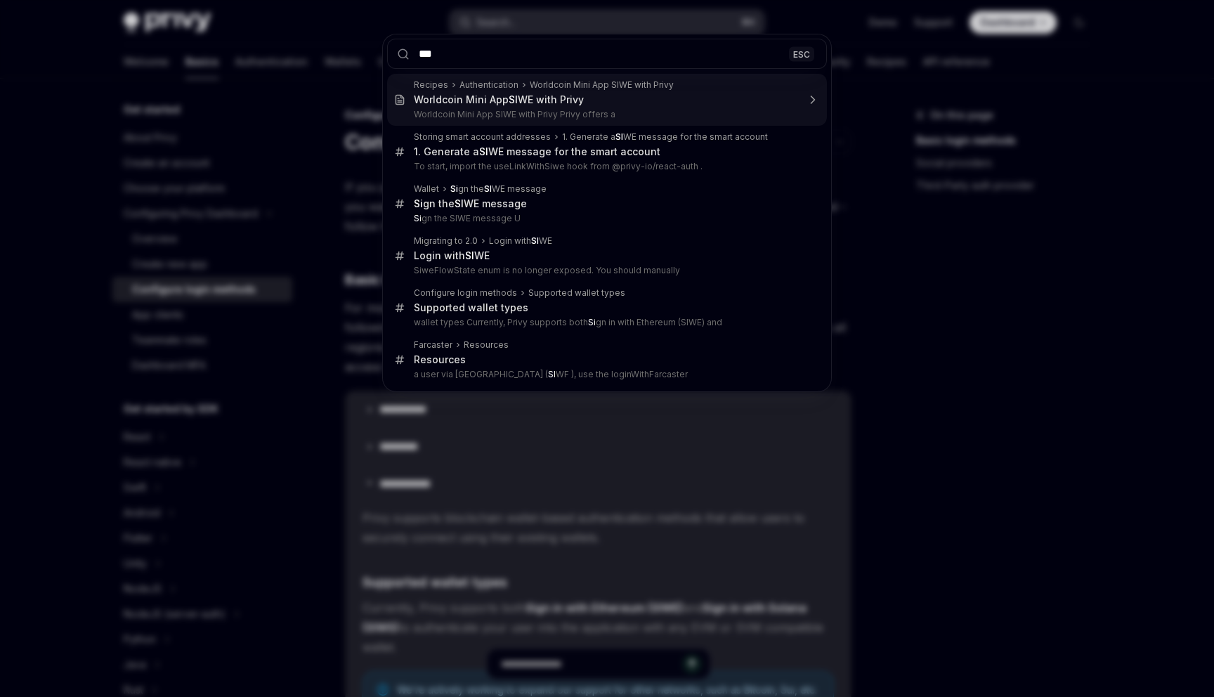
type input "****"
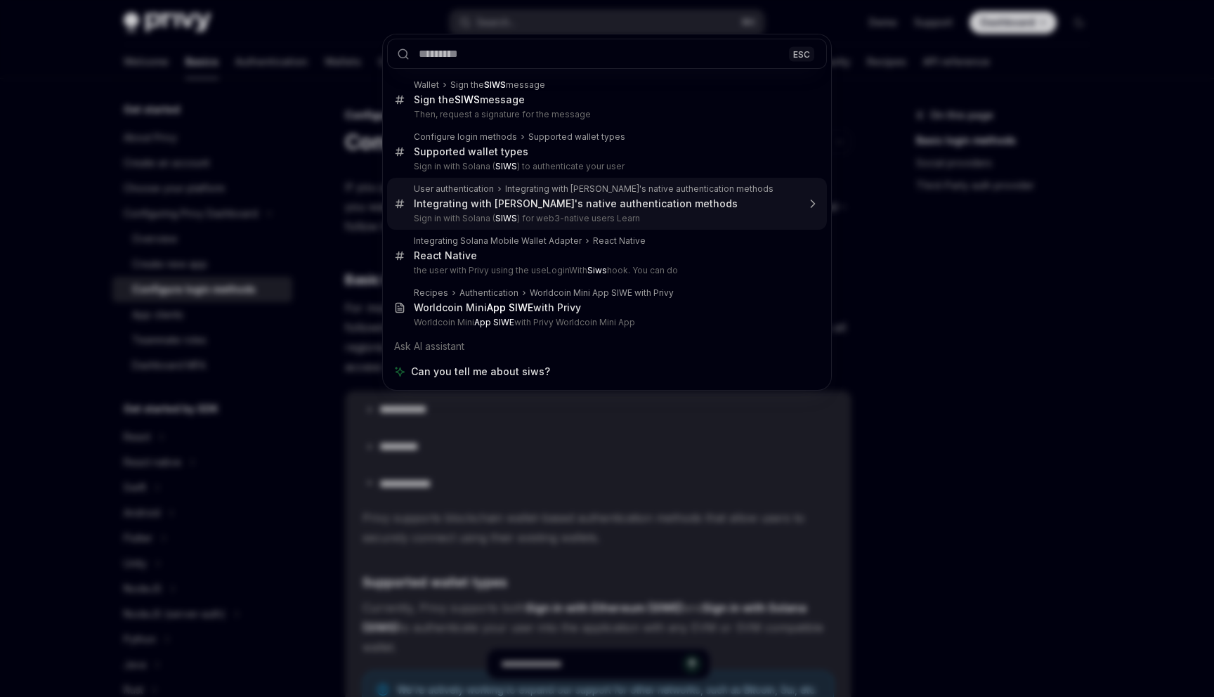
scroll to position [79, 0]
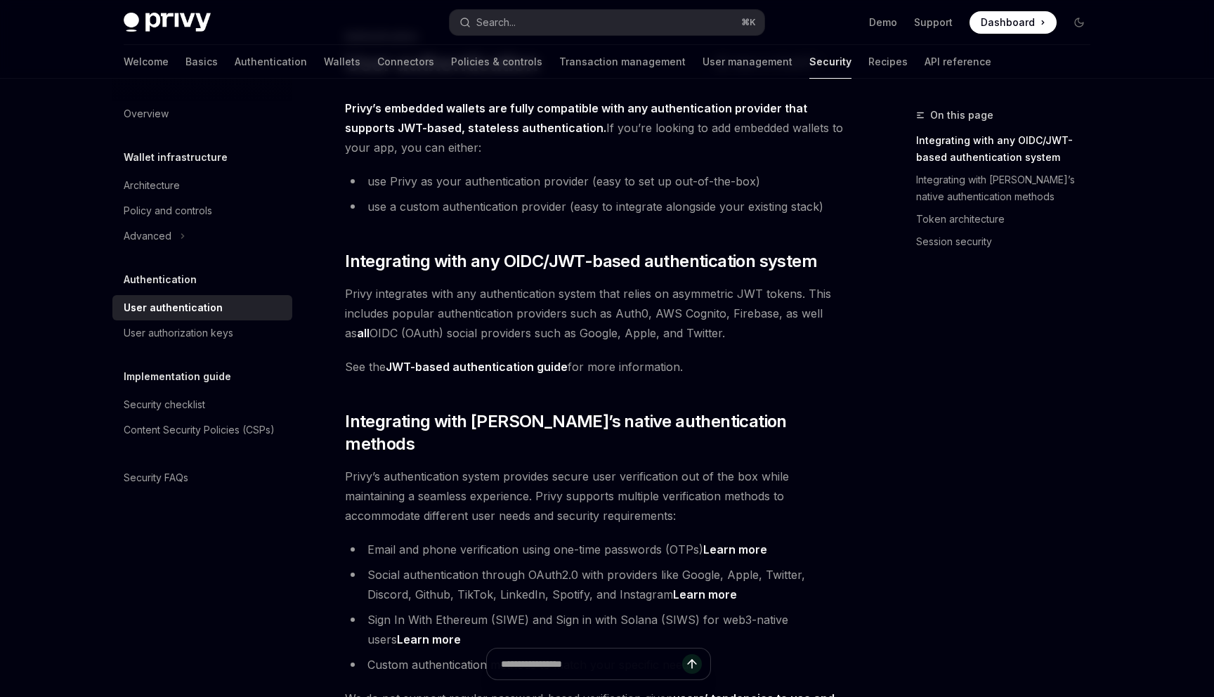
click at [570, 185] on li "use Privy as your authentication provider (easy to set up out-of-the-box)" at bounding box center [598, 181] width 506 height 20
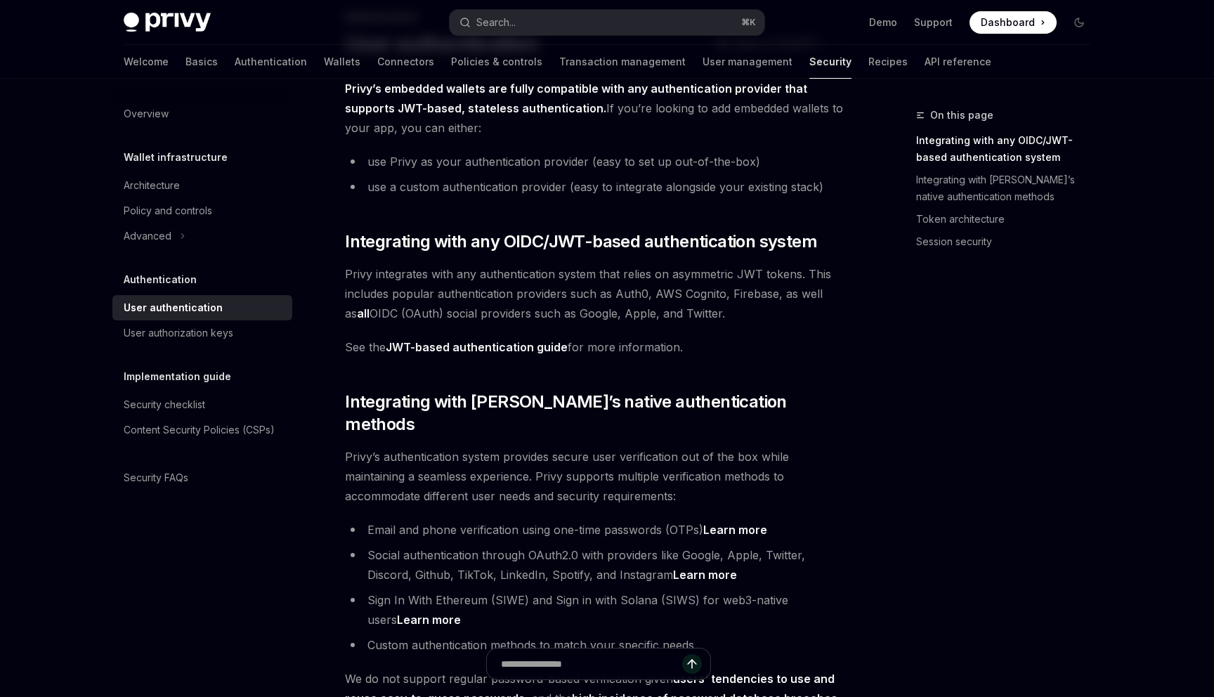
scroll to position [103, 0]
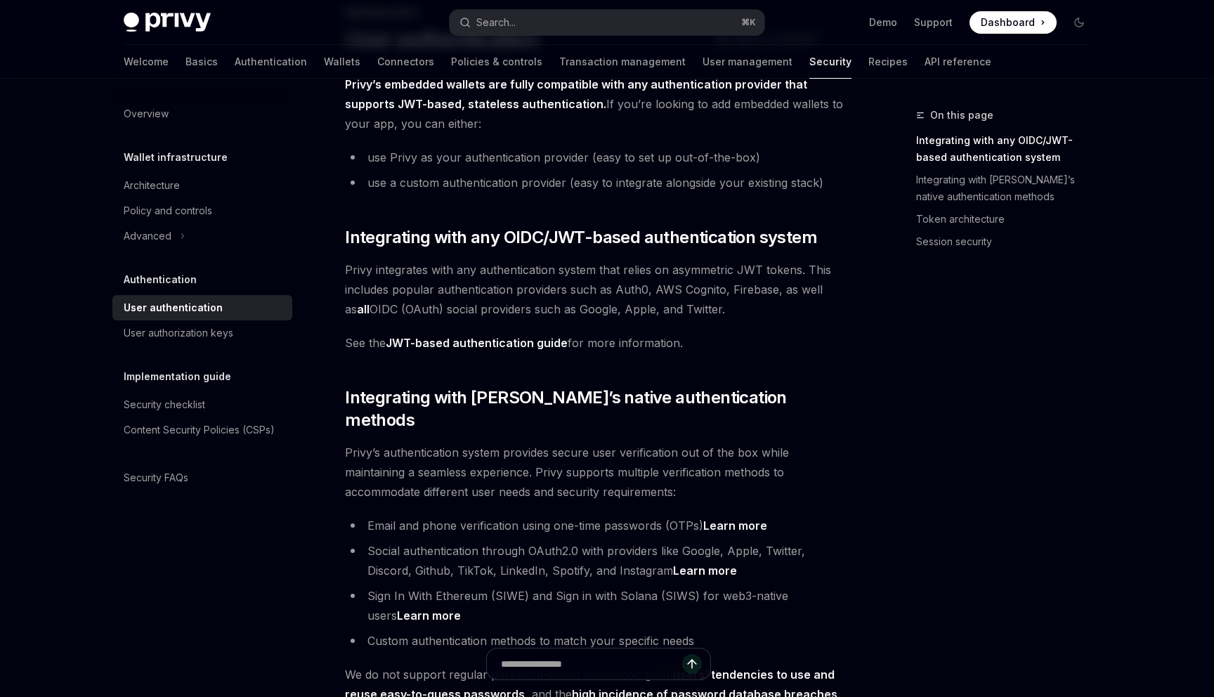
click at [461, 608] on link "Learn more" at bounding box center [429, 615] width 64 height 15
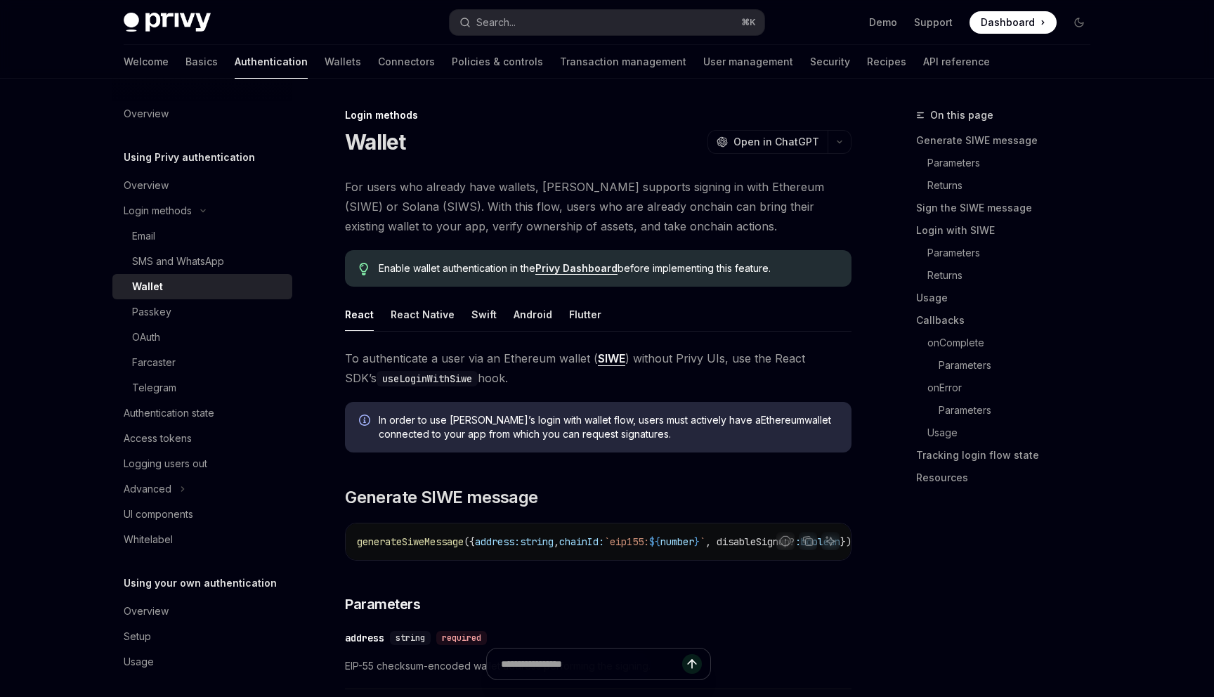
type textarea "*"
click at [530, 20] on button "Search... ⌘ K" at bounding box center [607, 22] width 315 height 25
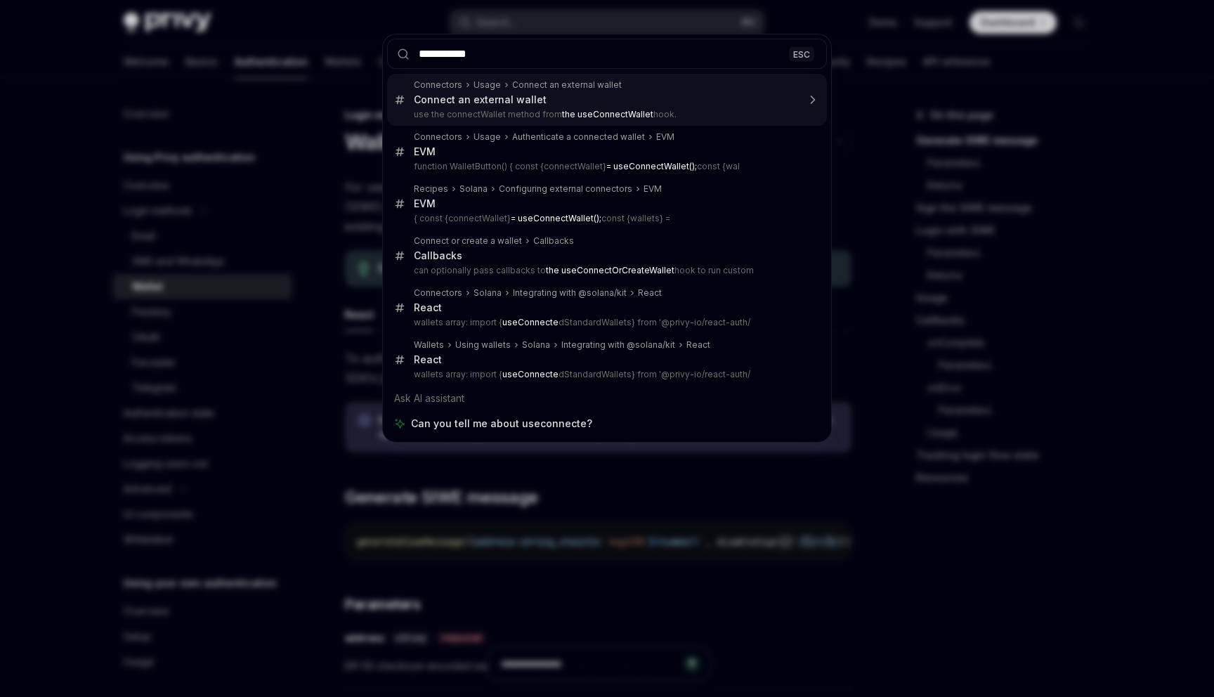
type input "**********"
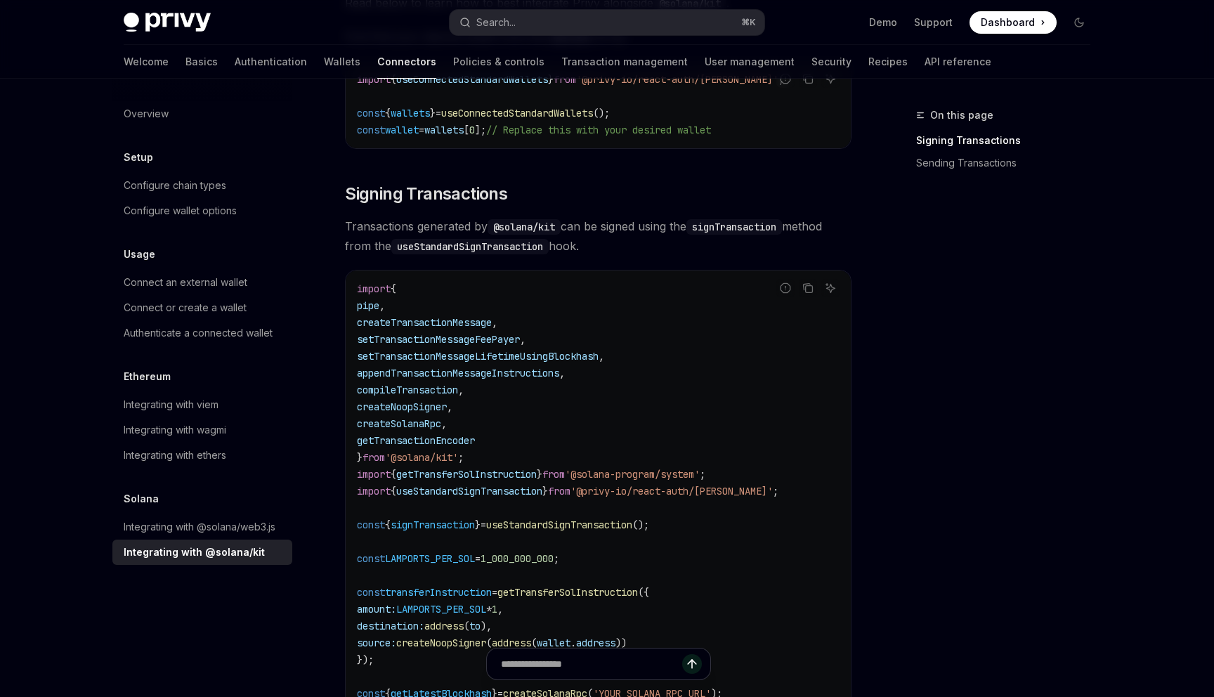
scroll to position [347, 0]
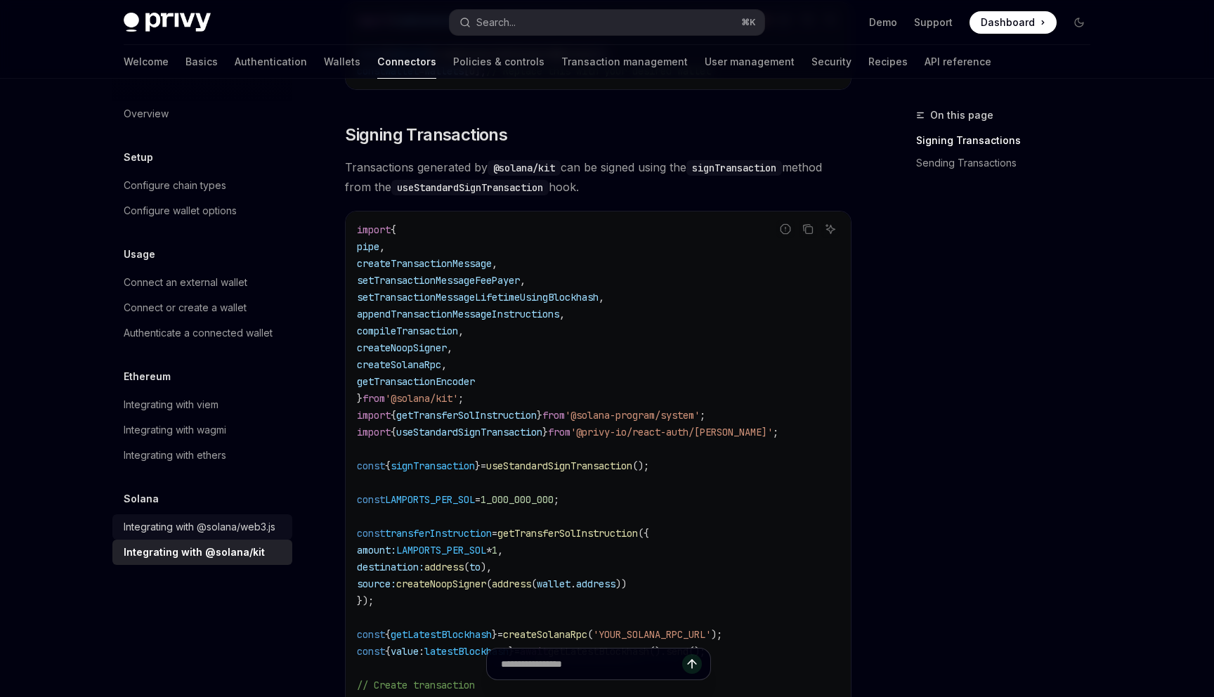
click at [211, 518] on div "Integrating with @solana/web3.js" at bounding box center [200, 526] width 152 height 17
type textarea "*"
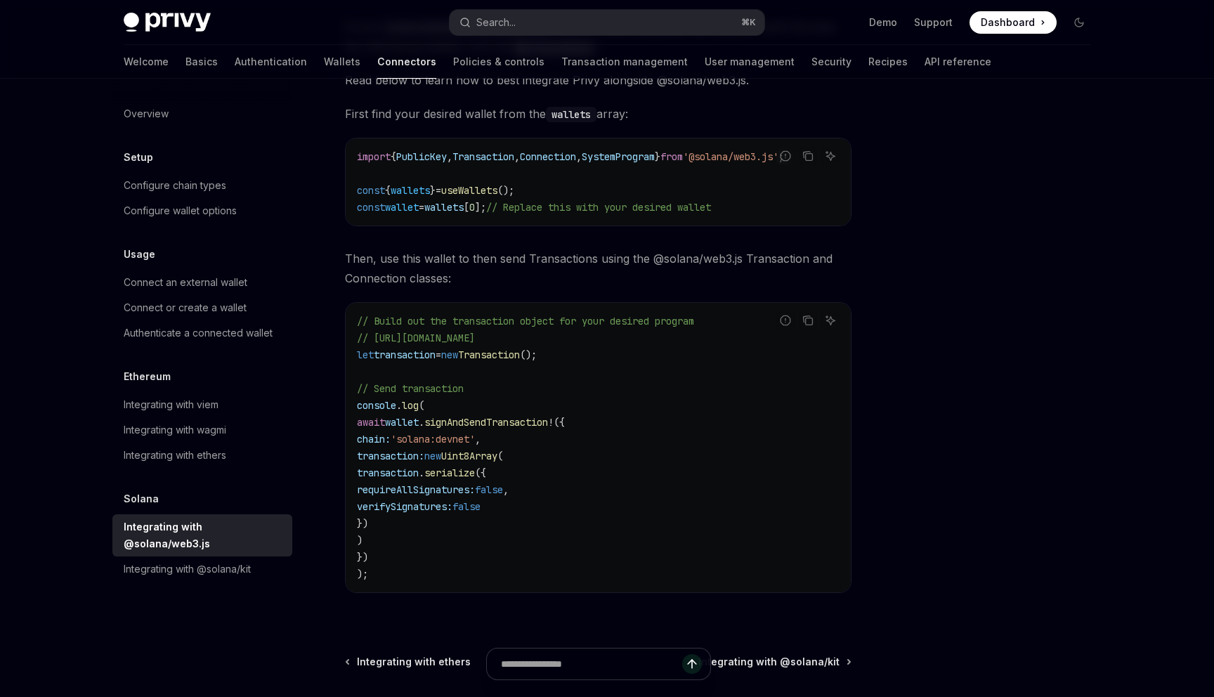
scroll to position [208, 0]
